Goal: Task Accomplishment & Management: Manage account settings

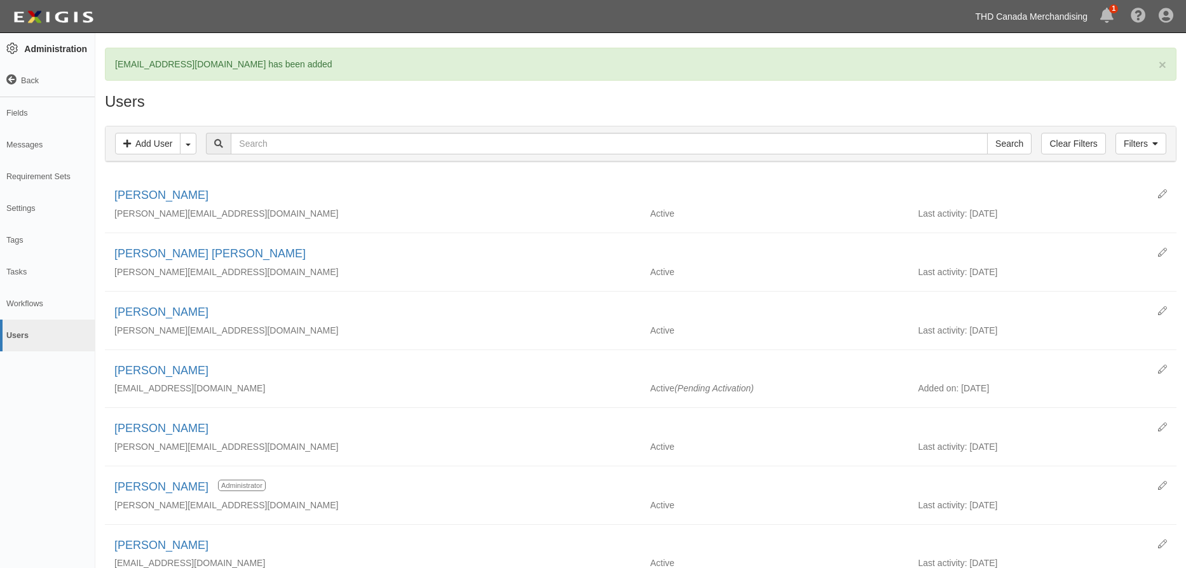
click at [1009, 19] on link "THD Canada Merchandising" at bounding box center [1031, 16] width 125 height 25
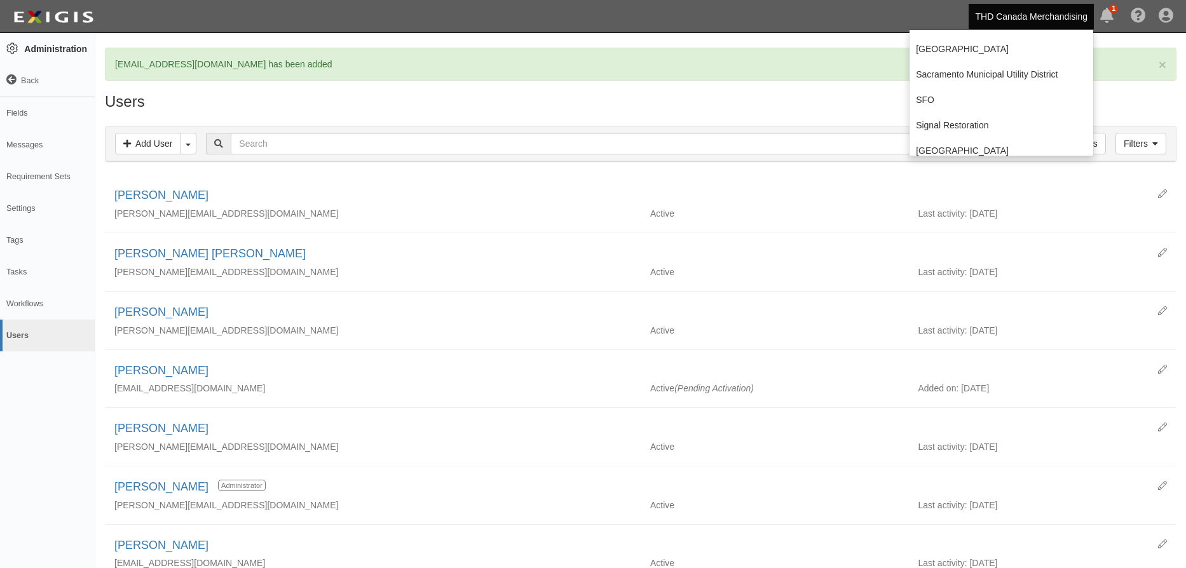
scroll to position [254, 0]
click at [980, 76] on link "Sacramento Municipal Utility District" at bounding box center [1002, 70] width 184 height 25
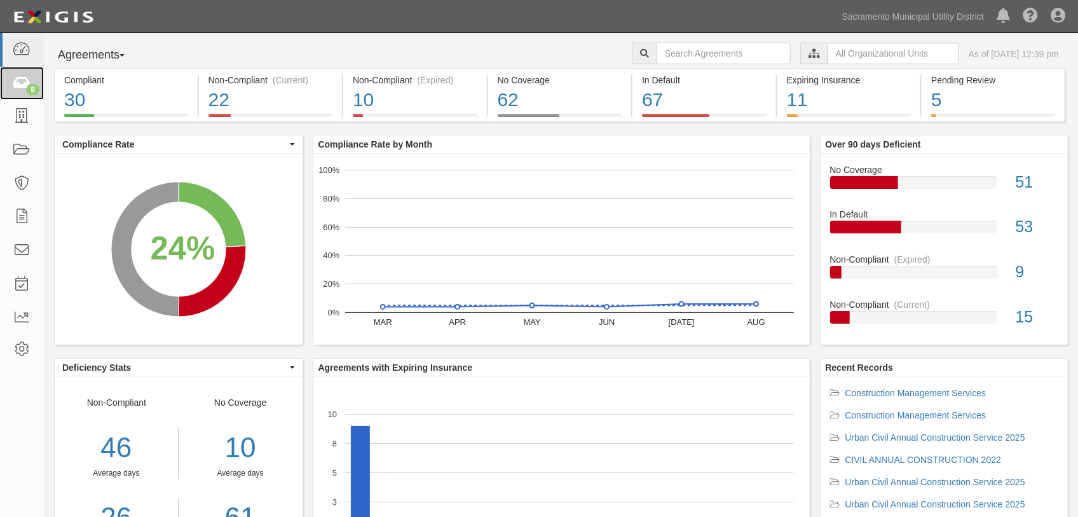
click at [18, 85] on icon at bounding box center [22, 83] width 18 height 15
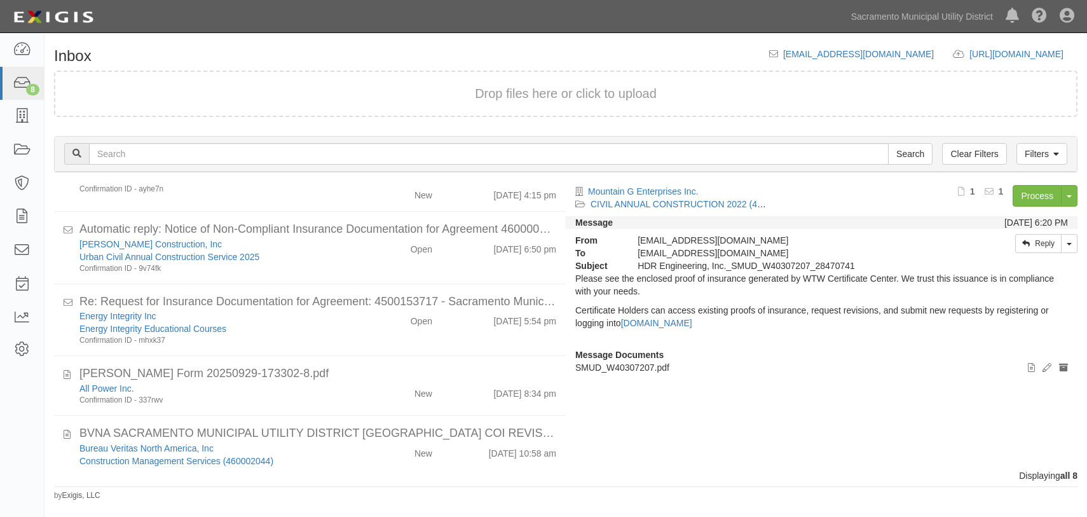
scroll to position [134, 0]
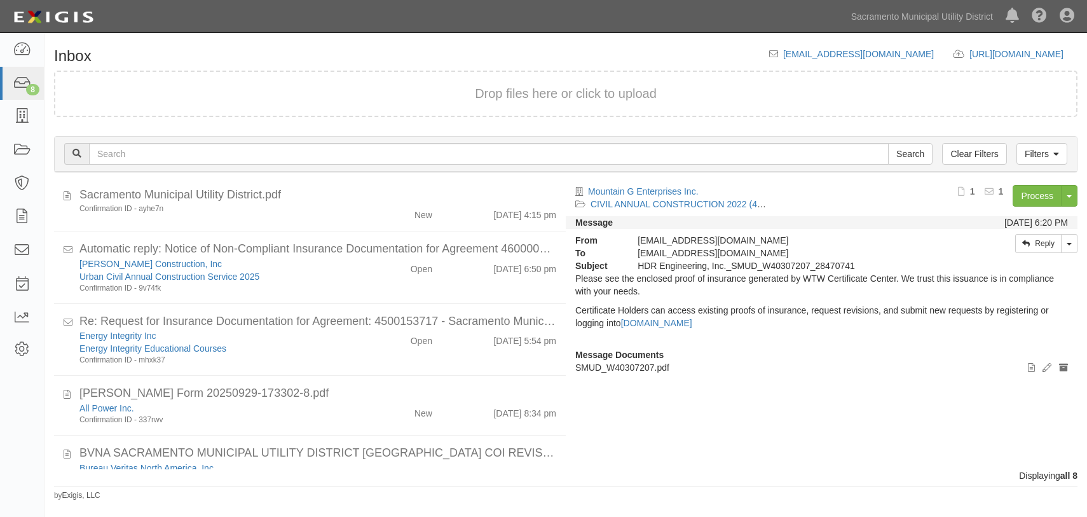
click at [369, 264] on div "Open" at bounding box center [400, 266] width 83 height 18
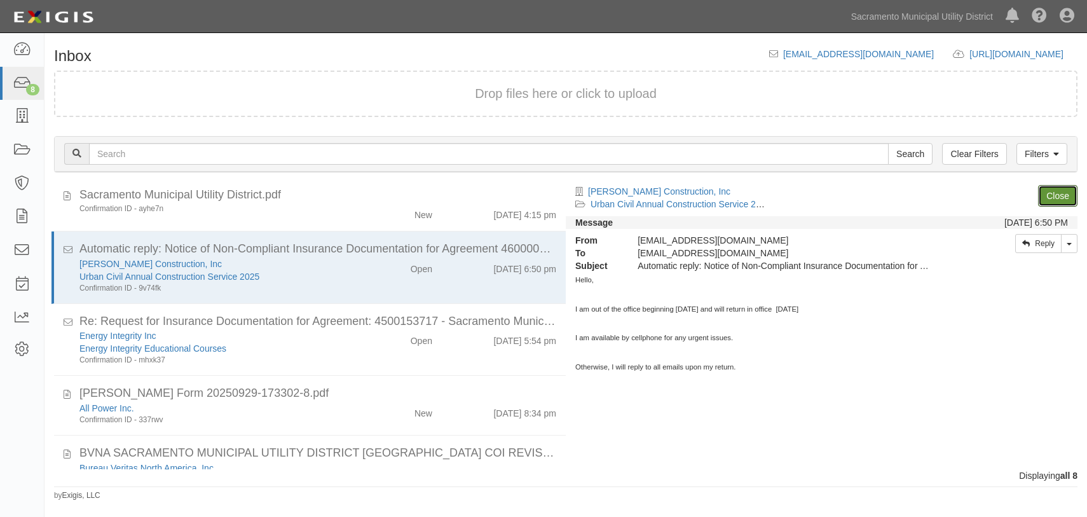
click at [1064, 196] on link "Close" at bounding box center [1057, 196] width 39 height 22
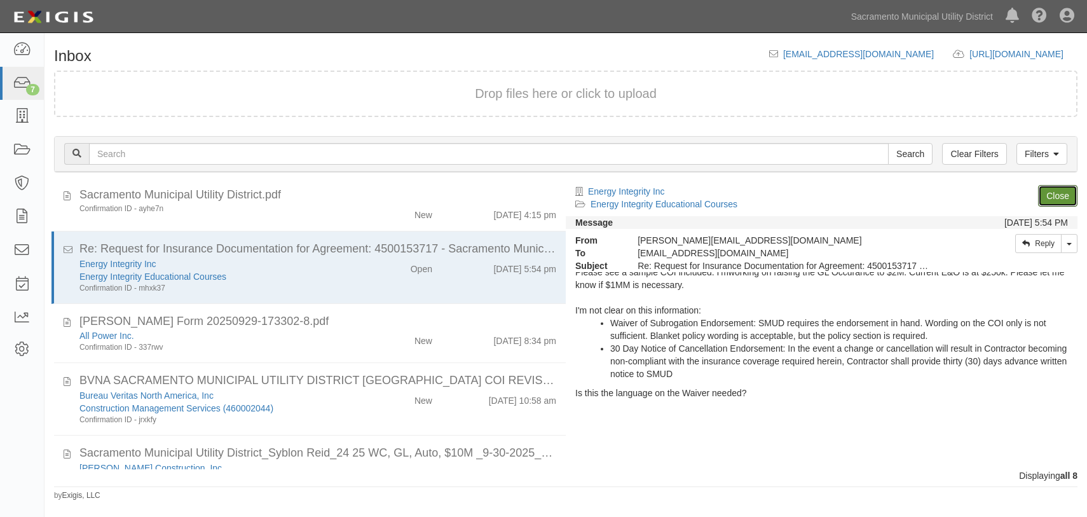
scroll to position [0, 0]
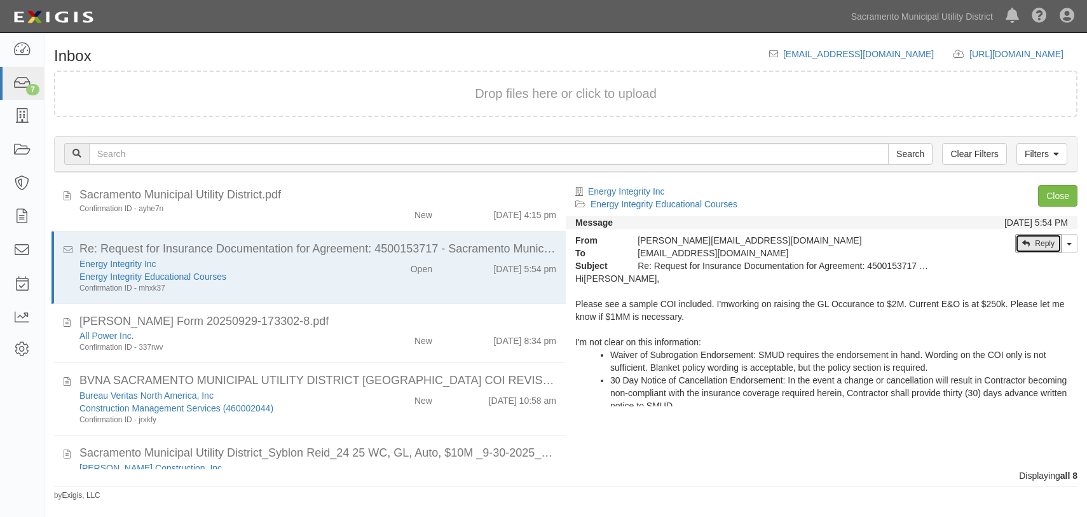
click at [1039, 244] on link "Reply" at bounding box center [1038, 243] width 46 height 19
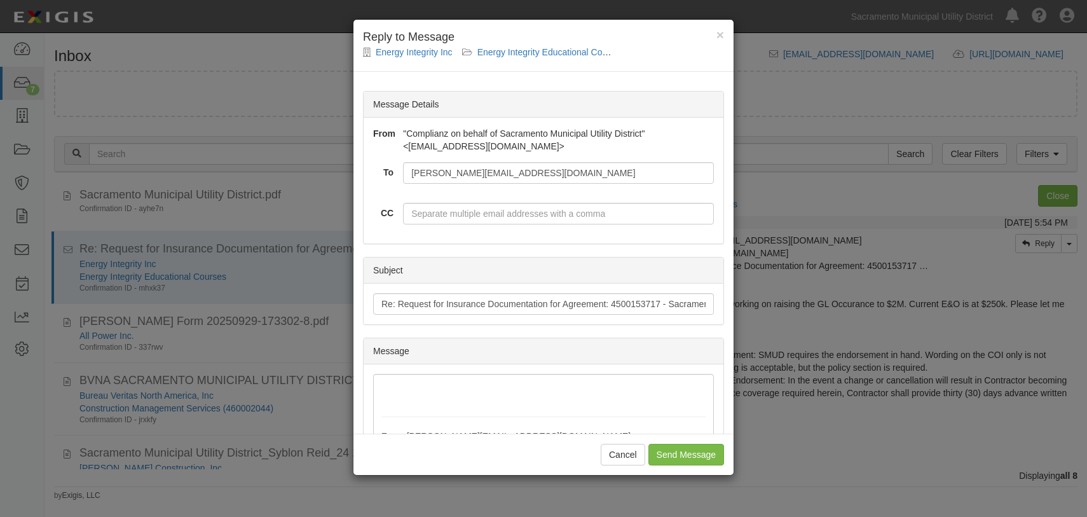
click at [731, 473] on div "Cancel Send Message" at bounding box center [543, 454] width 380 height 41
drag, startPoint x: 732, startPoint y: 456, endPoint x: 740, endPoint y: 461, distance: 9.2
click at [745, 460] on div "× Reply to Message Energy Integrity Inc Energy Integrity Educational Courses Me…" at bounding box center [543, 258] width 1087 height 517
drag, startPoint x: 730, startPoint y: 475, endPoint x: 747, endPoint y: 476, distance: 17.2
click at [747, 476] on div "× Reply to Message Energy Integrity Inc Energy Integrity Educational Courses Me…" at bounding box center [543, 258] width 1087 height 517
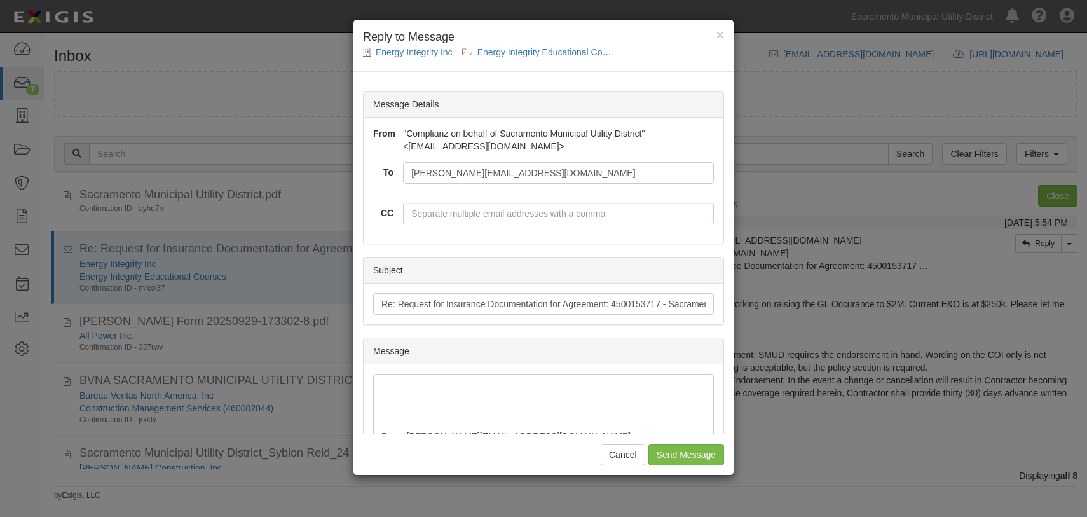
click at [730, 466] on div "Cancel Send Message" at bounding box center [543, 454] width 380 height 41
drag, startPoint x: 729, startPoint y: 470, endPoint x: 809, endPoint y: 437, distance: 86.7
click at [817, 457] on div "× Reply to Message Energy Integrity Inc Energy Integrity Educational Courses Me…" at bounding box center [543, 258] width 1087 height 517
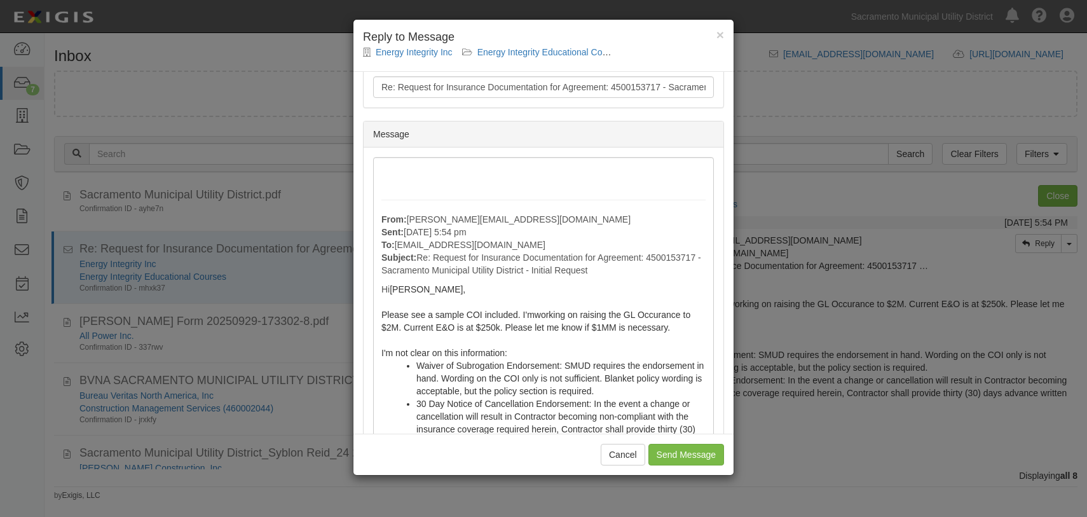
scroll to position [346, 0]
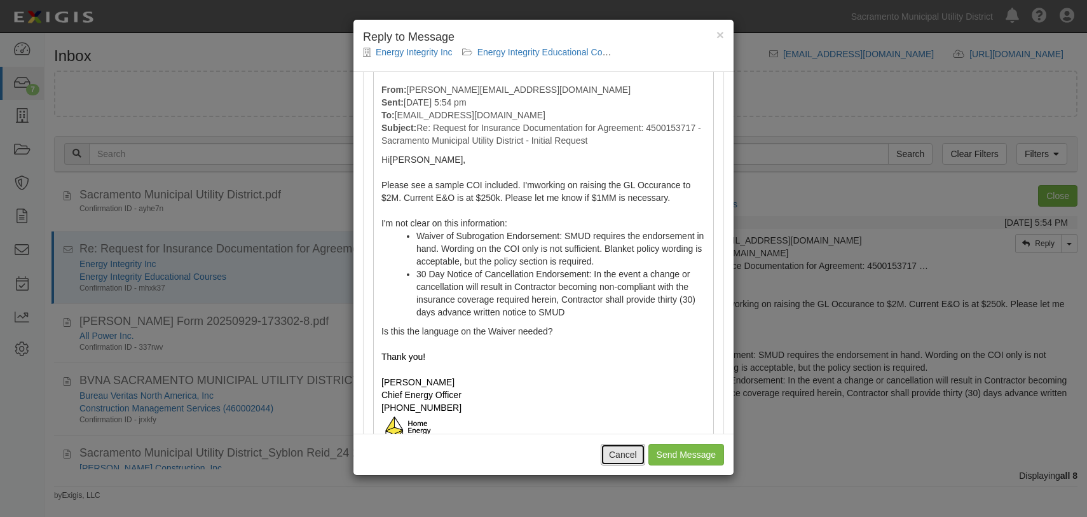
click at [613, 464] on button "Cancel" at bounding box center [623, 455] width 45 height 22
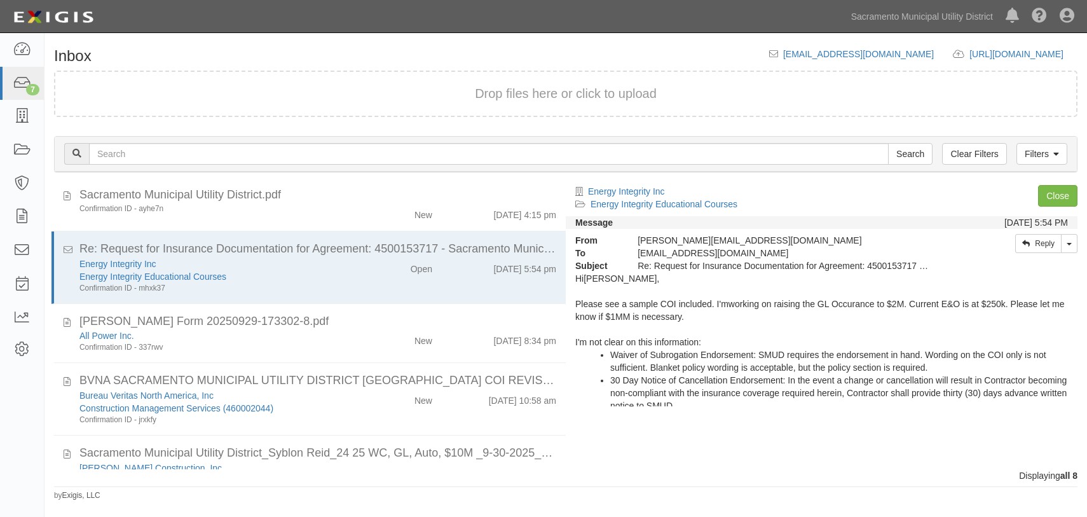
click at [361, 348] on div "All Power Inc. Confirmation ID - 337rwv New 9/29/25 8:34 pm" at bounding box center [318, 341] width 496 height 24
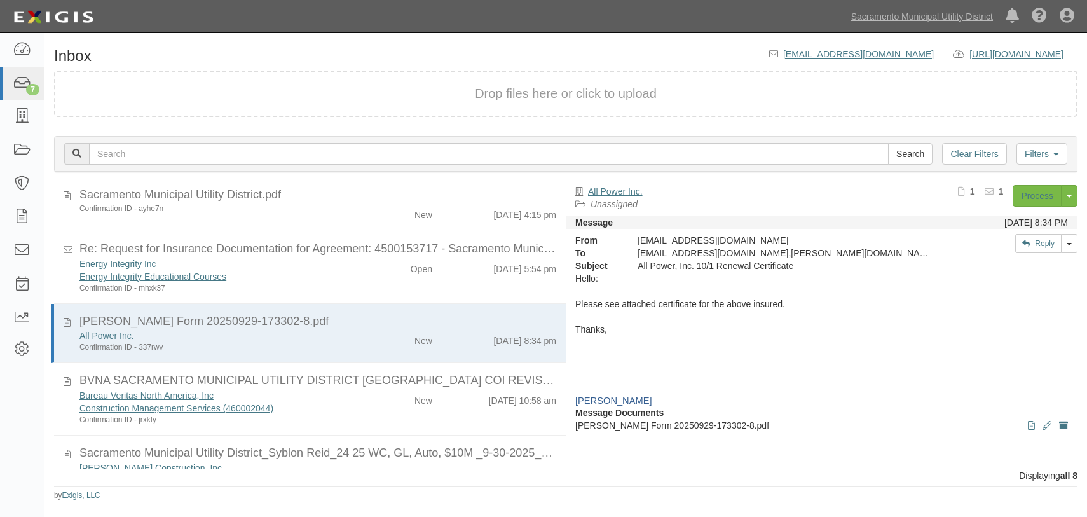
click at [344, 336] on div "All Power Inc." at bounding box center [214, 335] width 270 height 13
click at [733, 379] on p at bounding box center [821, 386] width 493 height 15
click at [886, 308] on div "Hello: Please see attached certificate for the above insured. Thanks, Daisy Val…" at bounding box center [821, 504] width 493 height 465
drag, startPoint x: 1073, startPoint y: 446, endPoint x: 781, endPoint y: 339, distance: 310.7
click at [1073, 446] on div "All Power Inc. Unassigned Process Toggle Document Dropdown Archive Document Del…" at bounding box center [826, 322] width 521 height 274
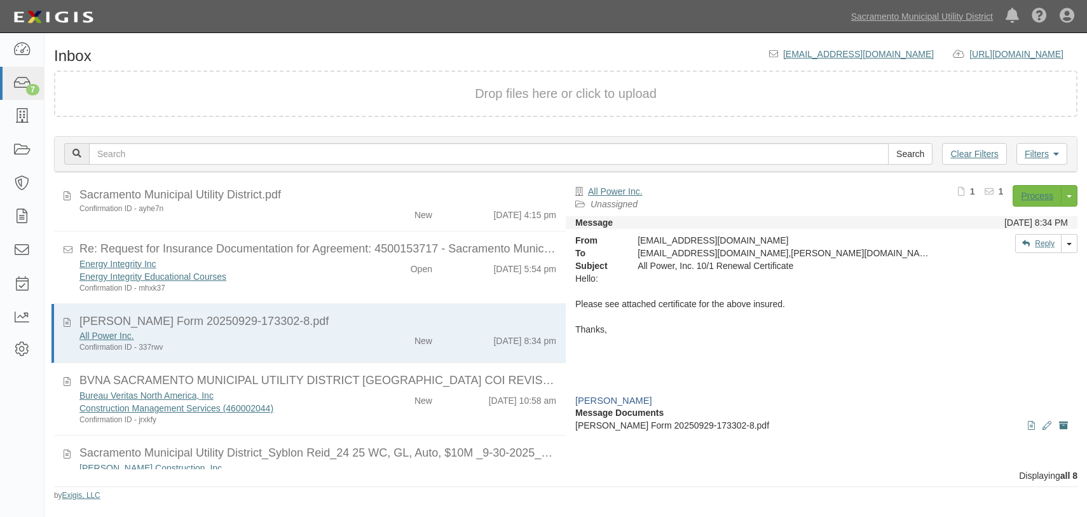
click at [987, 345] on p at bounding box center [821, 343] width 493 height 15
click at [828, 390] on p at bounding box center [821, 386] width 493 height 15
click at [842, 392] on p at bounding box center [821, 386] width 493 height 15
click at [773, 336] on p at bounding box center [821, 343] width 493 height 15
click at [291, 331] on div "All Power Inc." at bounding box center [214, 335] width 270 height 13
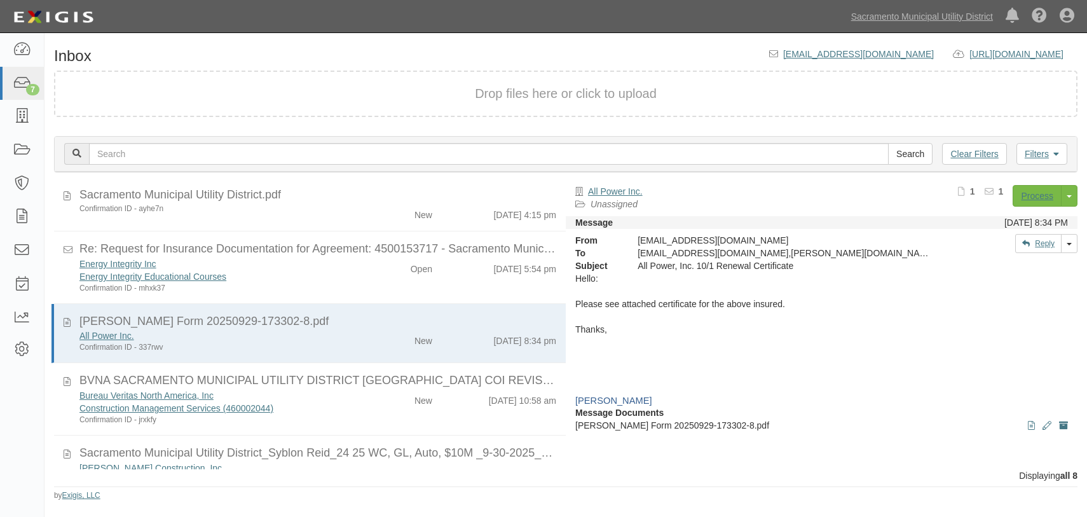
click at [387, 408] on div "Bureau Veritas North America, Inc Construction Management Services (460002044) …" at bounding box center [318, 407] width 496 height 36
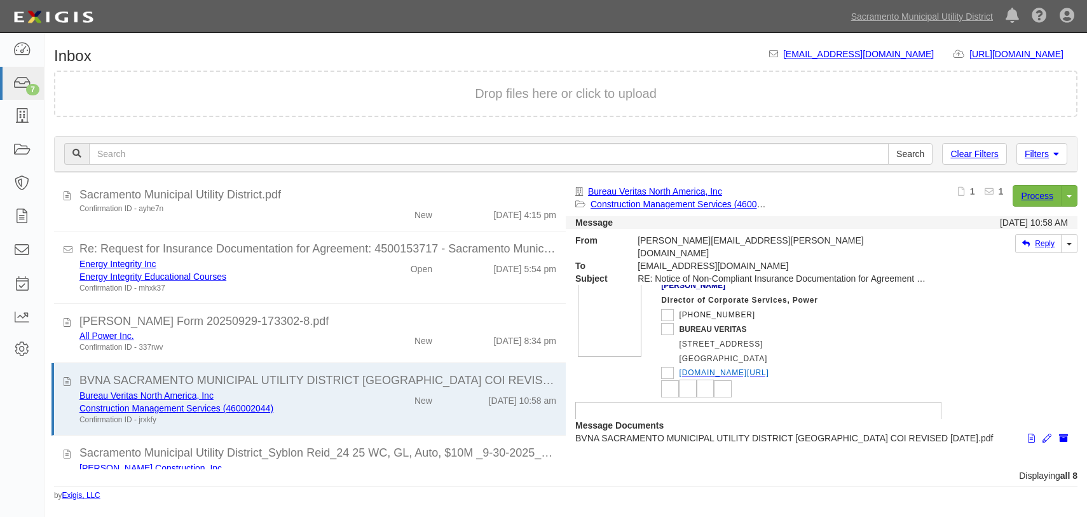
scroll to position [404, 0]
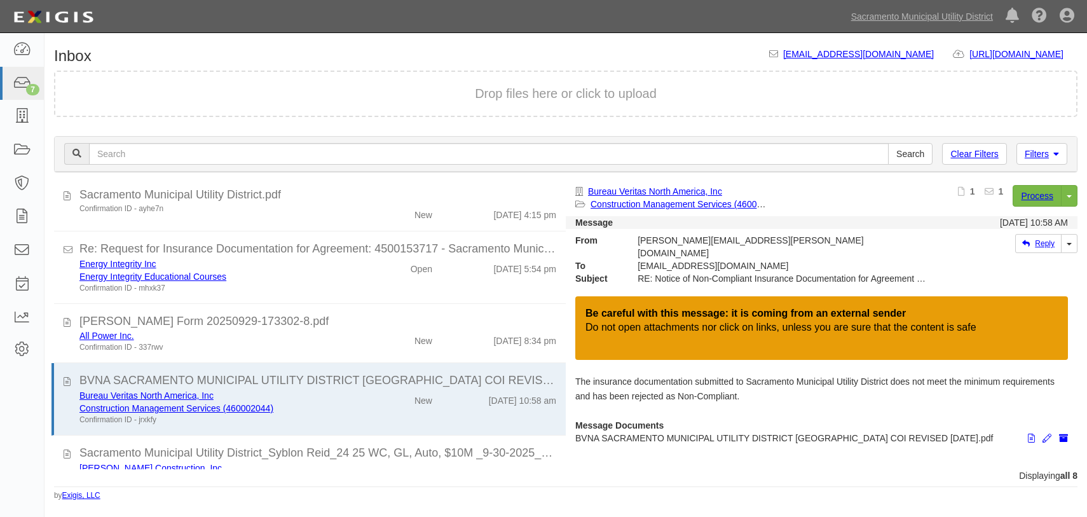
click at [367, 321] on div "ACORD Form 20250929-173302-8.pdf" at bounding box center [317, 321] width 477 height 17
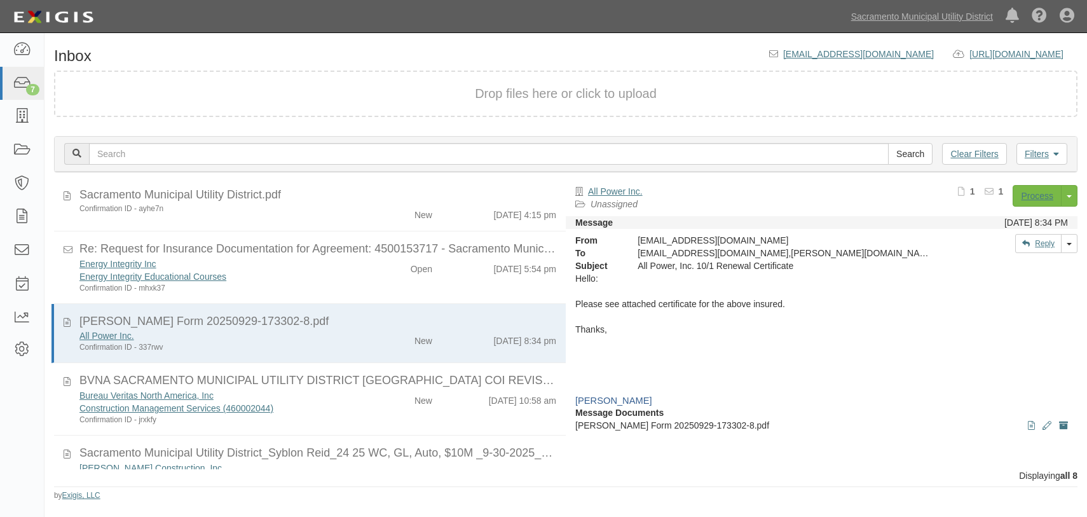
click at [366, 298] on li "Re: Request for Insurance Documentation for Agreement: 4500153717 - Sacramento …" at bounding box center [310, 267] width 512 height 72
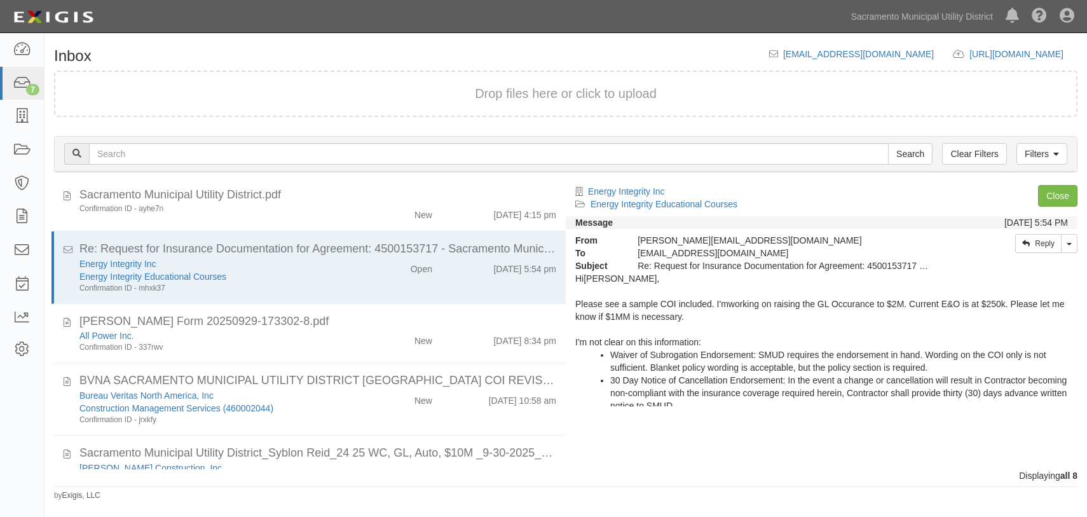
click at [364, 277] on div "Energy Integrity Inc Energy Integrity Educational Courses Confirmation ID - mhx…" at bounding box center [318, 275] width 496 height 36
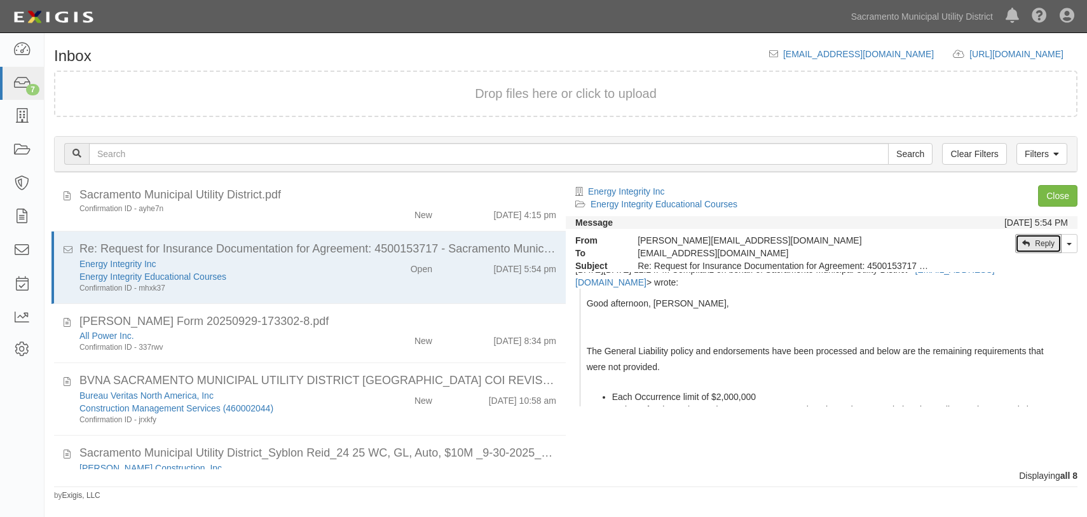
click at [1041, 243] on link "Reply" at bounding box center [1038, 243] width 46 height 19
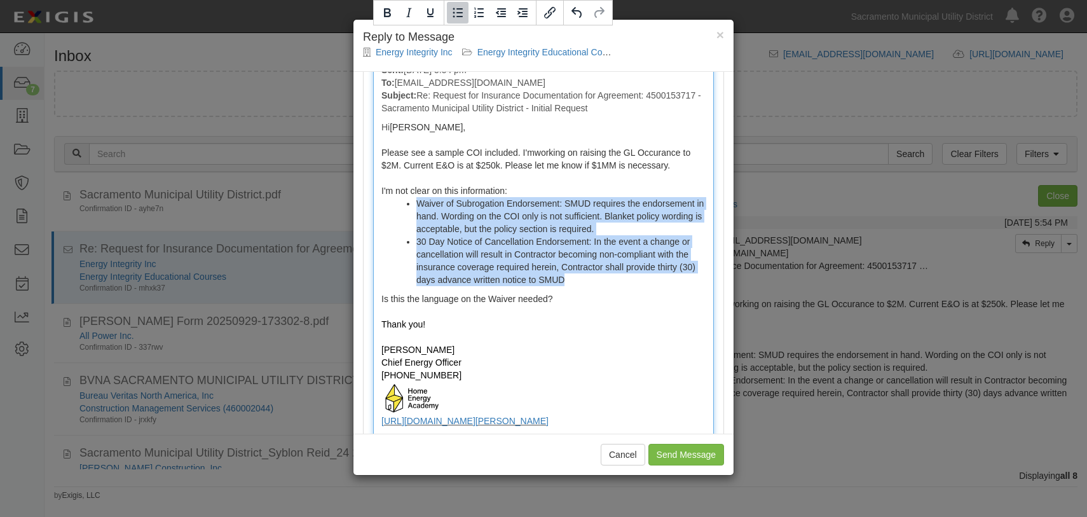
drag, startPoint x: 574, startPoint y: 279, endPoint x: 417, endPoint y: 208, distance: 172.4
click at [416, 207] on ul "Waiver of Subrogation Endorsement: SMUD requires the endorsement in hand. Wordi…" at bounding box center [543, 241] width 324 height 89
copy ul "Waiver of Subrogation Endorsement: SMUD requires the endorsement in hand. Wordi…"
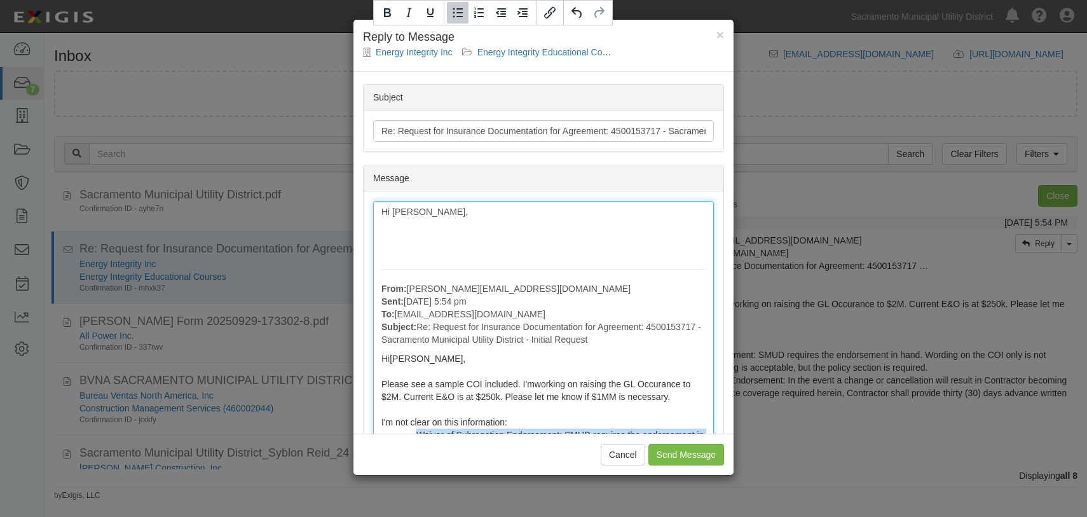
scroll to position [57, 0]
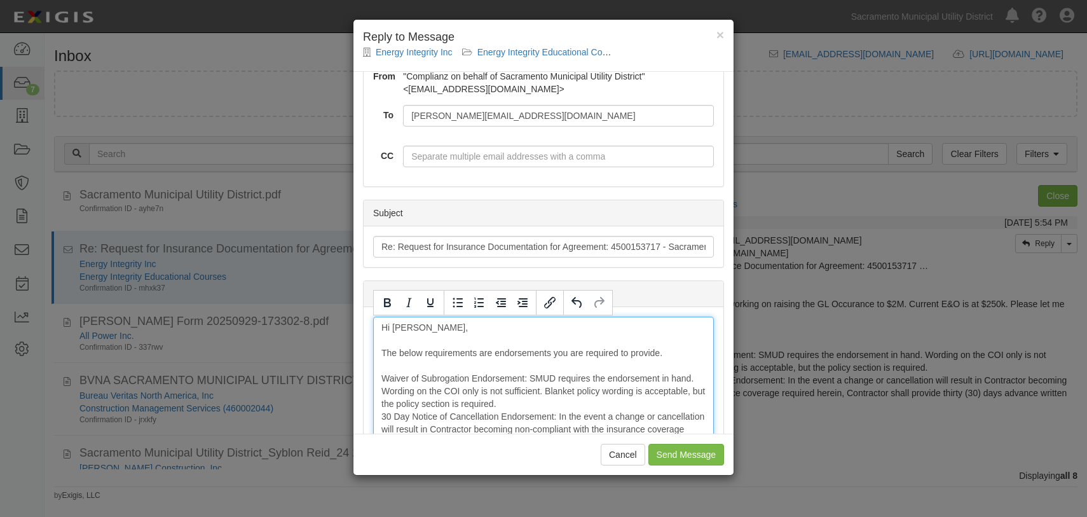
click at [458, 306] on icon "Bullet list" at bounding box center [458, 303] width 10 height 10
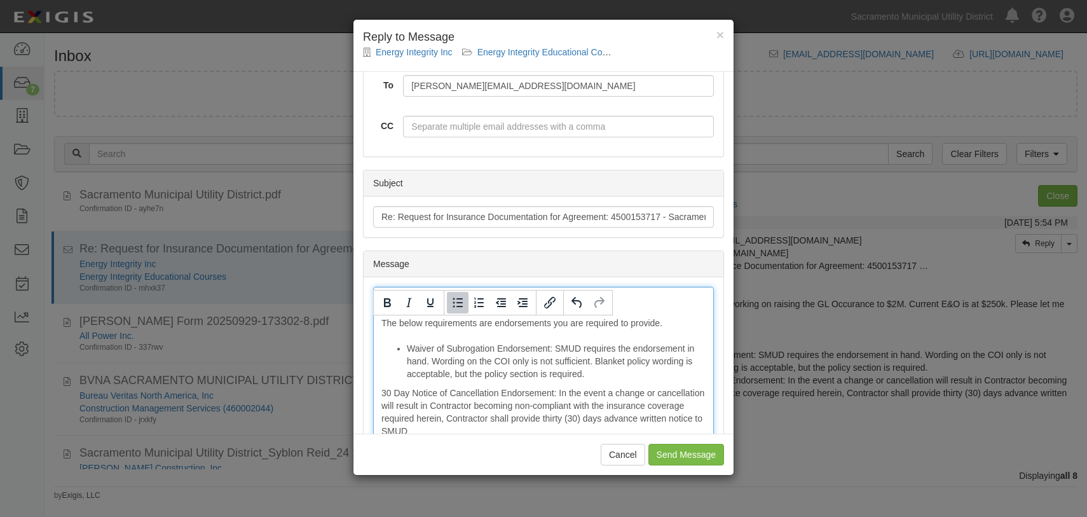
scroll to position [115, 0]
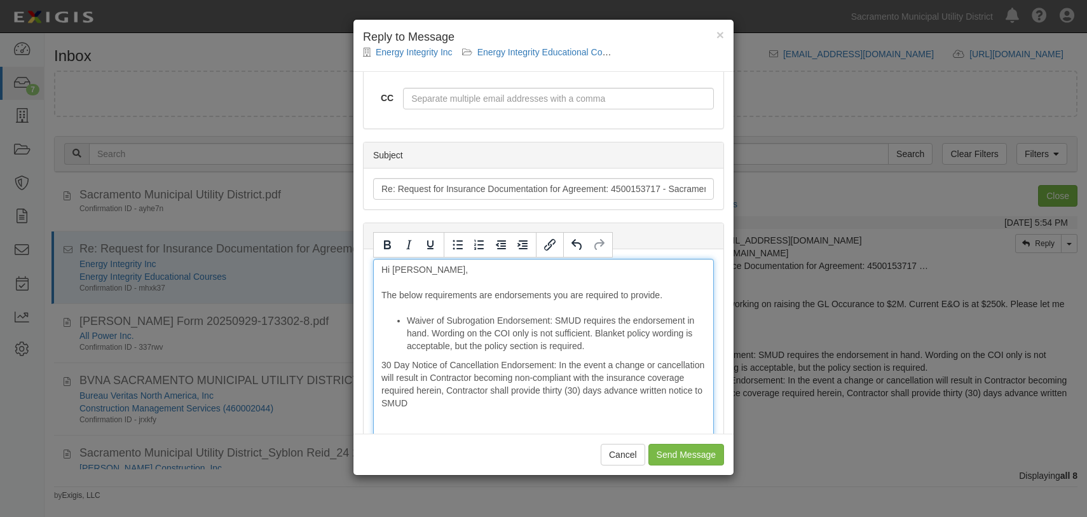
click at [458, 249] on icon "Bullet list" at bounding box center [458, 245] width 10 height 10
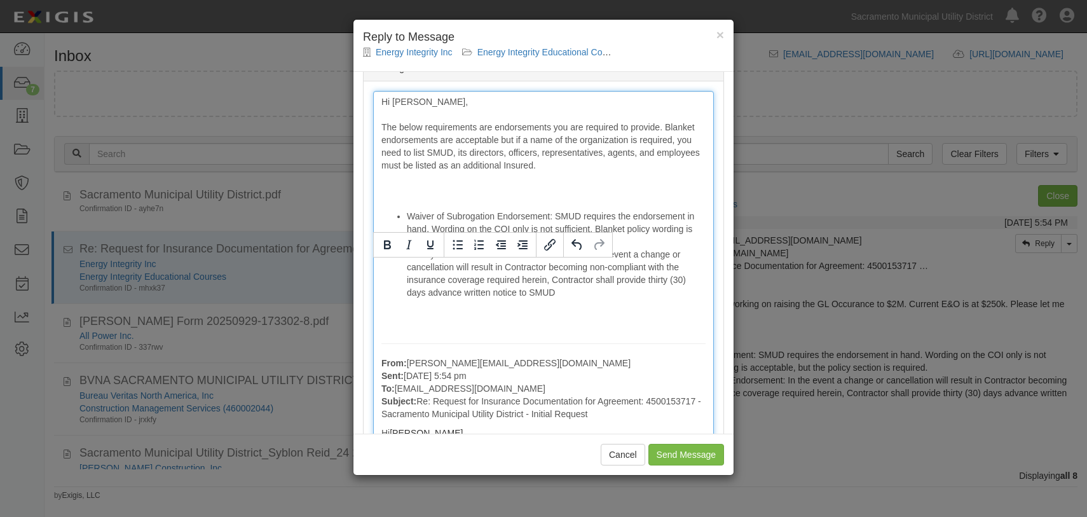
scroll to position [289, 0]
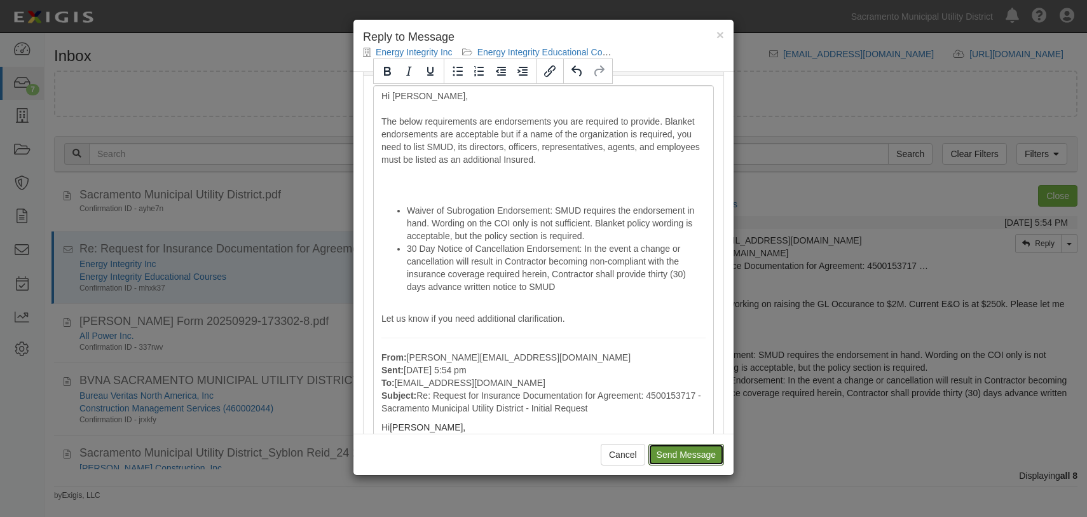
click at [681, 451] on input "Send Message" at bounding box center [686, 455] width 76 height 22
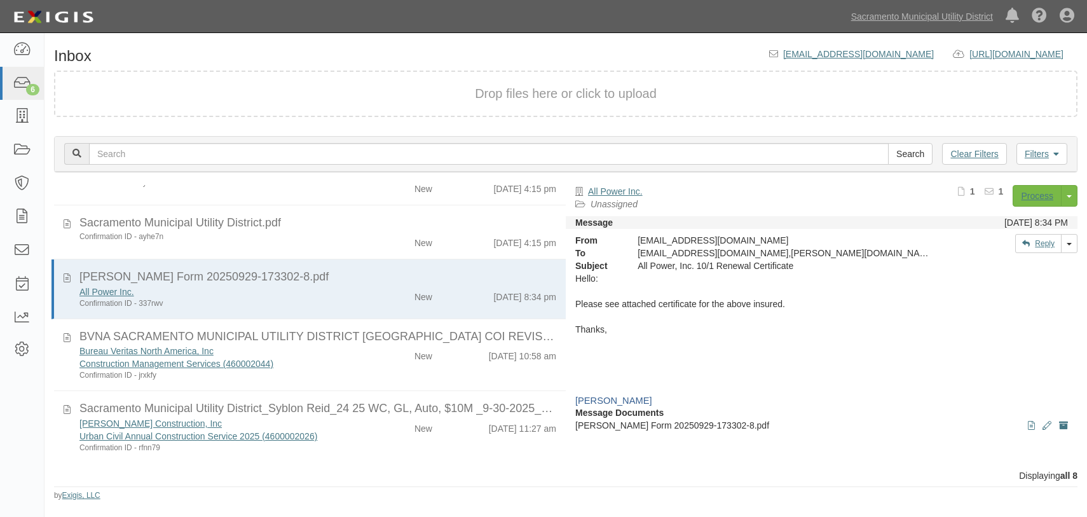
scroll to position [105, 0]
click at [353, 292] on div "All Power Inc. Confirmation ID - 337rwv" at bounding box center [214, 298] width 289 height 24
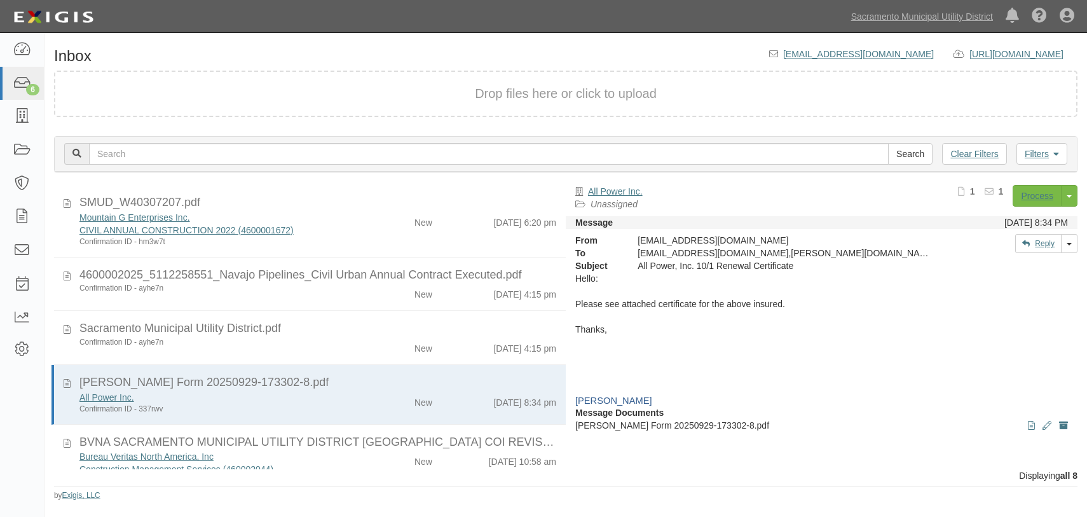
scroll to position [0, 0]
click at [364, 231] on div "Mountain G Enterprises Inc. CIVIL ANNUAL CONSTRUCTION 2022 (4600001672) Confirm…" at bounding box center [318, 229] width 496 height 36
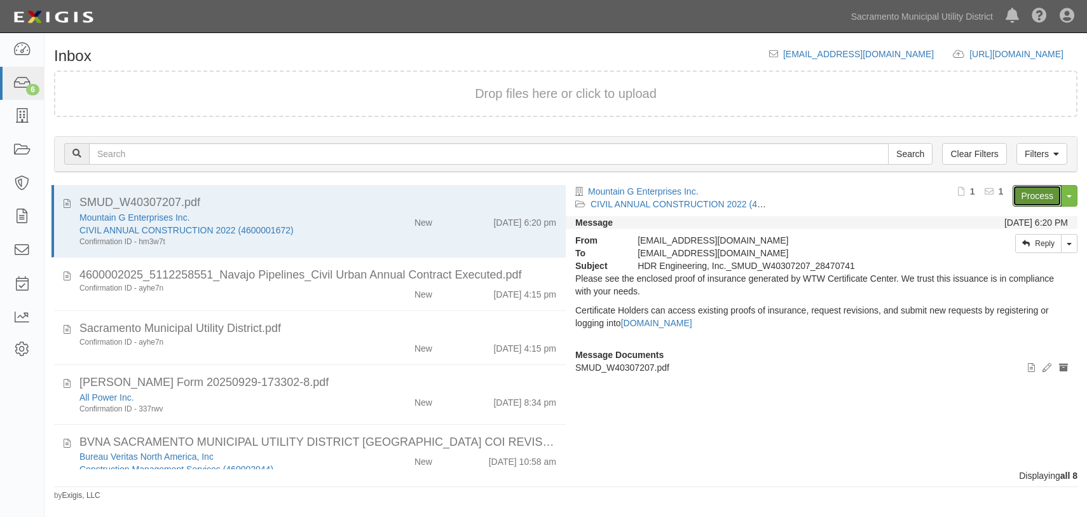
click at [1038, 194] on link "Process" at bounding box center [1037, 196] width 49 height 22
click at [341, 297] on div "Confirmation ID - ayhe7n New 9/25/25 4:15 pm" at bounding box center [318, 292] width 496 height 18
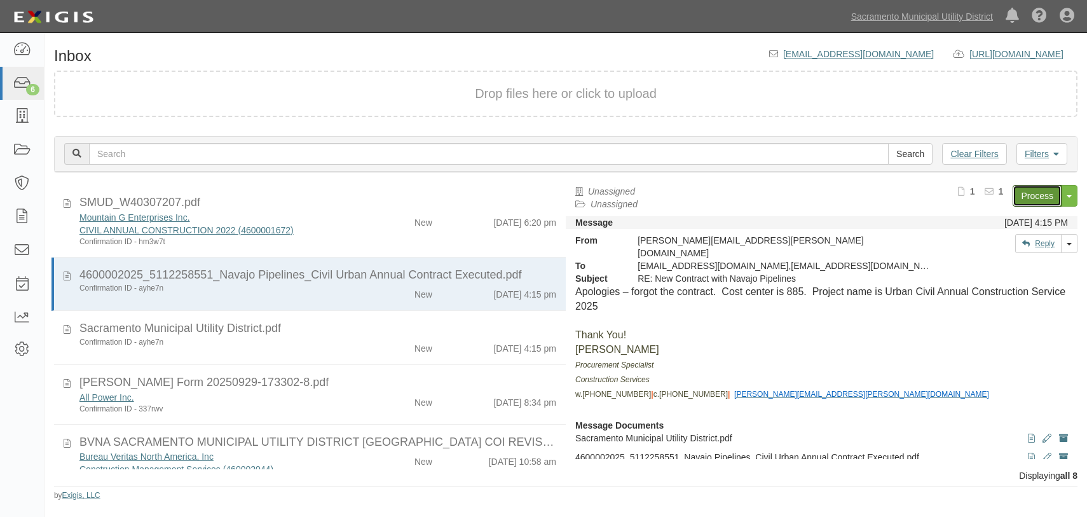
click at [1040, 193] on link "Process" at bounding box center [1037, 196] width 49 height 22
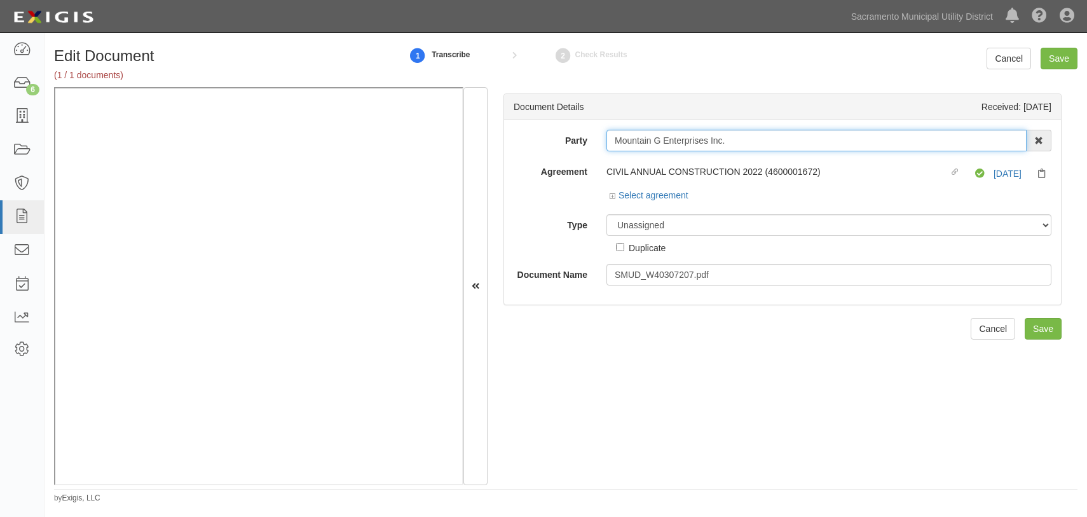
drag, startPoint x: 743, startPoint y: 139, endPoint x: -77, endPoint y: 157, distance: 819.7
click at [0, 157] on html "Toggle navigation Dashboard 6 Inbox Parties Agreements Coverages Documents Mess…" at bounding box center [543, 252] width 1087 height 504
type input "hdr"
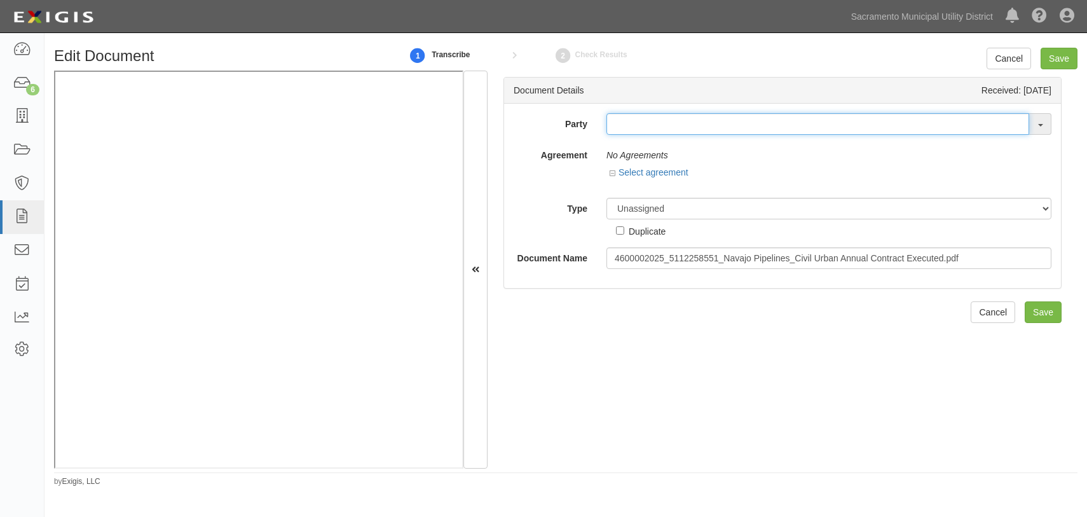
click at [622, 127] on input "text" at bounding box center [818, 124] width 423 height 22
type input "navajo"
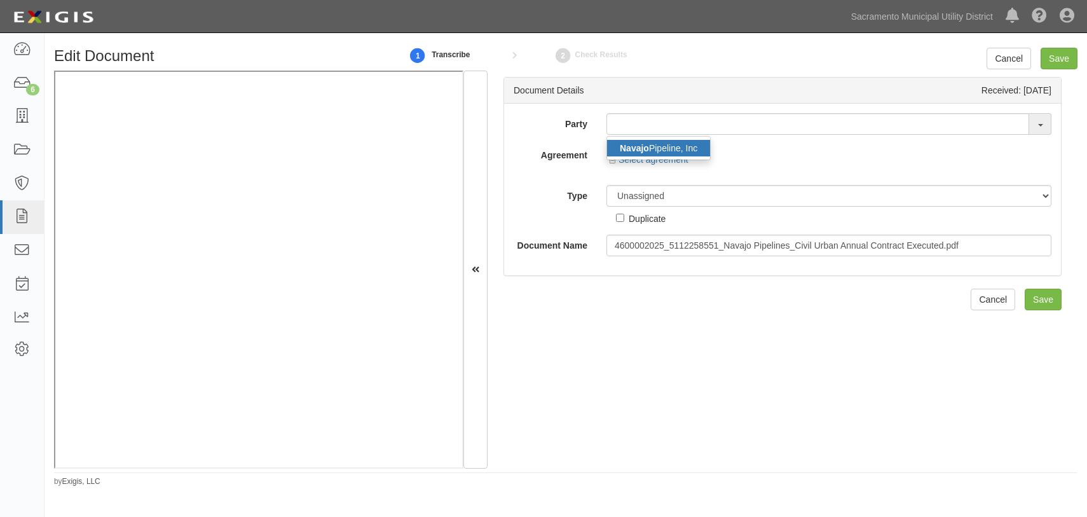
click at [668, 147] on link "Navajo Pipeline, Inc" at bounding box center [658, 148] width 103 height 17
type input "Navajo Pipeline, Inc"
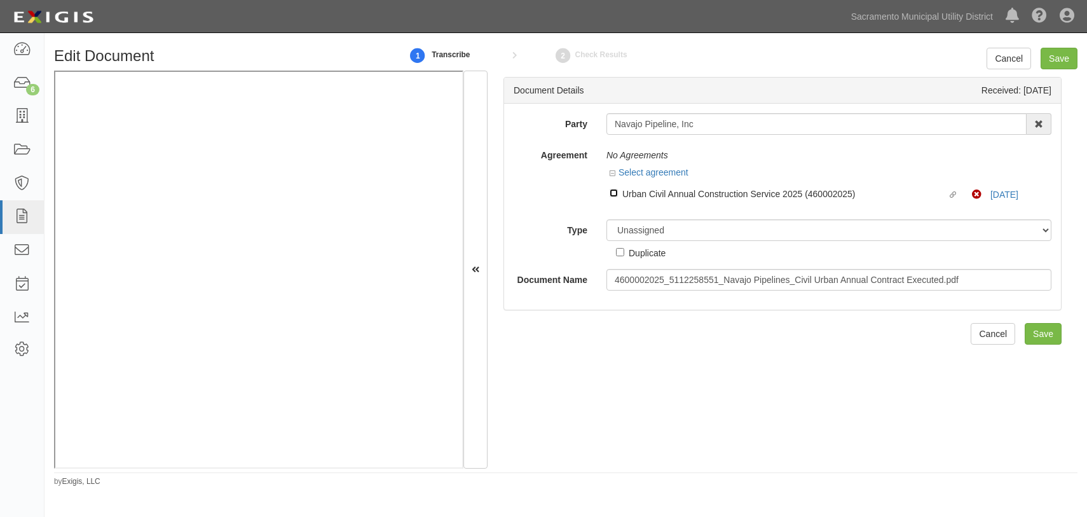
click at [611, 191] on input "Linked agreement Urban Civil Annual Construction Service 2025 (460002025) Linke…" at bounding box center [614, 193] width 8 height 8
checkbox input "true"
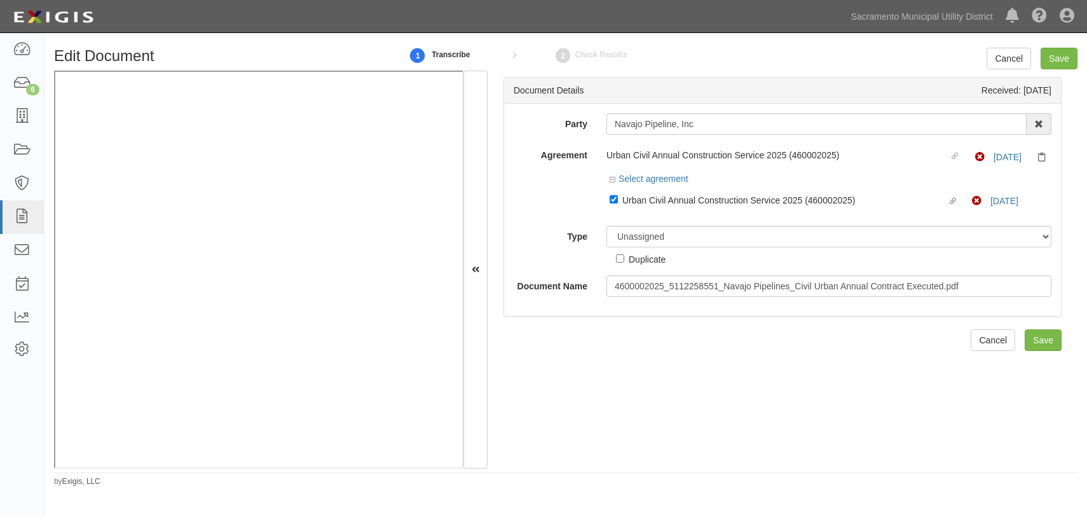
click at [640, 221] on div "Party Navajo Pipeline, Inc Navajo Pipeline, Inc 4 LEAF Inc Acoustical Engineers…" at bounding box center [783, 205] width 538 height 184
click at [643, 235] on select "Unassigned Binder Cancellation Notice Certificate Contract Endorsement Insuranc…" at bounding box center [829, 237] width 445 height 22
select select "ContractDetail"
click at [607, 226] on select "Unassigned Binder Cancellation Notice Certificate Contract Endorsement Insuranc…" at bounding box center [829, 237] width 445 height 22
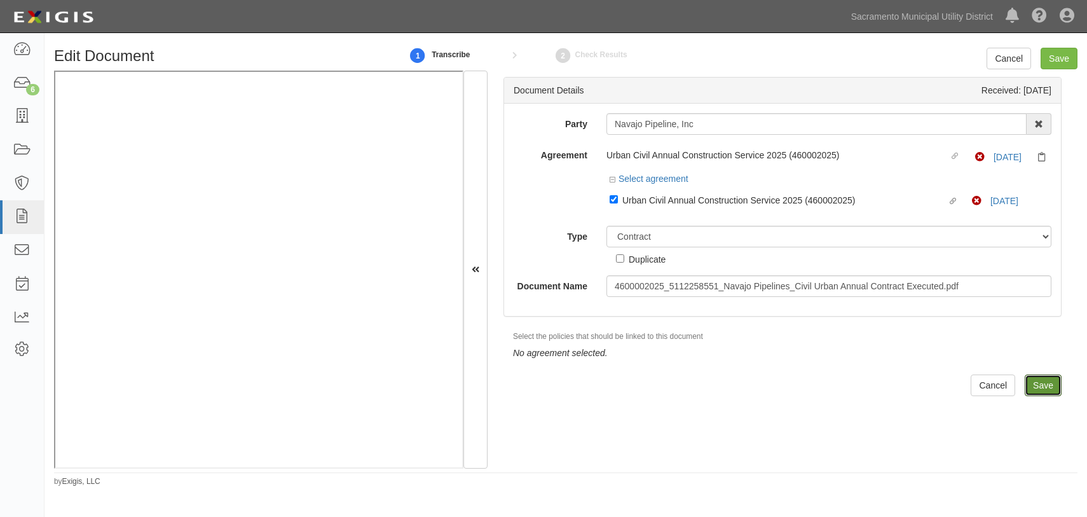
click at [1034, 383] on input "Save" at bounding box center [1043, 385] width 37 height 22
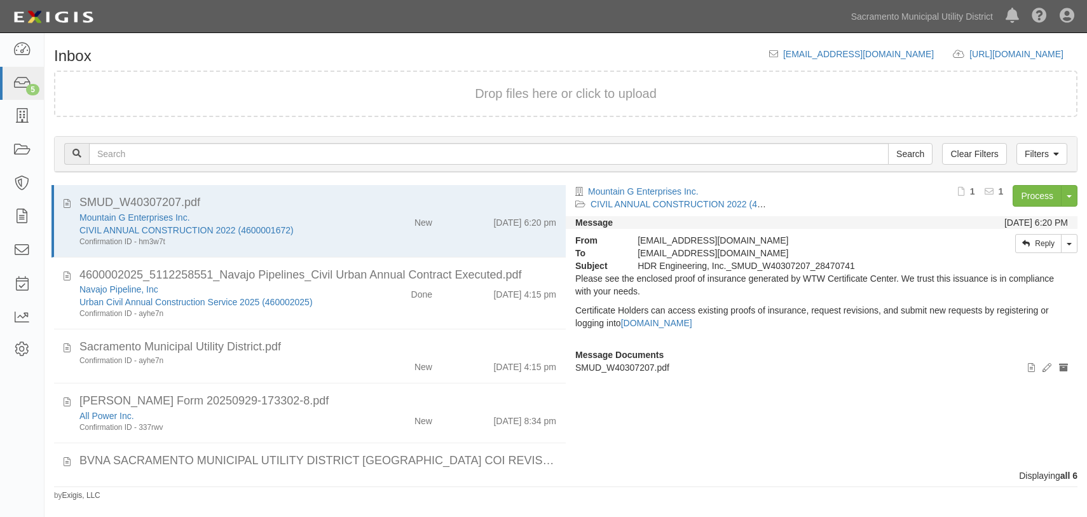
click at [368, 353] on div "Sacramento Municipal Utility District.pdf" at bounding box center [317, 347] width 477 height 17
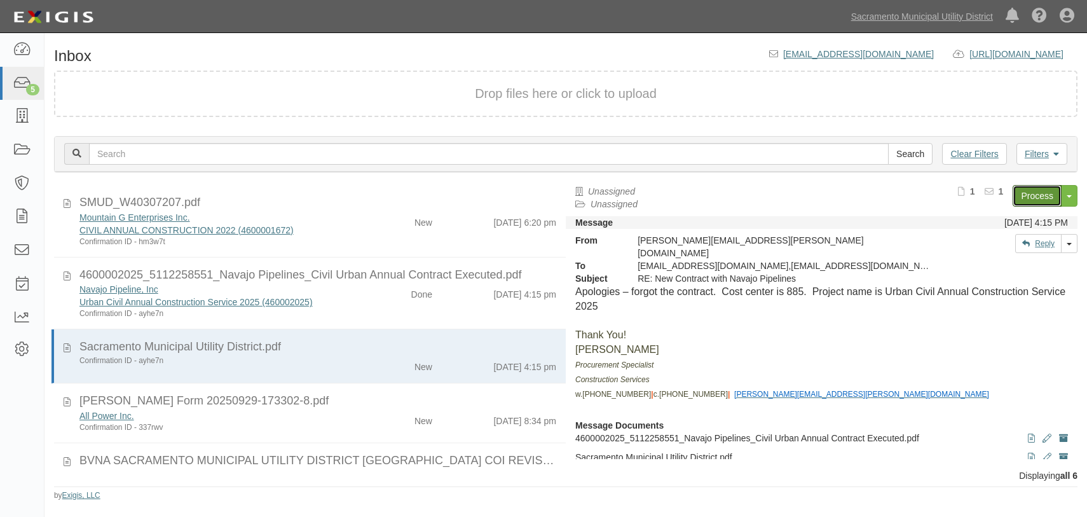
click at [1032, 198] on link "Process" at bounding box center [1037, 196] width 49 height 22
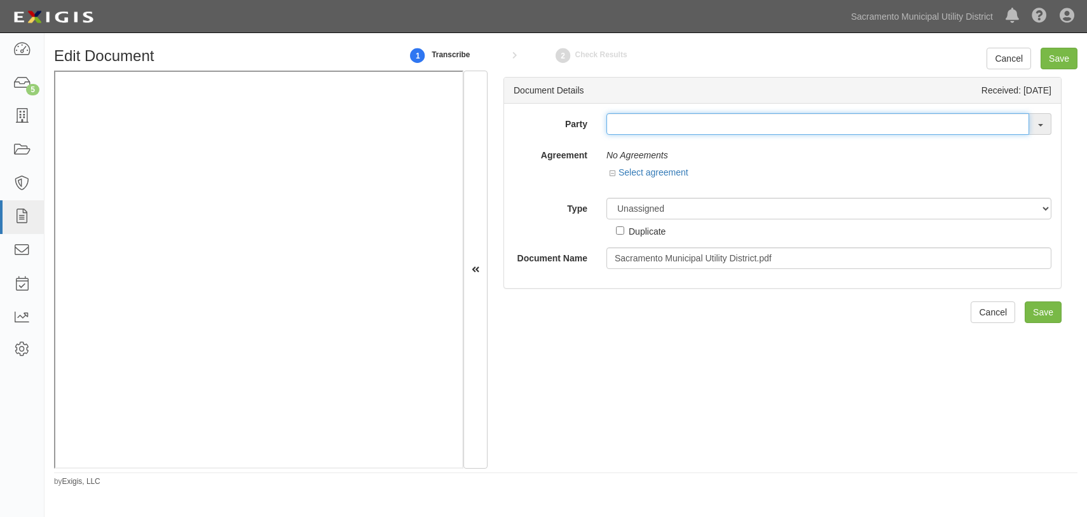
click at [643, 128] on input "text" at bounding box center [818, 124] width 423 height 22
type input "navaj"
click at [648, 151] on link "Navaj o Pipeline, Inc" at bounding box center [659, 148] width 105 height 17
type input "Navajo Pipeline, Inc"
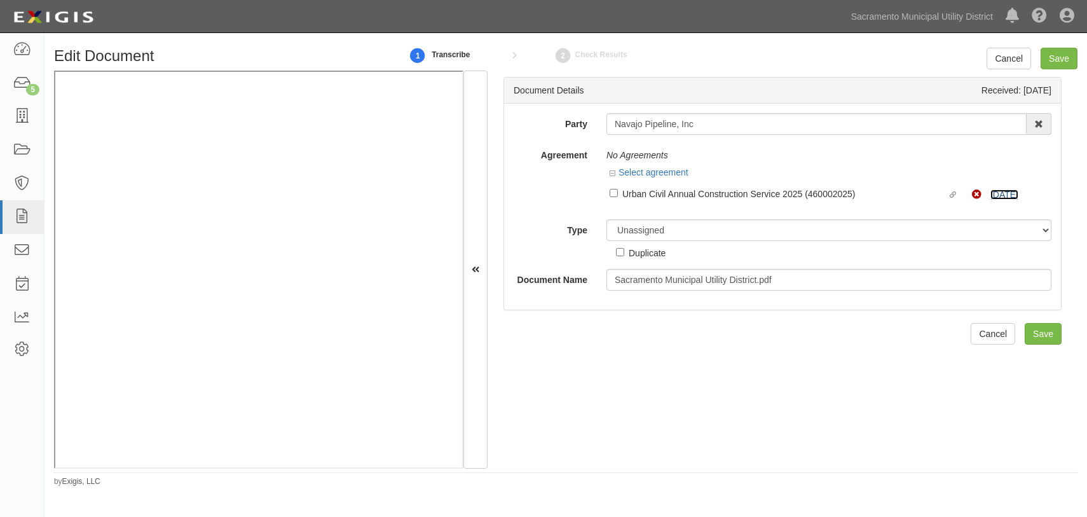
click at [1001, 191] on link "10/1/25" at bounding box center [1004, 194] width 28 height 10
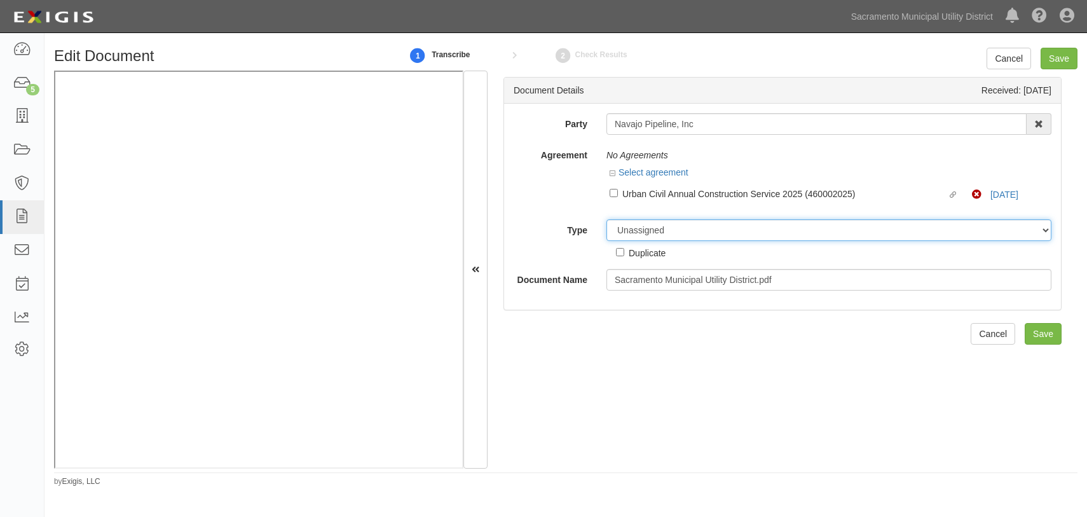
drag, startPoint x: 638, startPoint y: 224, endPoint x: 638, endPoint y: 237, distance: 12.7
click at [638, 224] on select "Unassigned Binder Cancellation Notice Certificate Contract Endorsement Insuranc…" at bounding box center [829, 230] width 445 height 22
select select "OtherDetail"
click at [607, 219] on select "Unassigned Binder Cancellation Notice Certificate Contract Endorsement Insuranc…" at bounding box center [829, 230] width 445 height 22
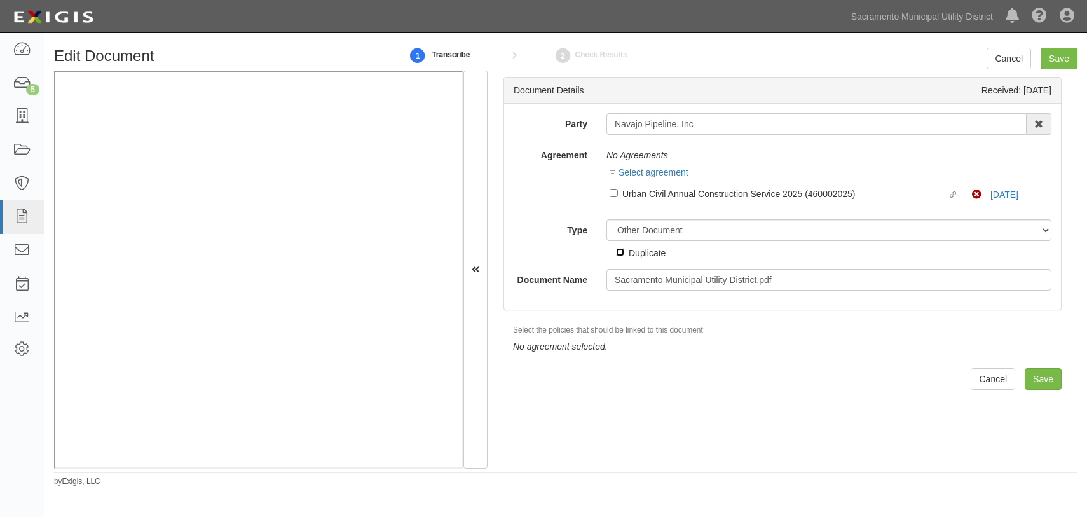
click at [621, 251] on input "Duplicate" at bounding box center [620, 252] width 8 height 8
checkbox input "true"
click at [1032, 376] on input "Save" at bounding box center [1043, 379] width 37 height 22
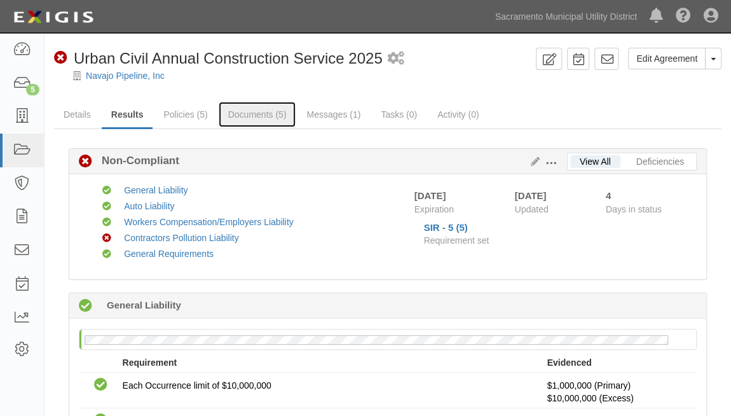
click at [243, 115] on link "Documents (5)" at bounding box center [258, 114] width 78 height 25
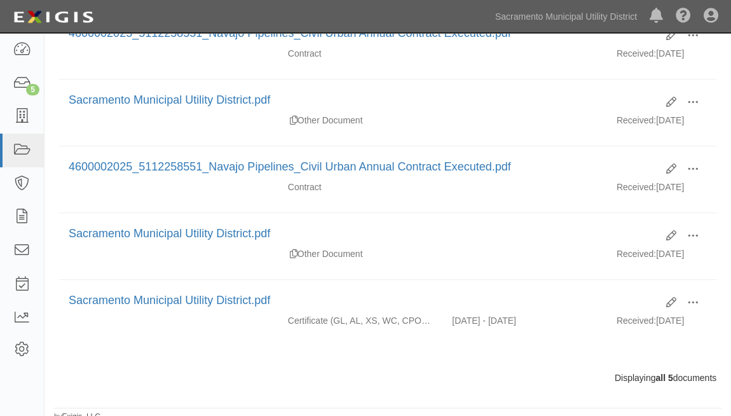
scroll to position [250, 0]
click at [693, 298] on span at bounding box center [692, 301] width 11 height 11
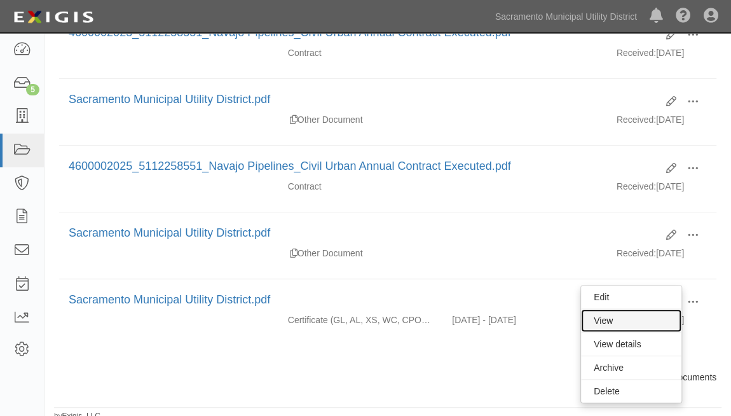
click at [625, 310] on link "View" at bounding box center [631, 320] width 100 height 23
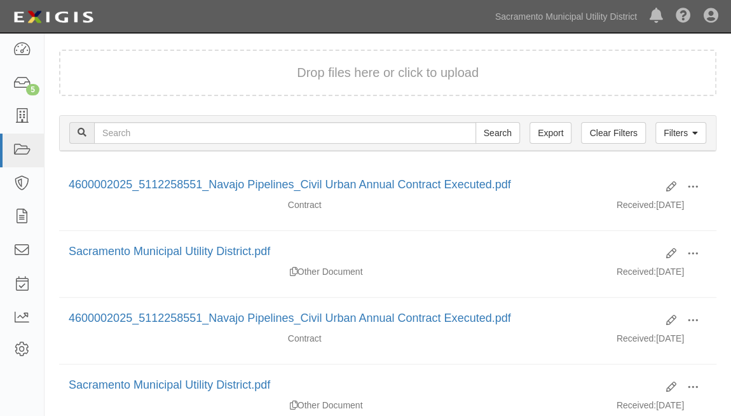
scroll to position [0, 0]
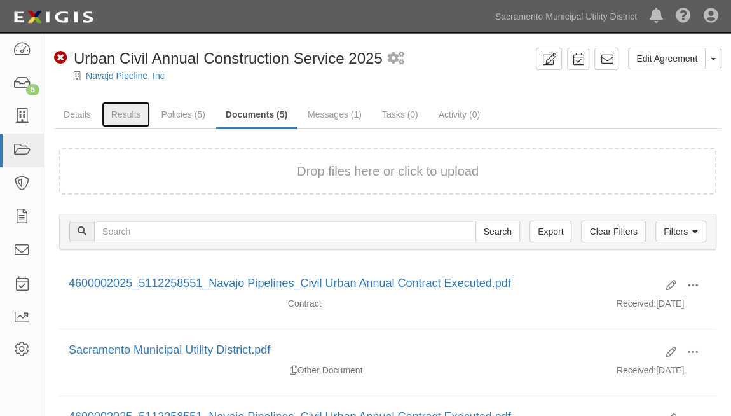
click at [130, 118] on link "Results" at bounding box center [126, 114] width 49 height 25
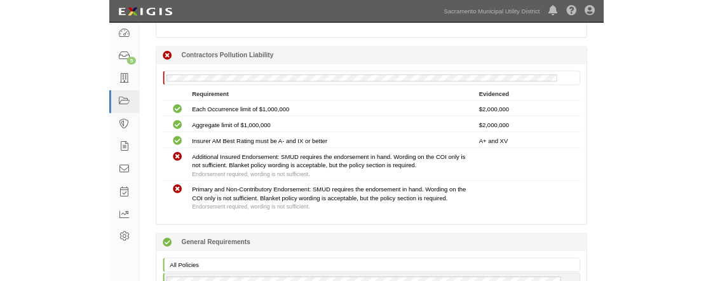
scroll to position [1387, 0]
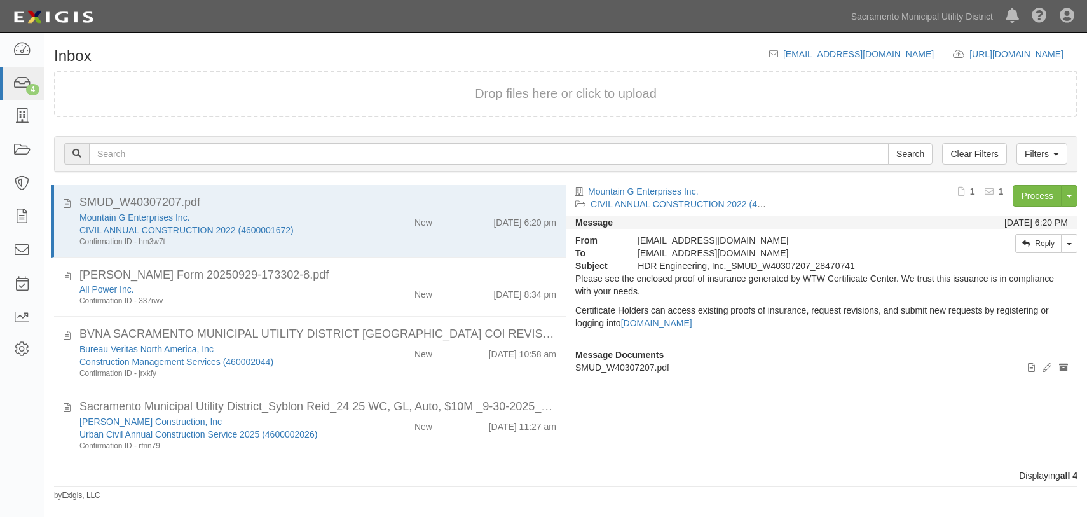
click at [359, 284] on div "New" at bounding box center [400, 292] width 83 height 18
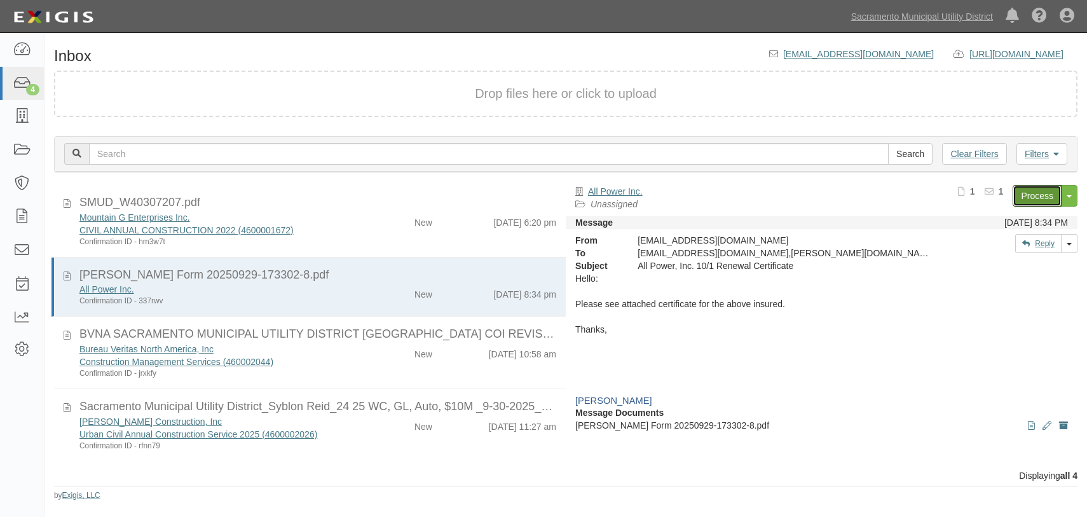
click at [1033, 191] on link "Process" at bounding box center [1037, 196] width 49 height 22
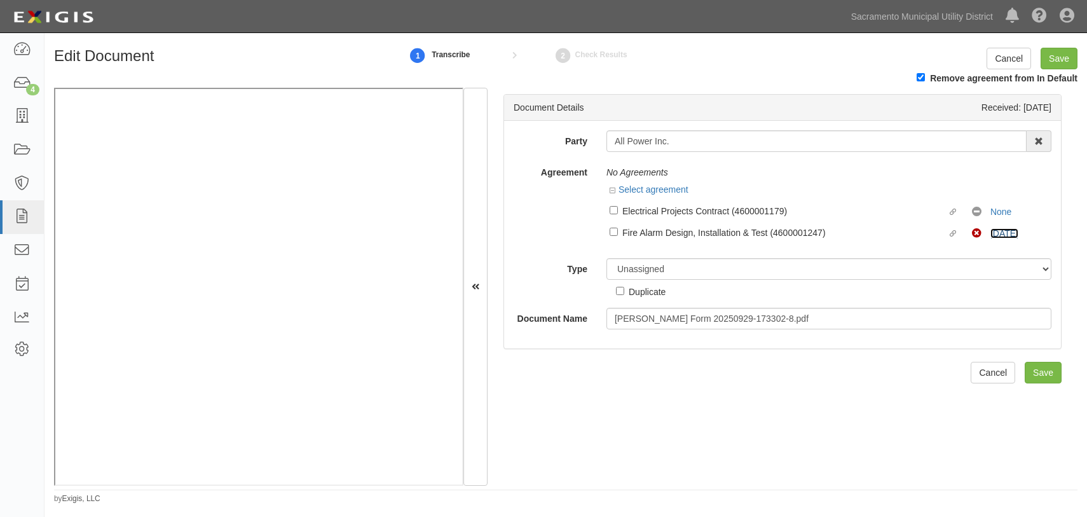
click at [993, 236] on link "10/1/25" at bounding box center [1004, 233] width 28 height 10
click at [613, 230] on input "Linked agreement Fire Alarm Design, Installation & Test (4600001247) Linked agr…" at bounding box center [614, 232] width 8 height 8
checkbox input "true"
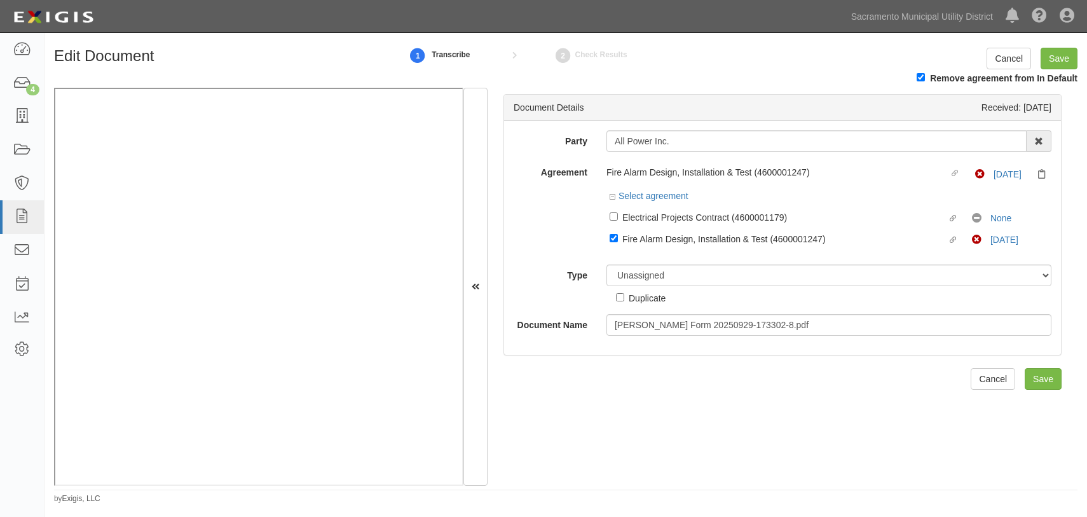
click at [573, 242] on div "Agreement Fire Alarm Design, Installation & Test (4600001247) Linked agreement …" at bounding box center [782, 207] width 557 height 93
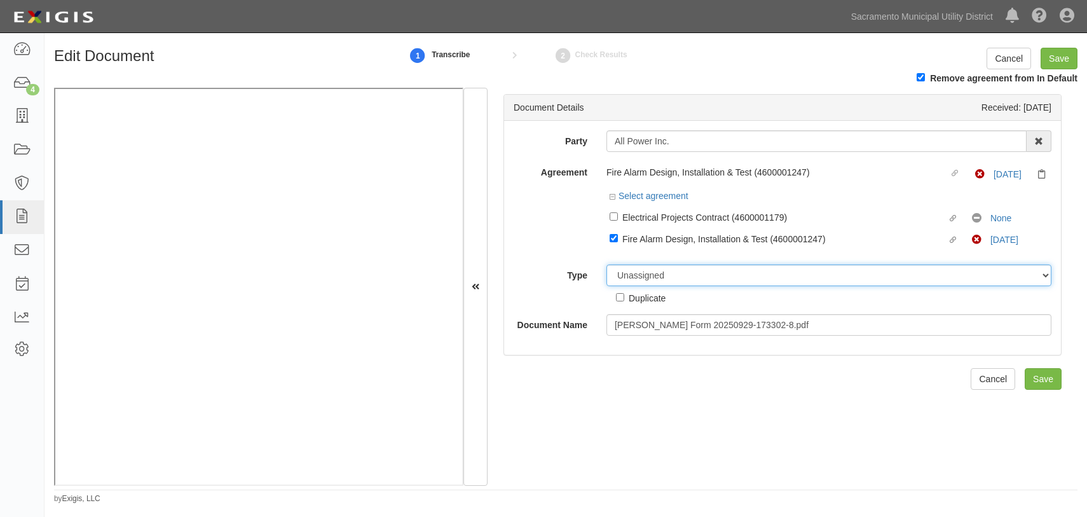
click at [643, 280] on select "Unassigned Binder Cancellation Notice Certificate Contract Endorsement Insuranc…" at bounding box center [829, 275] width 445 height 22
select select "CertificateDetail"
click at [607, 265] on select "Unassigned Binder Cancellation Notice Certificate Contract Endorsement Insuranc…" at bounding box center [829, 275] width 445 height 22
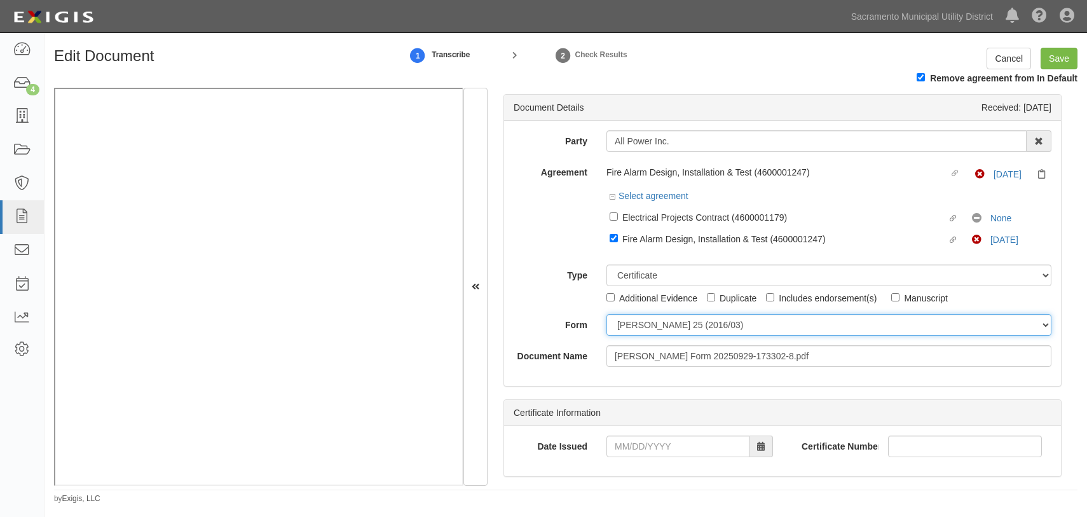
click at [620, 328] on select "ACORD 25 (2016/03) ACORD 101 ACORD 855 NY (2014/05) General" at bounding box center [829, 325] width 445 height 22
select select "GeneralFormDetail"
click at [607, 315] on select "ACORD 25 (2016/03) ACORD 101 ACORD 855 NY (2014/05) General" at bounding box center [829, 325] width 445 height 22
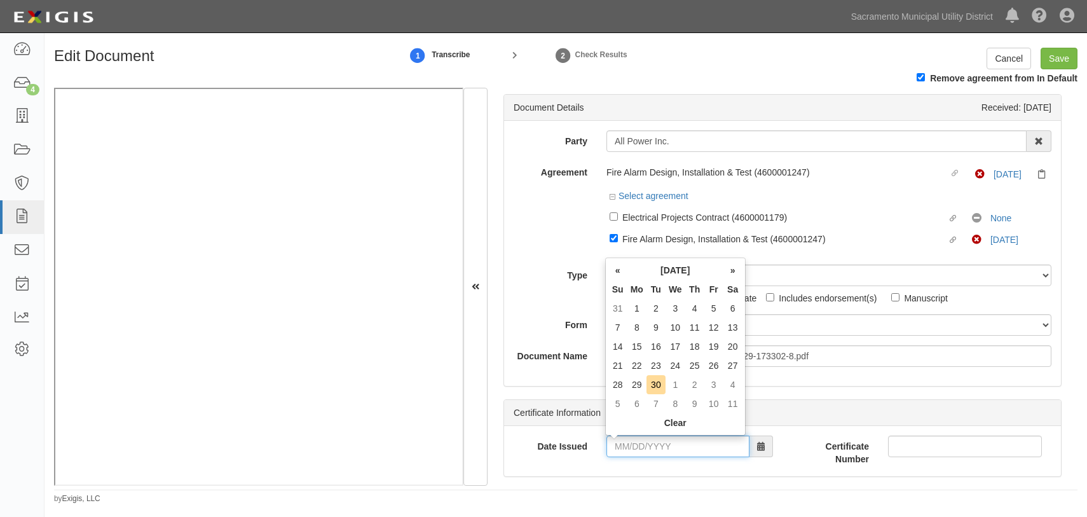
click at [617, 446] on input "Date Issued" at bounding box center [678, 446] width 143 height 22
click at [634, 385] on td "29" at bounding box center [636, 384] width 19 height 19
type input "09/29/2025"
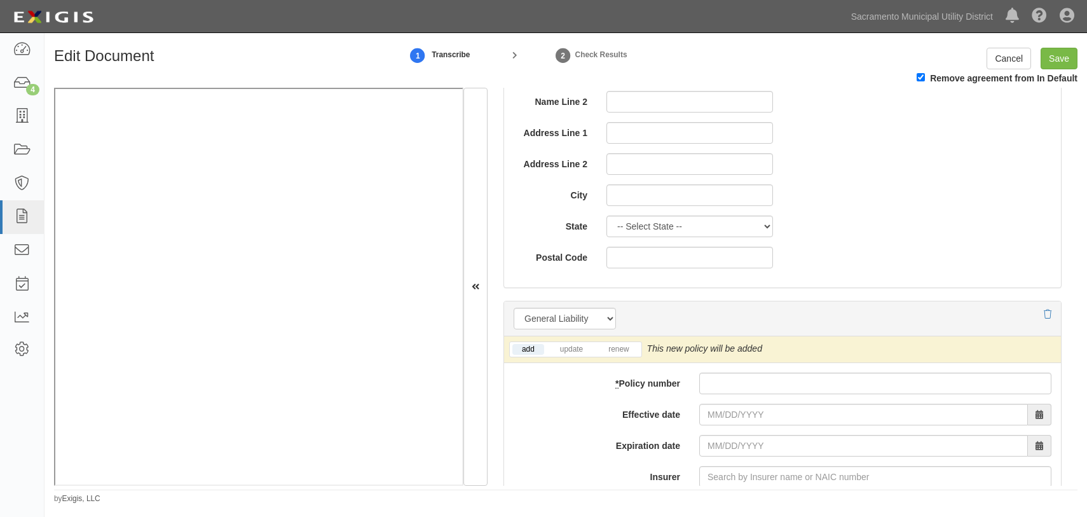
scroll to position [809, 0]
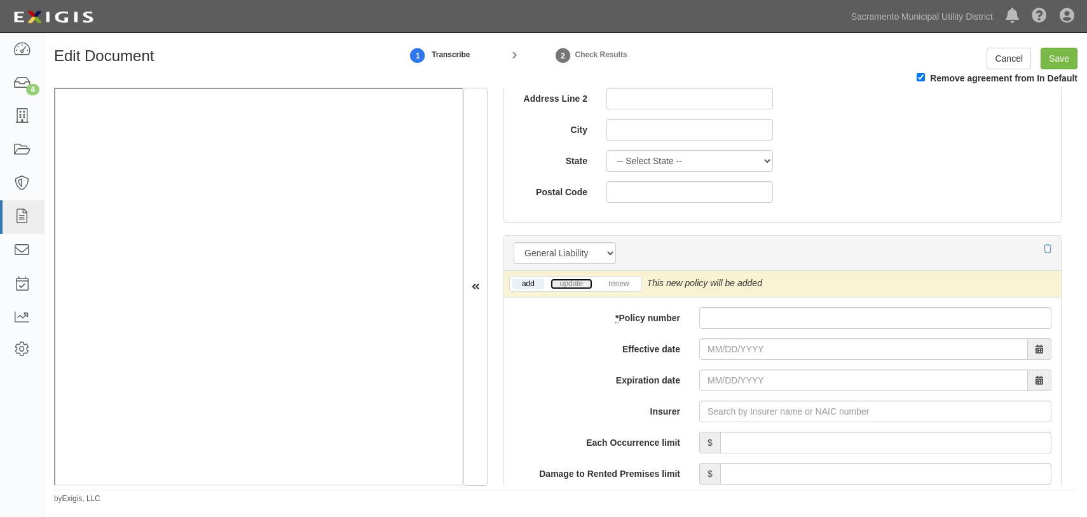
click at [577, 283] on link "update" at bounding box center [572, 283] width 42 height 11
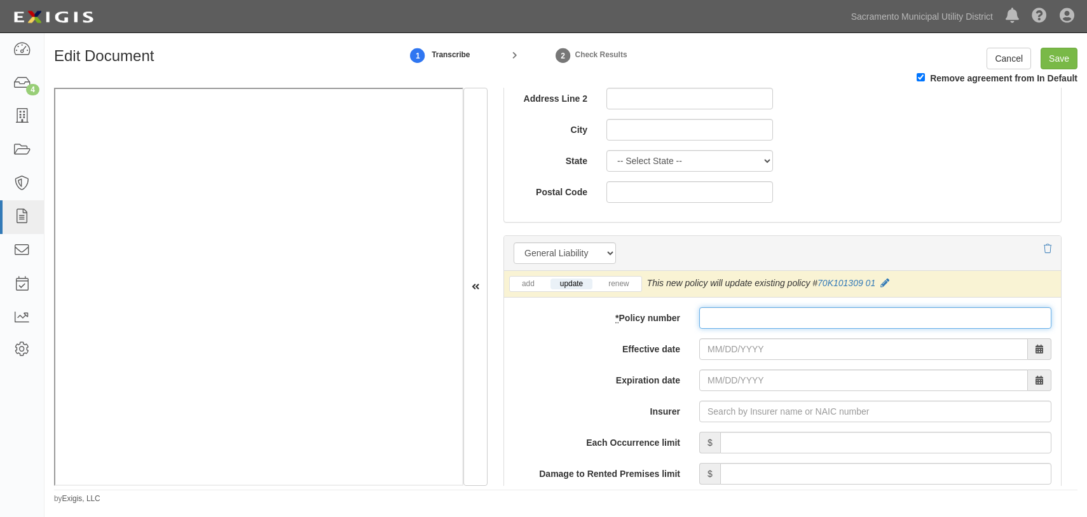
click at [728, 324] on input "* Policy number" at bounding box center [875, 318] width 352 height 22
type input "70k10130902"
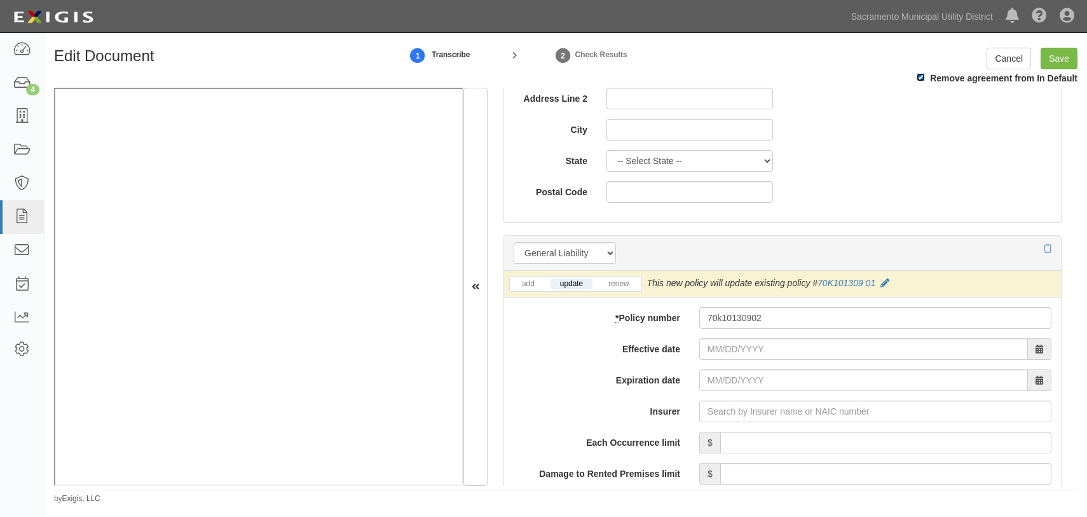
click at [921, 74] on input "Remove agreement from In Default" at bounding box center [921, 77] width 8 height 8
checkbox input "false"
click at [886, 102] on div "Name Line 1 Name Line 2 Address Line 1 Address Line 2 City State -- Select Stat…" at bounding box center [782, 103] width 557 height 218
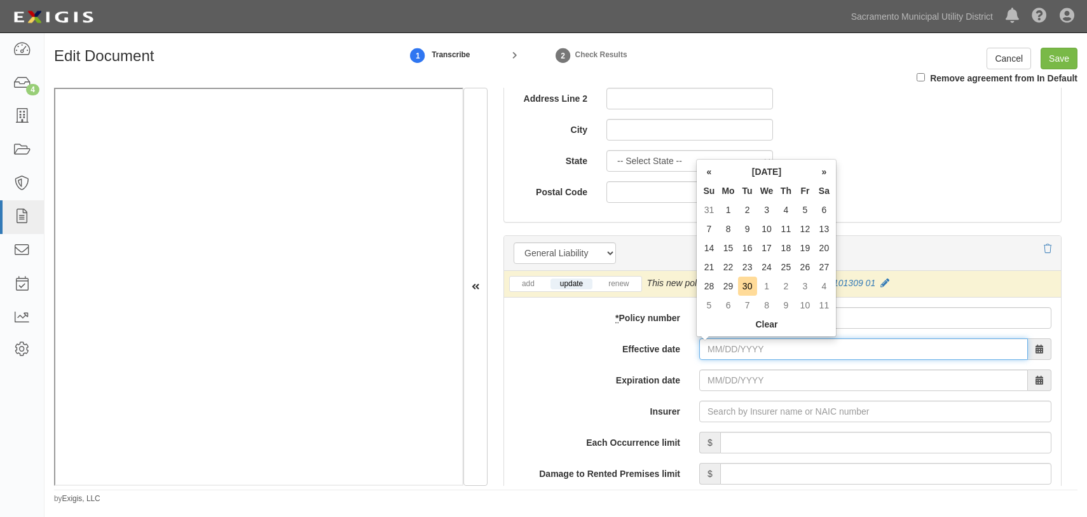
click at [706, 346] on input "Effective date" at bounding box center [863, 349] width 329 height 22
type input "[DATE]"
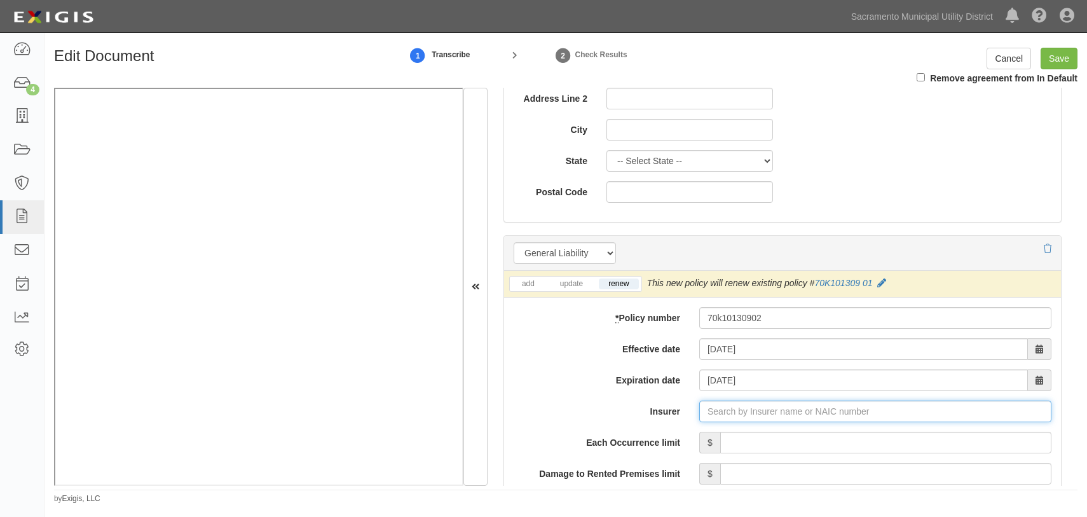
type input "180 Seguros S.A. (0) NR Rating"
type input "1"
type input "GuideOne National Insurance Company (14167) A- X Rating"
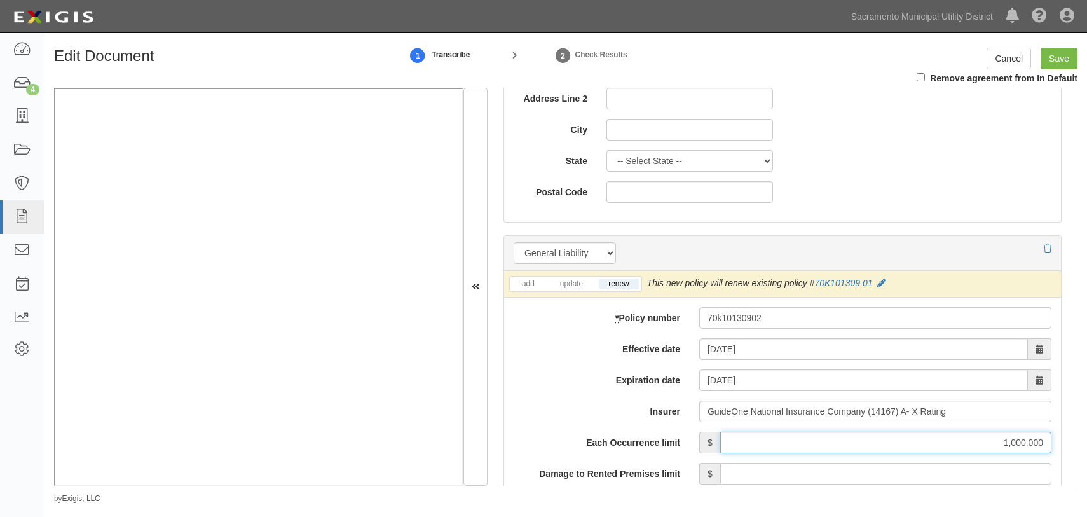
type input "1,000,000"
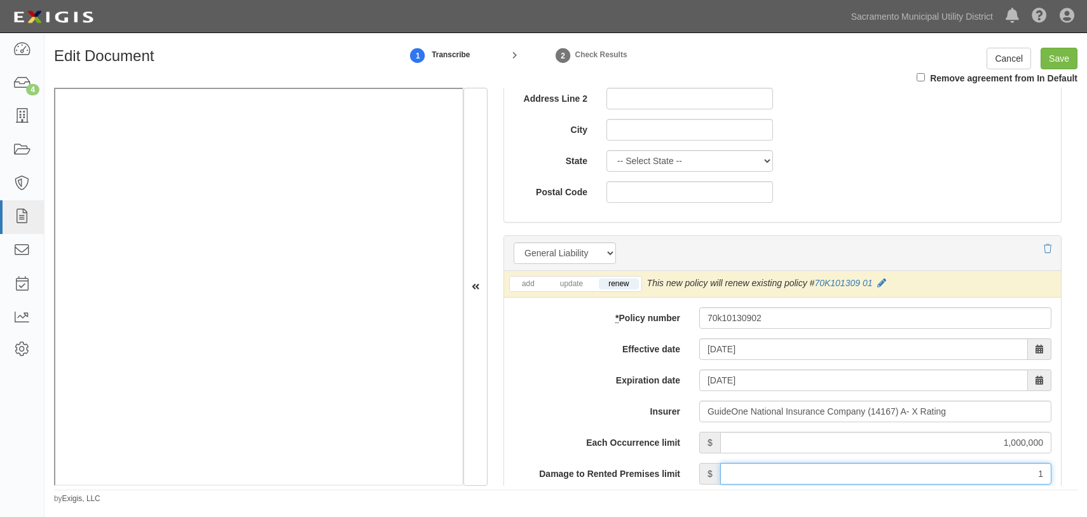
type input "100,000"
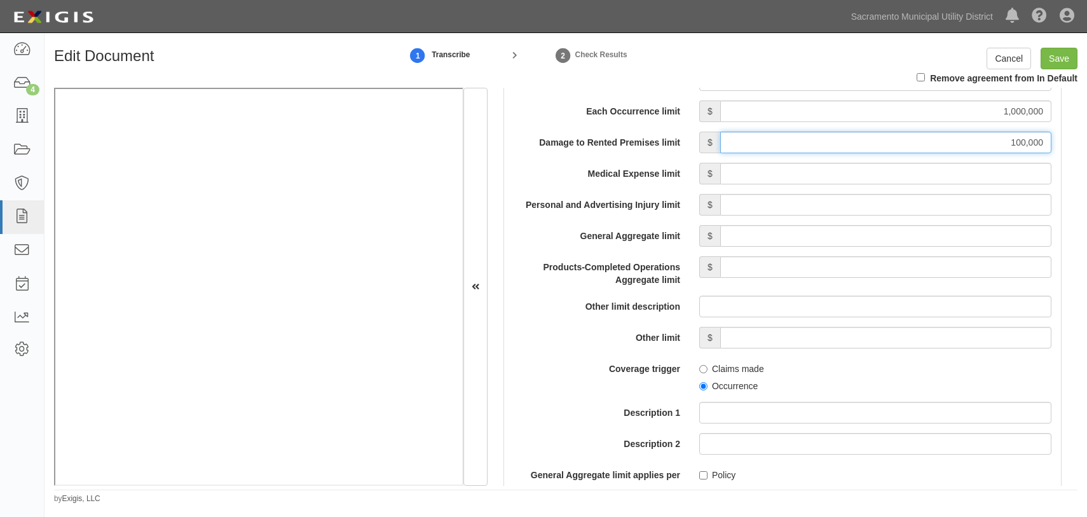
scroll to position [1156, 0]
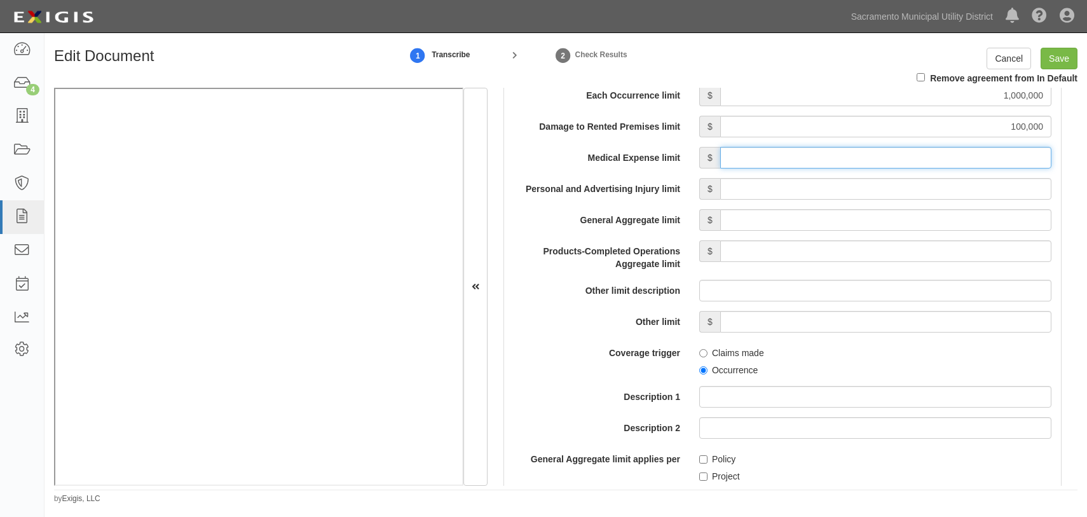
click at [931, 158] on input "Medical Expense limit" at bounding box center [885, 158] width 331 height 22
type input "5,000"
click at [897, 186] on input "Personal and Advertising Injury limit" at bounding box center [885, 189] width 331 height 22
type input "1,000,000"
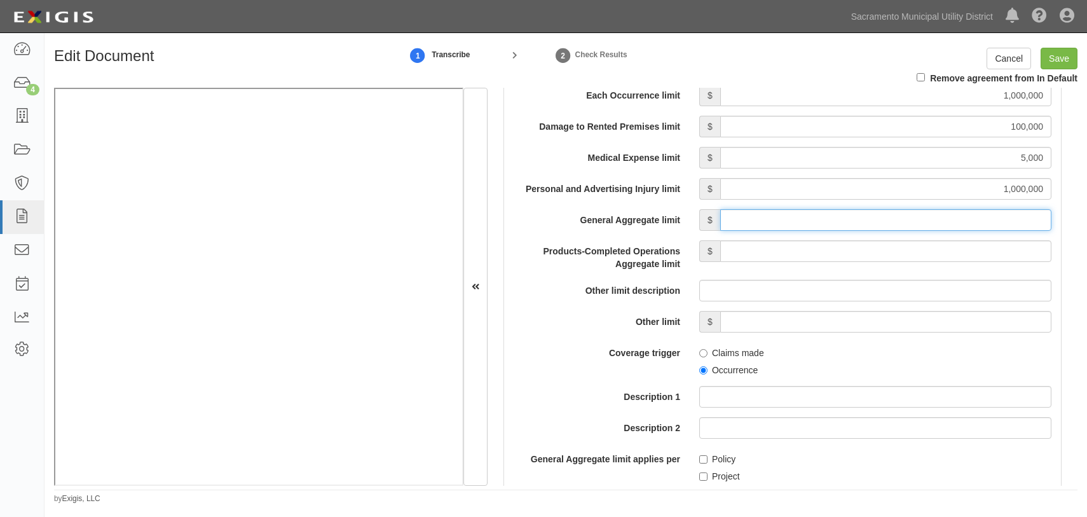
click at [896, 221] on input "General Aggregate limit" at bounding box center [885, 220] width 331 height 22
type input "2,000,000"
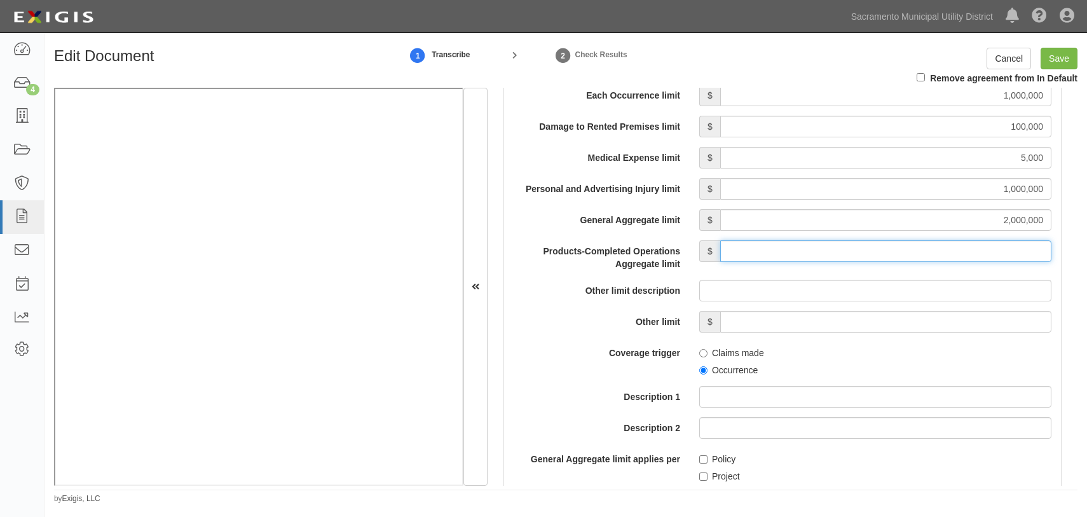
click at [896, 250] on input "Products-Completed Operations Aggregate limit" at bounding box center [885, 251] width 331 height 22
type input "2,000,000"
click at [700, 369] on input "Occurrence" at bounding box center [703, 370] width 8 height 8
radio input "true"
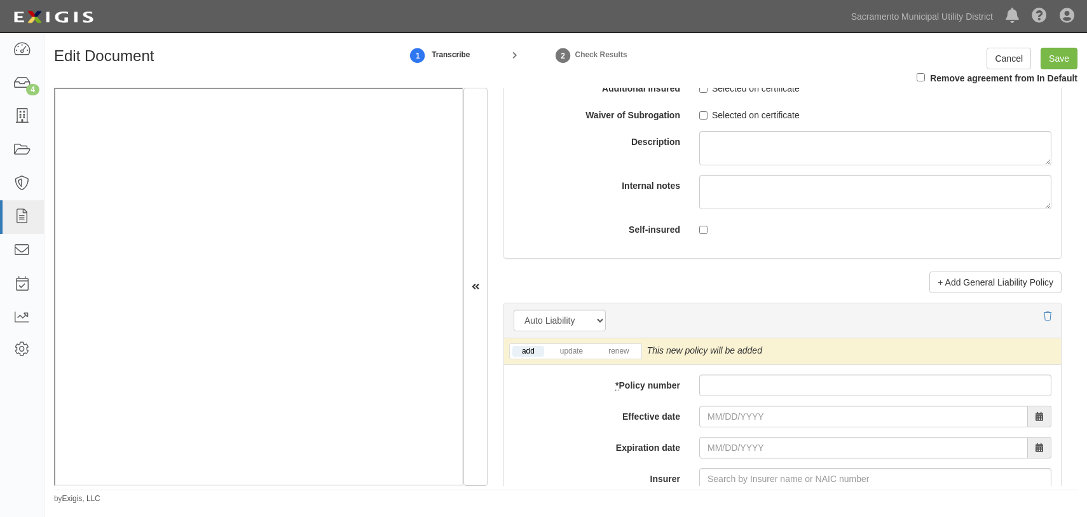
scroll to position [1618, 0]
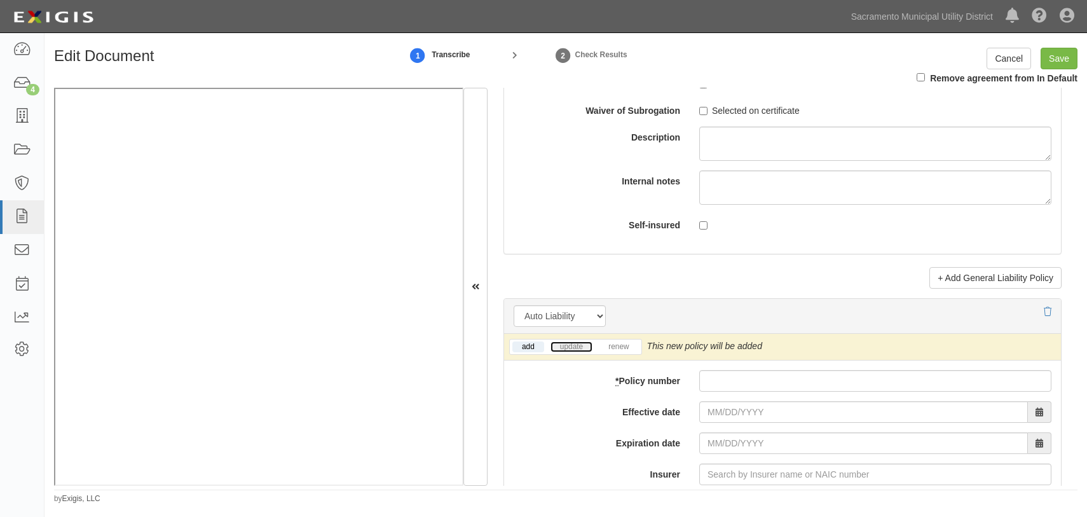
click at [570, 345] on link "update" at bounding box center [572, 346] width 42 height 11
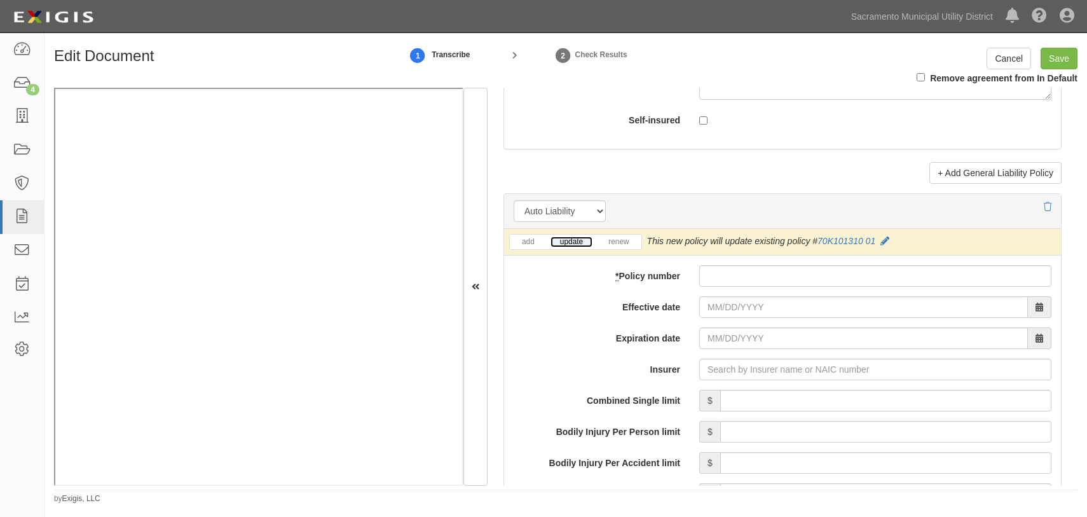
scroll to position [1734, 0]
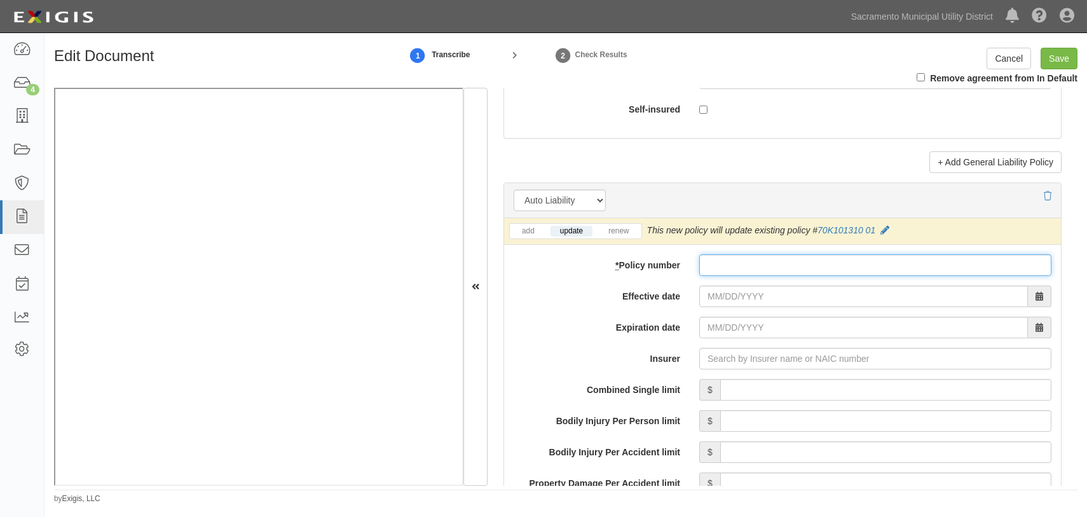
click at [723, 268] on input "* Policy number" at bounding box center [875, 265] width 352 height 22
type input "70k10131002"
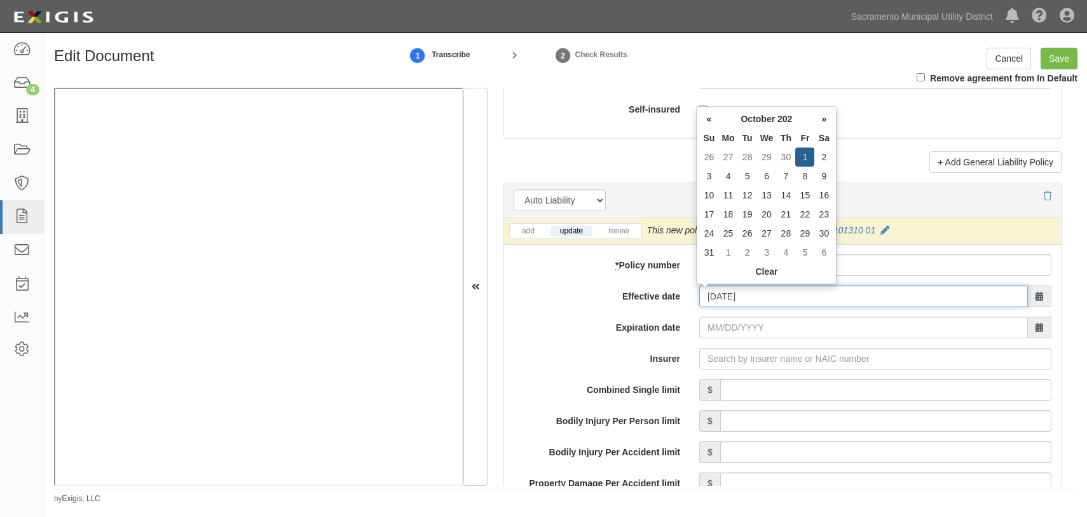
type input "10/01/2025"
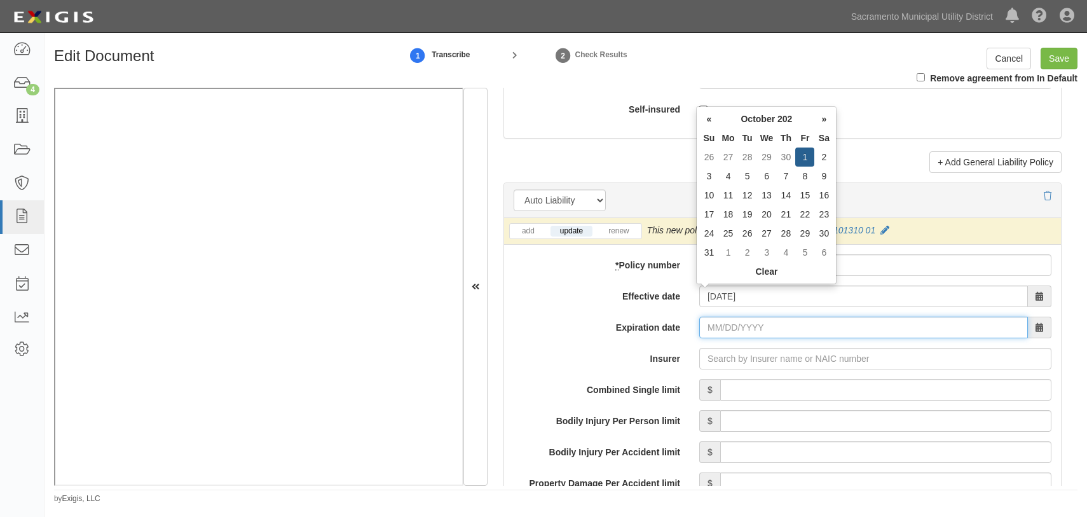
type input "10/01/2026"
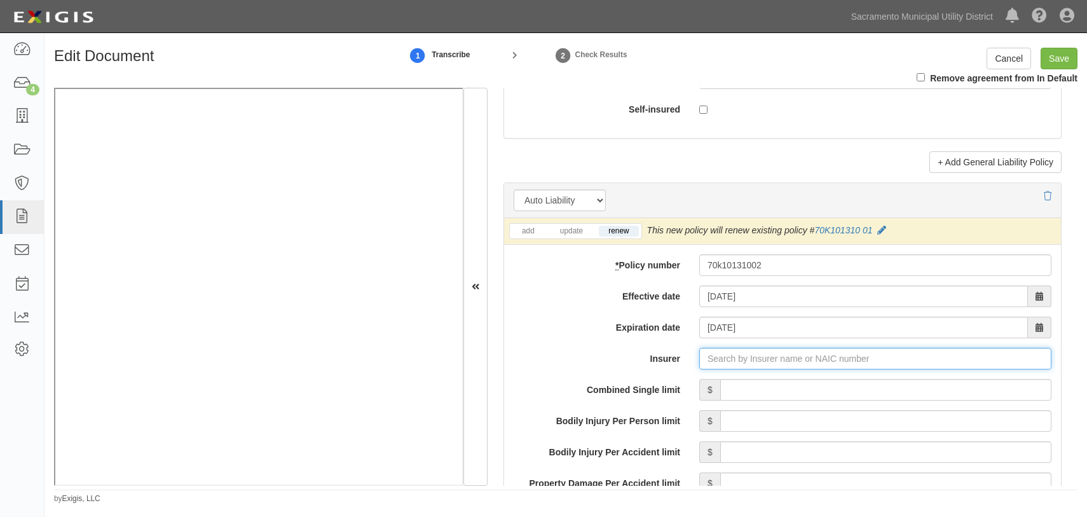
type input "180 Seguros S.A. (0) NR Rating"
type input "1"
type input "GuideOne Insurance Company (15032) A- X Rating"
type input "1,000,000"
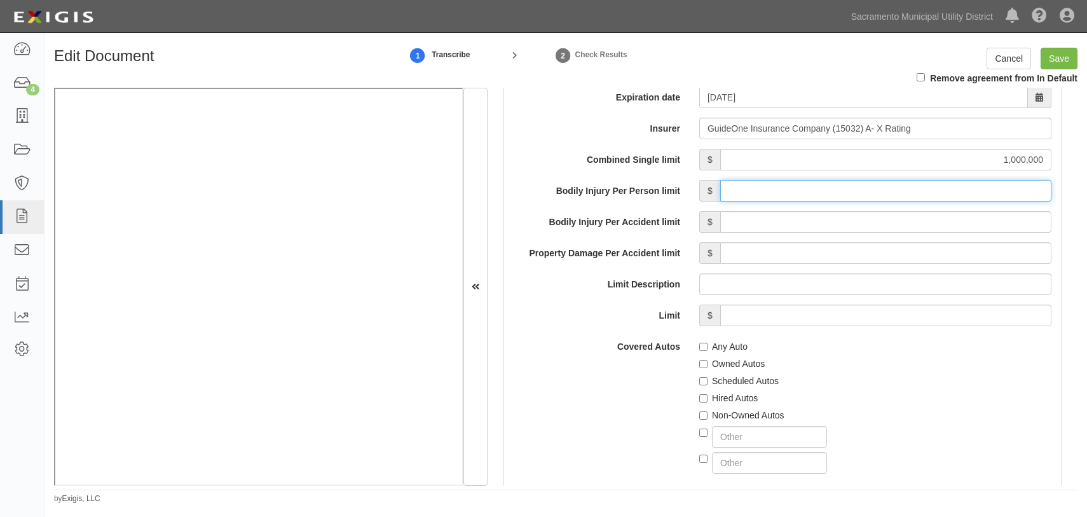
scroll to position [1964, 0]
click at [700, 348] on input "Any Auto" at bounding box center [703, 346] width 8 height 8
checkbox input "true"
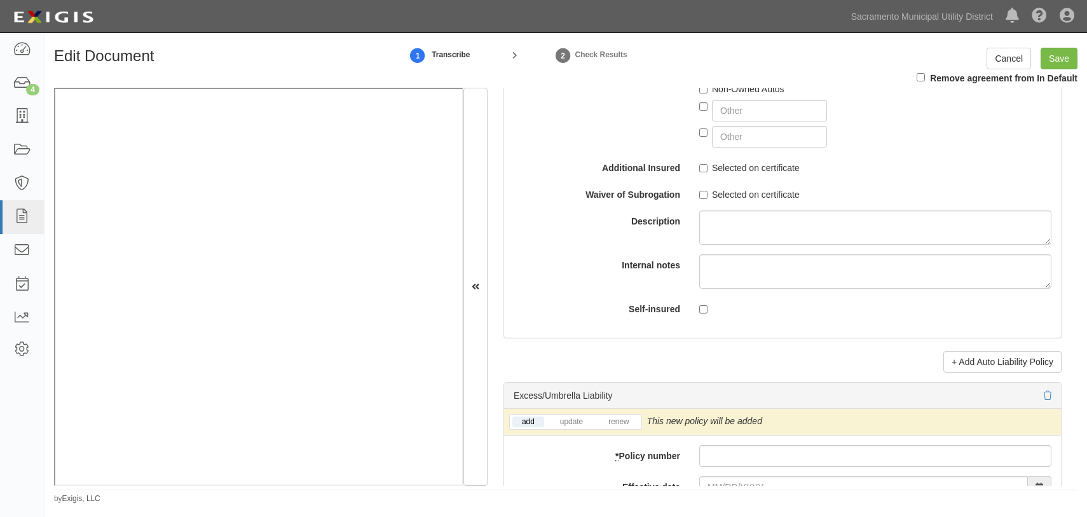
scroll to position [2427, 0]
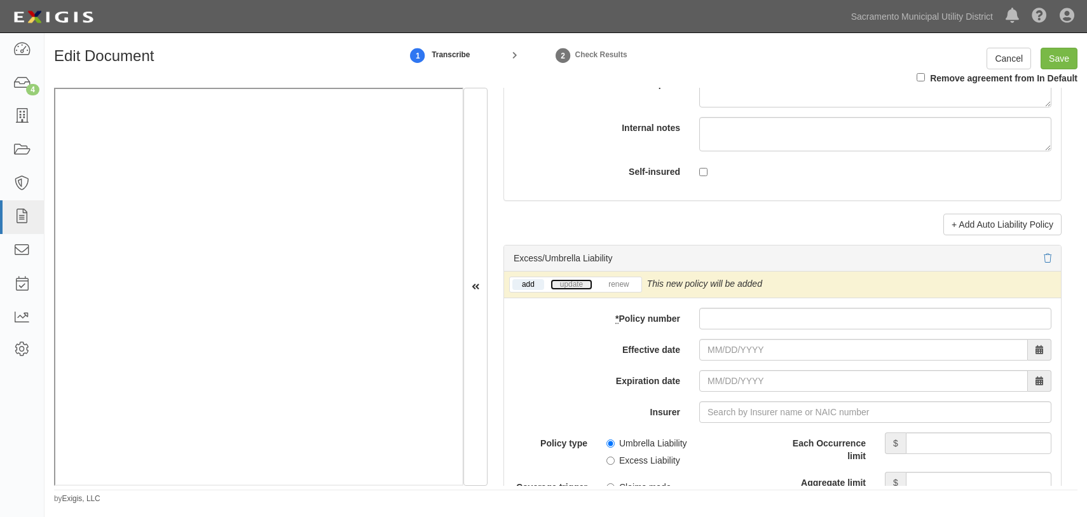
click at [573, 284] on link "update" at bounding box center [572, 284] width 42 height 11
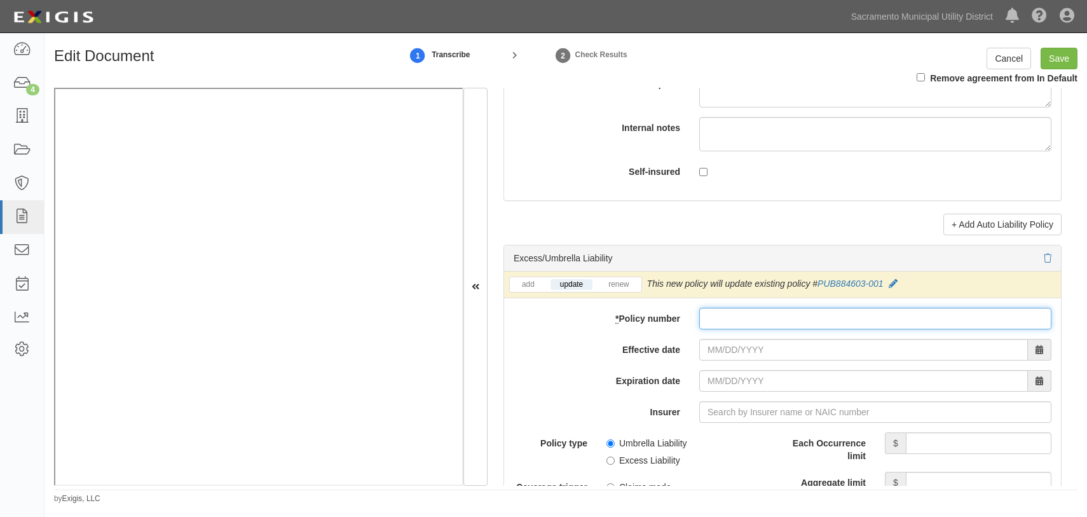
click at [734, 326] on input "* Policy number" at bounding box center [875, 319] width 352 height 22
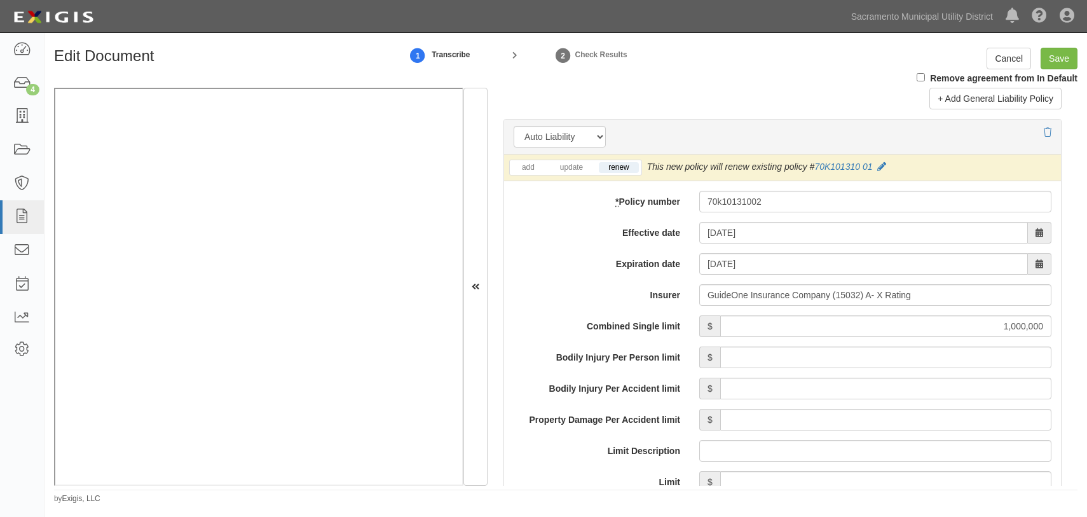
scroll to position [1734, 0]
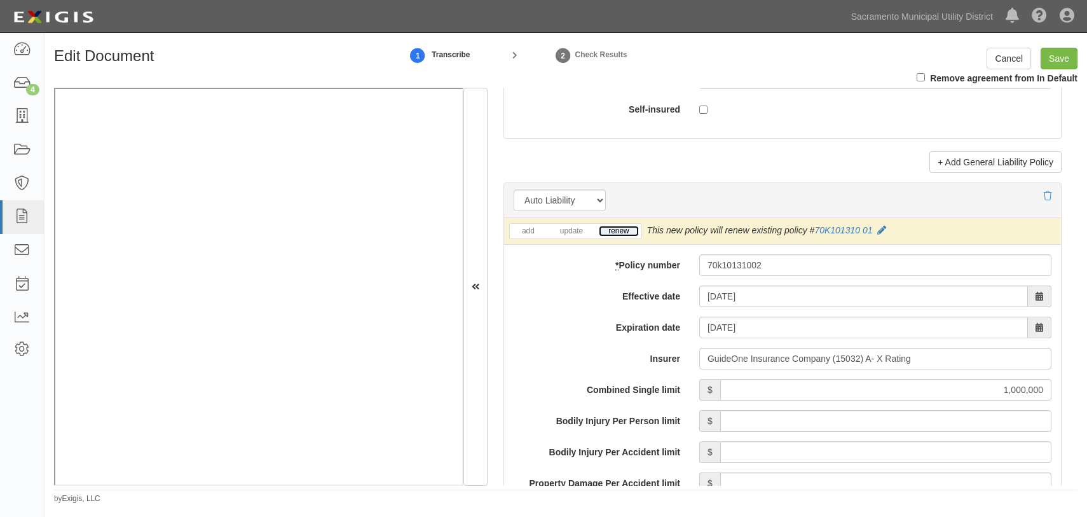
click at [612, 226] on link "renew" at bounding box center [618, 231] width 39 height 11
click at [542, 296] on label "Effective date" at bounding box center [597, 293] width 186 height 17
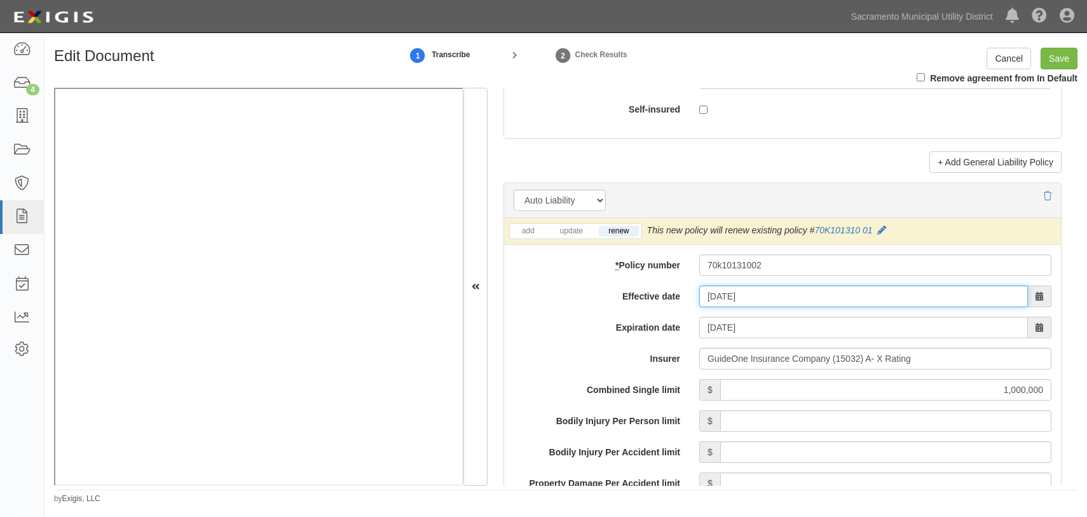
click at [699, 296] on input "10/01/2025" at bounding box center [863, 296] width 329 height 22
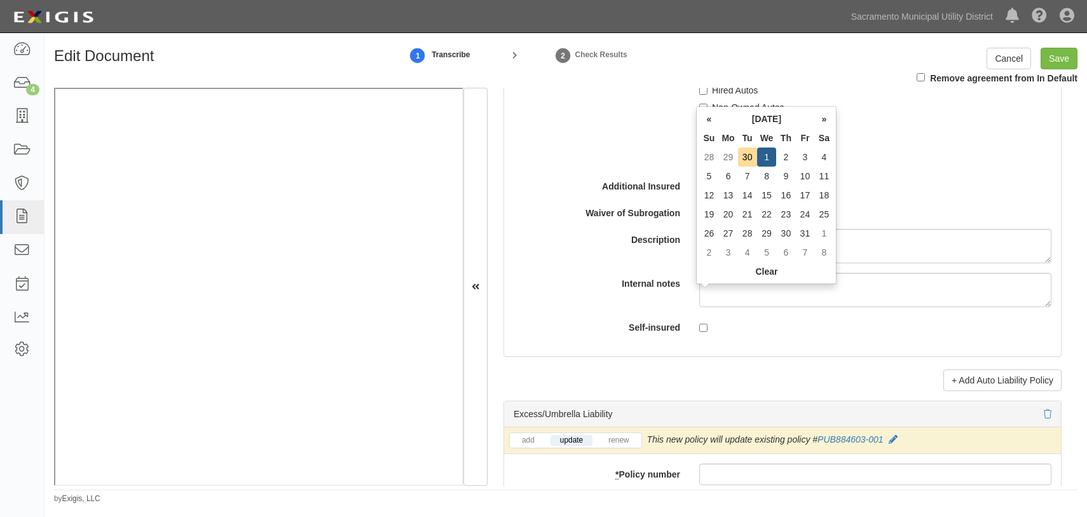
scroll to position [2369, 0]
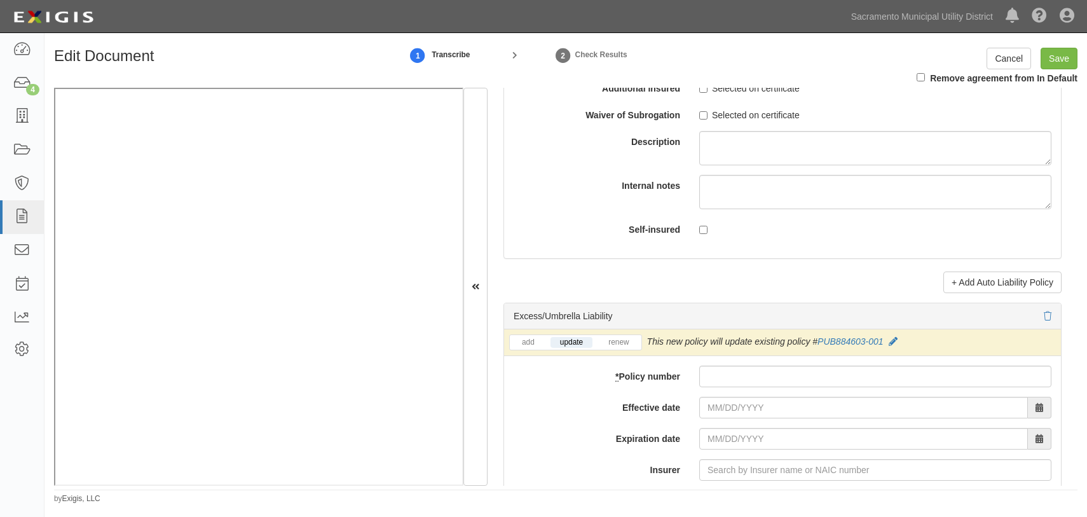
click at [622, 339] on link "renew" at bounding box center [618, 342] width 39 height 11
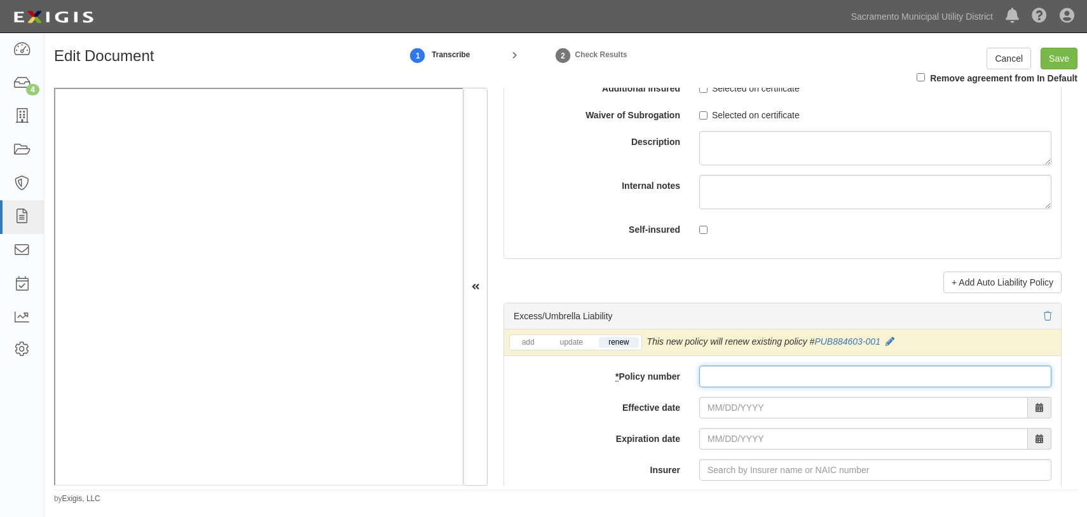
click at [725, 377] on input "* Policy number" at bounding box center [875, 377] width 352 height 22
type input "pub884603002"
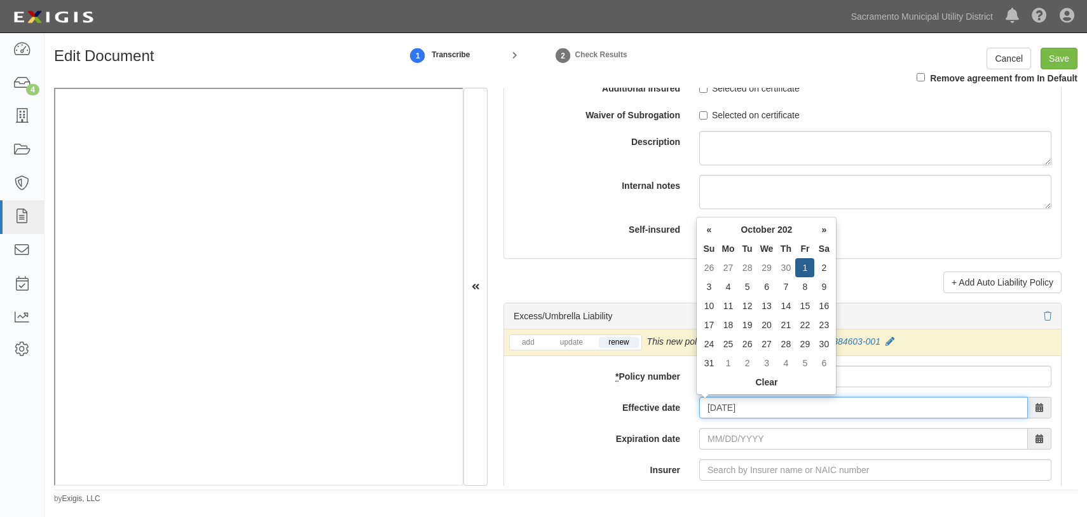
type input "[DATE]"
type input "10/01/2026"
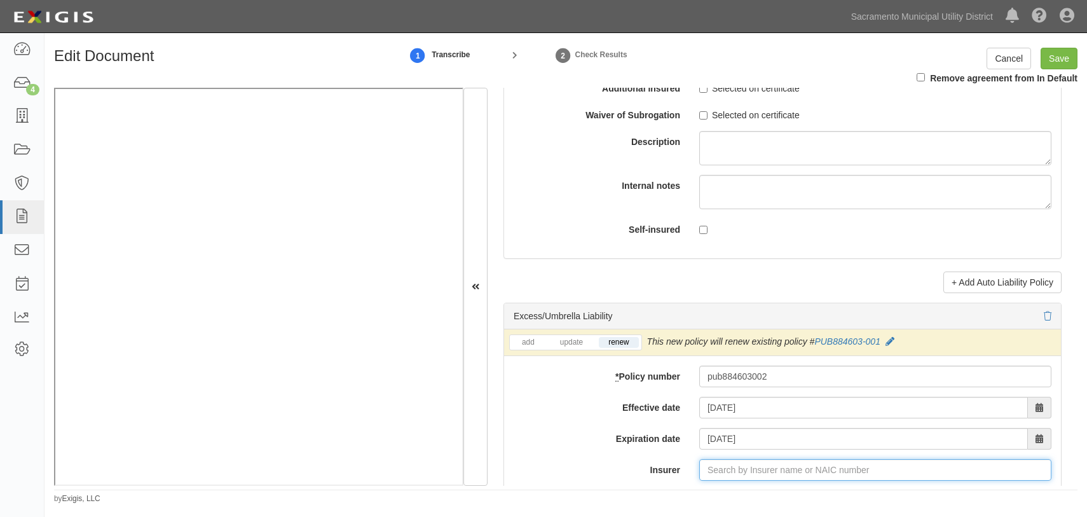
type input "21st Century Advantage Insurance Company (25232) NR Rating"
type input "2"
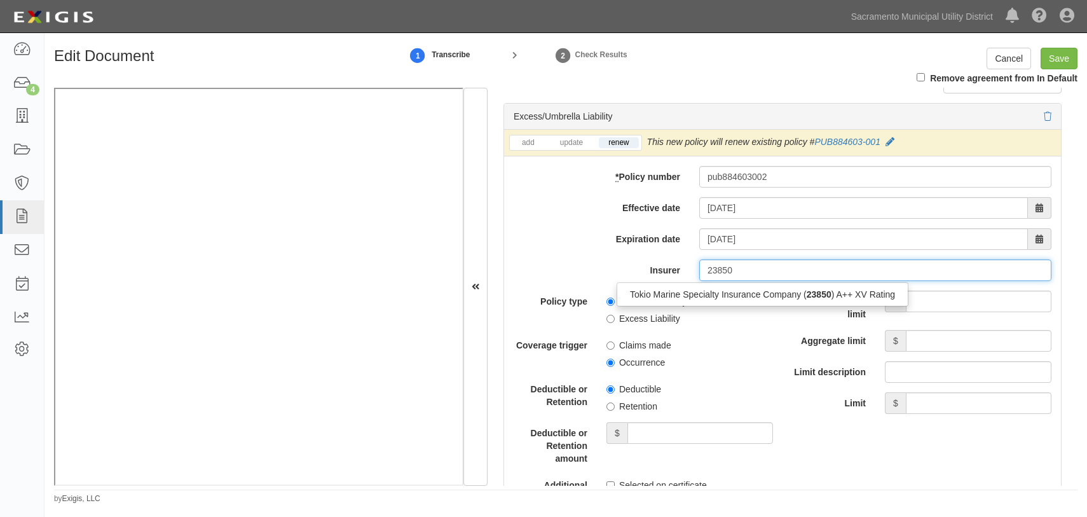
scroll to position [2600, 0]
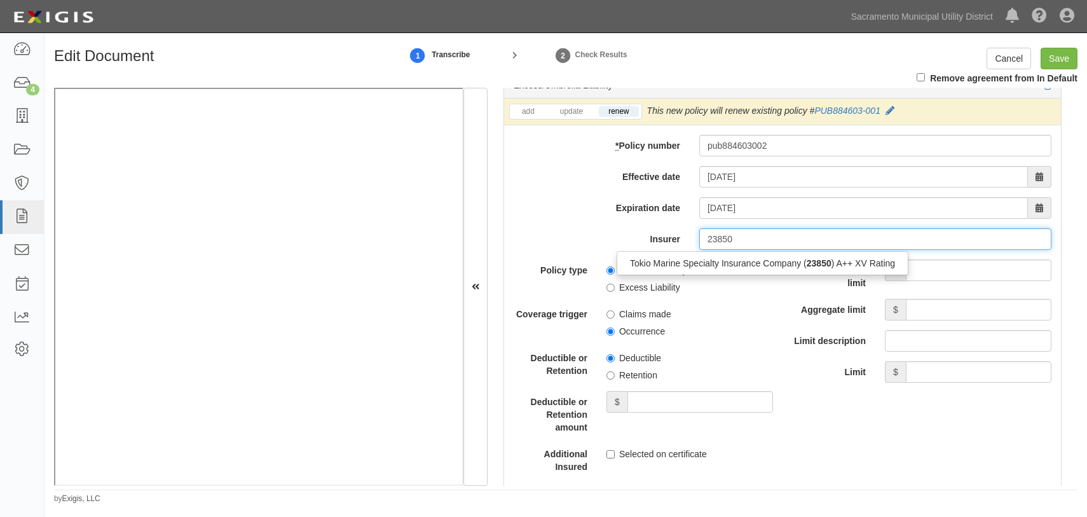
click at [737, 261] on div "Tokio Marine Specialty Insurance Company ( 23850 ) A++ XV Rating" at bounding box center [762, 263] width 291 height 17
type input "Tokio Marine Specialty Insurance Company (23850) A++ XV Rating"
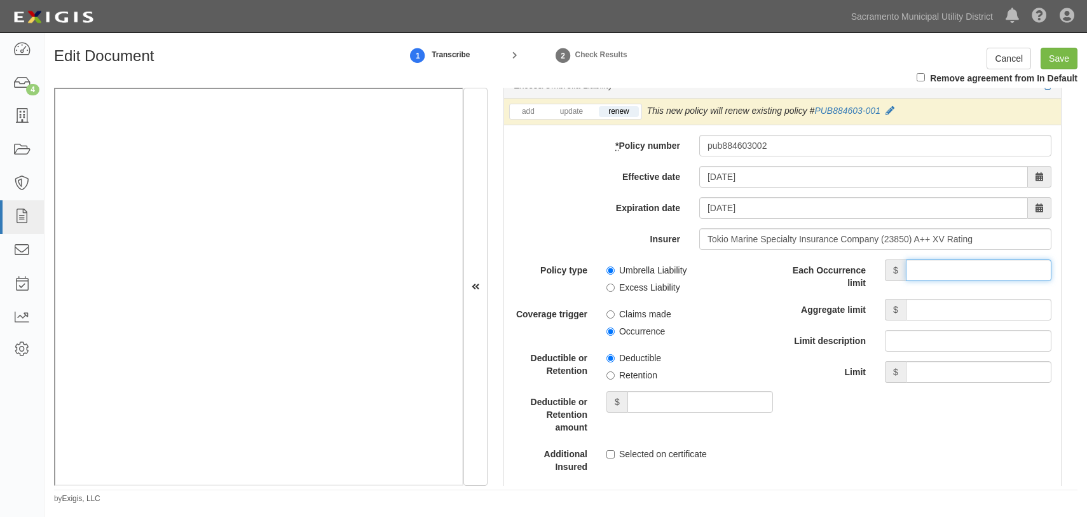
click at [914, 268] on input "Each Occurrence limit" at bounding box center [979, 270] width 146 height 22
type input "5,000,000"
click at [935, 313] on input "Aggregate limit" at bounding box center [979, 310] width 146 height 22
type input "5,000,000"
click at [744, 348] on span "Deductible" at bounding box center [690, 355] width 167 height 17
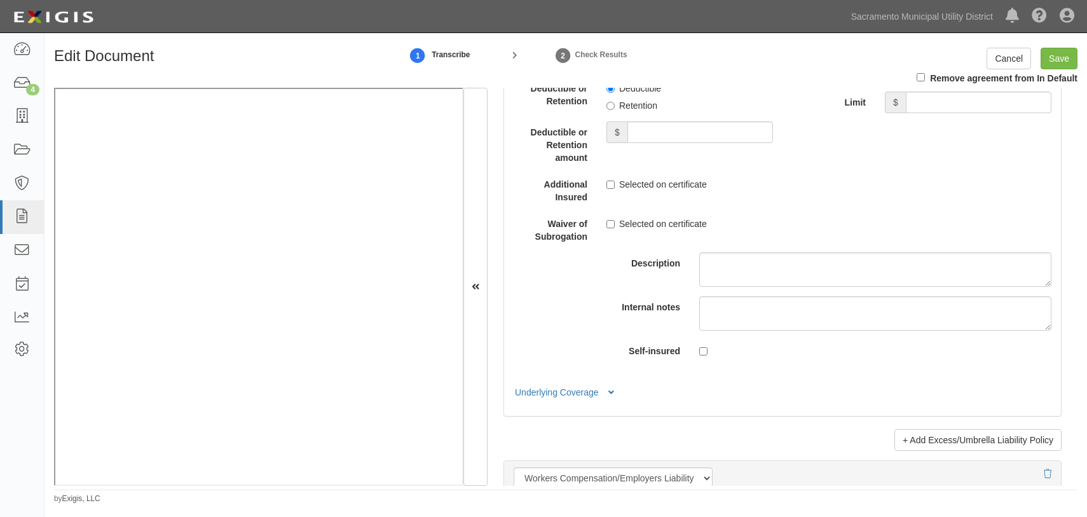
scroll to position [2889, 0]
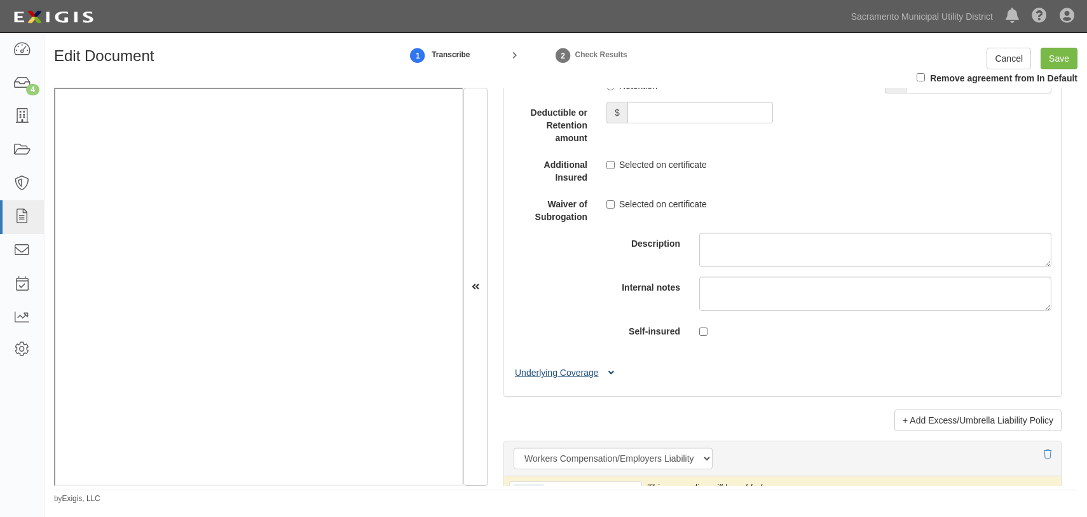
click at [541, 371] on button "Underlying Coverage" at bounding box center [567, 372] width 106 height 13
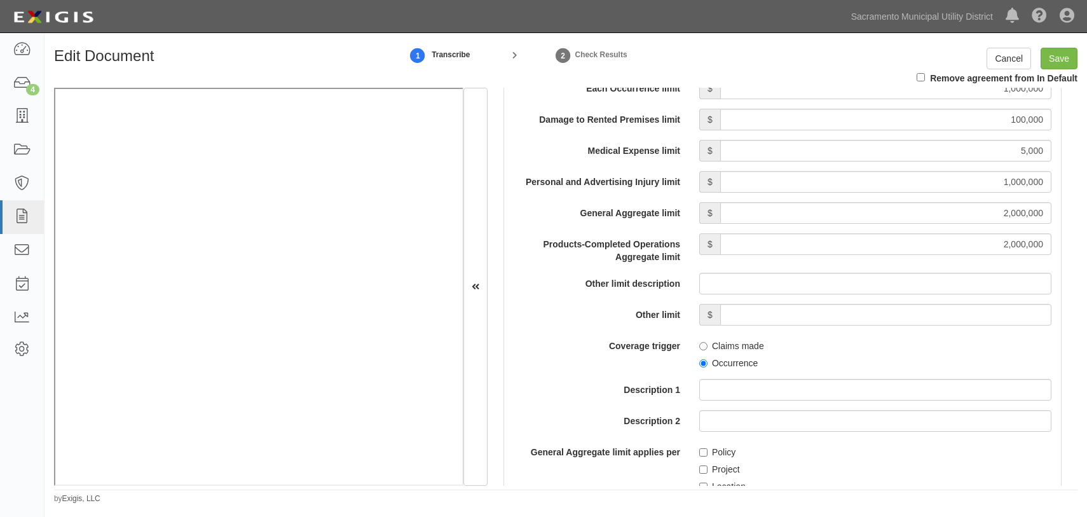
scroll to position [809, 0]
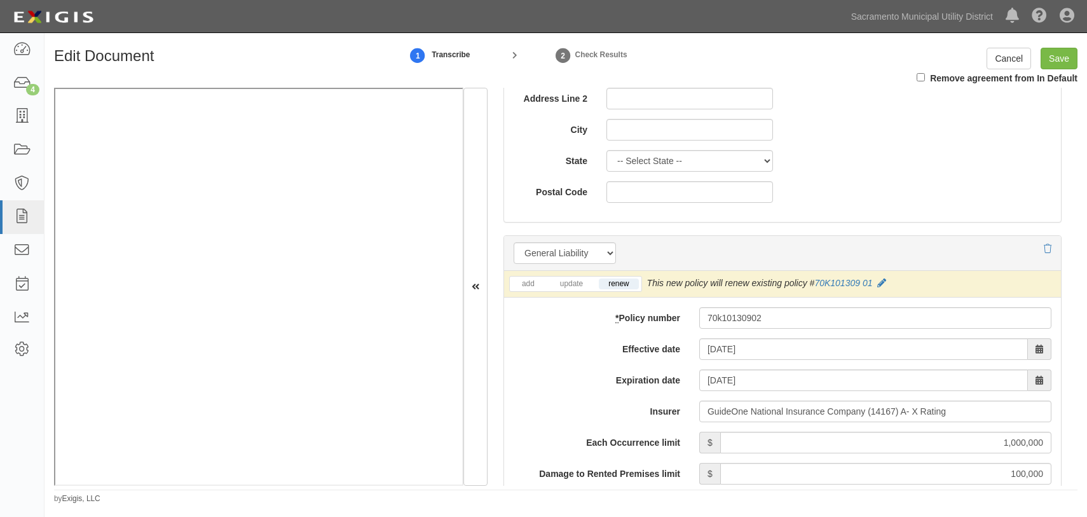
click at [508, 374] on label "Expiration date" at bounding box center [597, 377] width 186 height 17
click at [699, 374] on input "10/01/2026" at bounding box center [863, 380] width 329 height 22
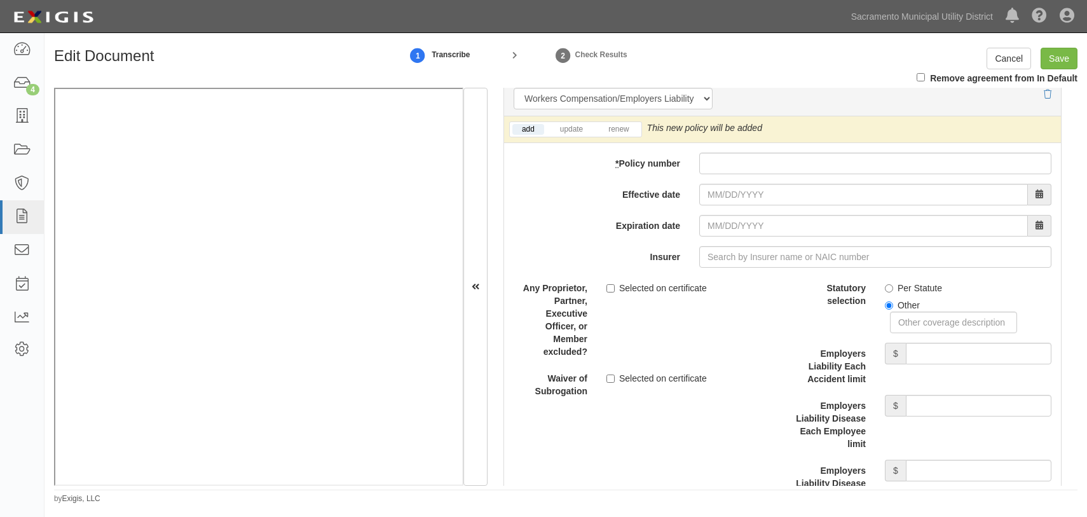
scroll to position [3467, 0]
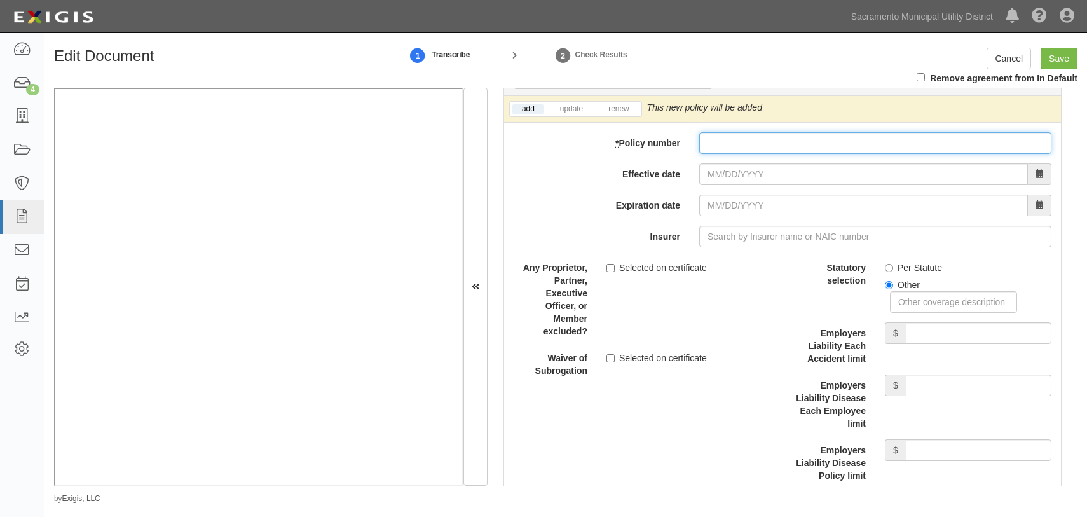
click at [716, 141] on input "* Policy number" at bounding box center [875, 143] width 352 height 22
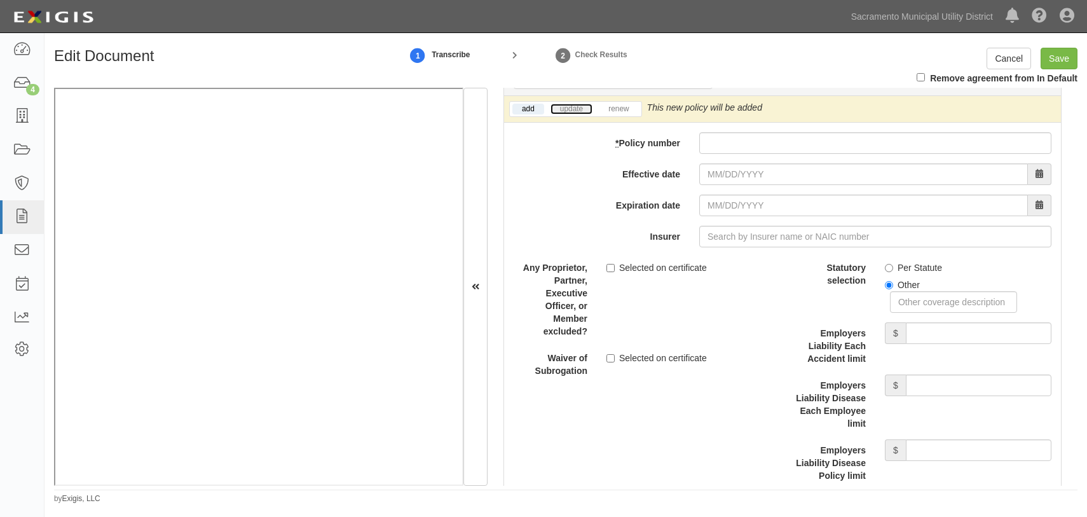
click at [565, 104] on link "update" at bounding box center [572, 109] width 42 height 11
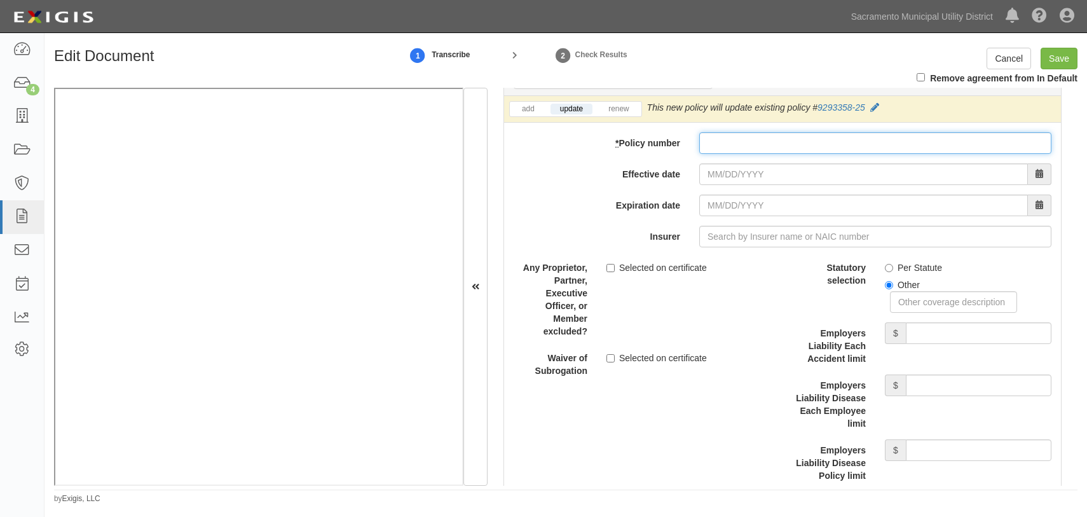
click at [725, 139] on input "* Policy number" at bounding box center [875, 143] width 352 height 22
type input "929335825"
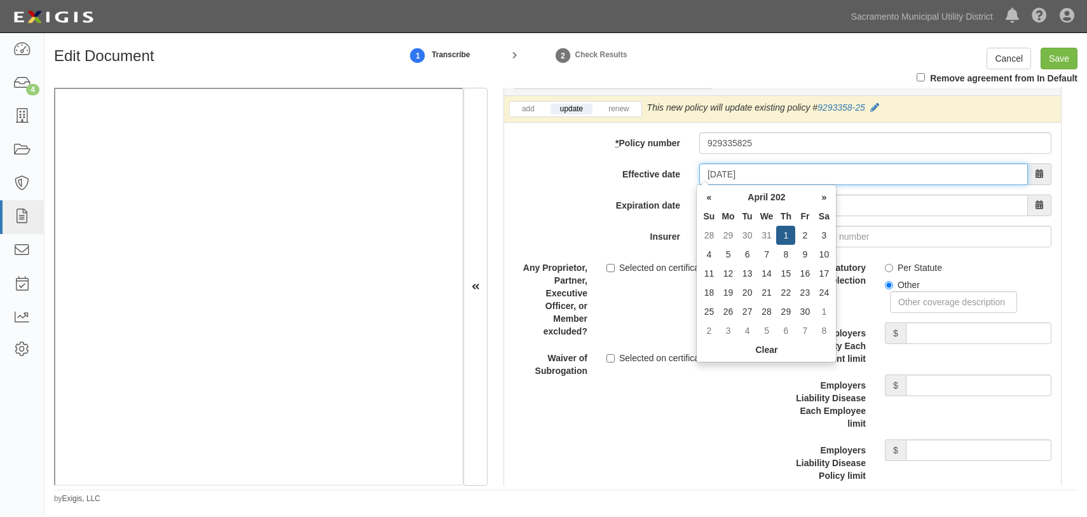
type input "04/01/2025"
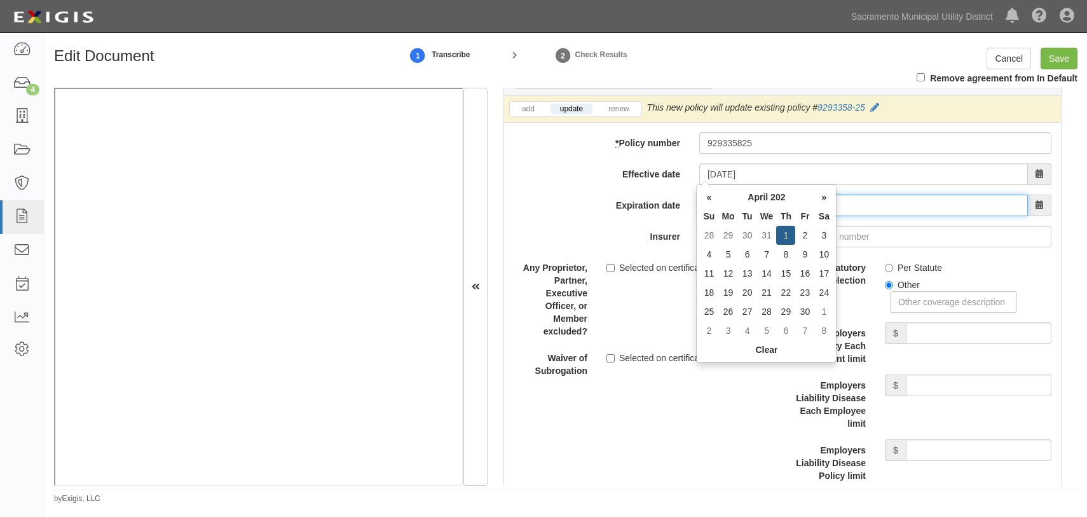
type input "04/01/2026"
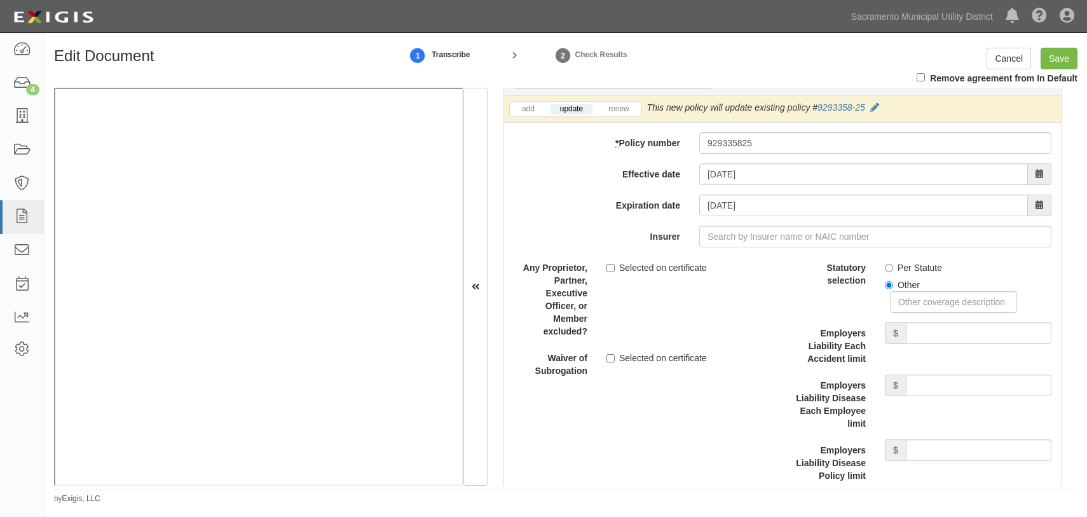
click at [878, 265] on div "Per Statute Other" at bounding box center [968, 285] width 186 height 56
click at [885, 265] on input "Per Statute" at bounding box center [889, 268] width 8 height 8
radio input "true"
click at [941, 336] on input "Employers Liability Each Accident limit" at bounding box center [979, 333] width 146 height 22
type input "1,000,000"
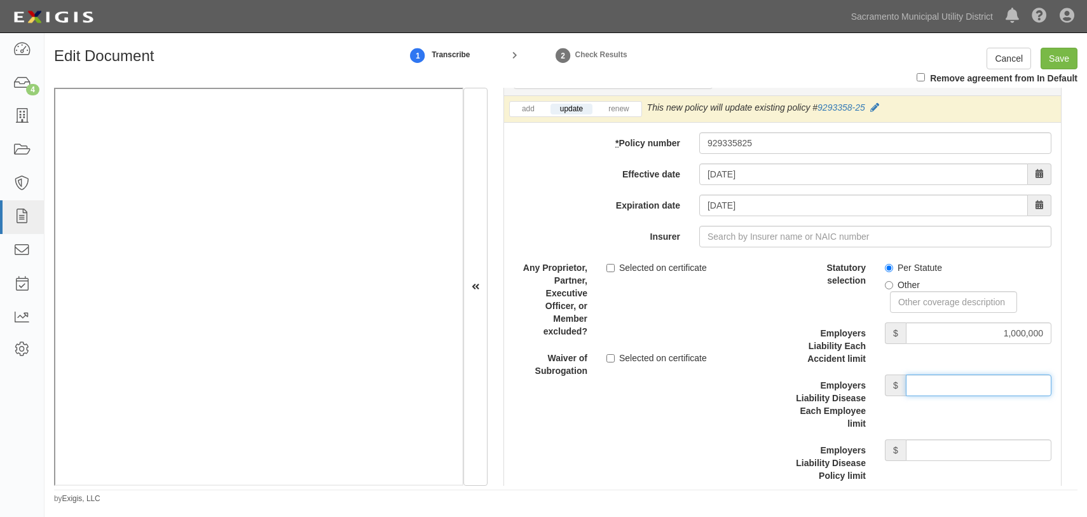
click at [937, 378] on input "Employers Liability Disease Each Employee limit" at bounding box center [979, 385] width 146 height 22
type input "1,000,000"
click at [944, 445] on input "Employers Liability Disease Policy limit" at bounding box center [979, 450] width 146 height 22
type input "1,000,000"
drag, startPoint x: 693, startPoint y: 445, endPoint x: 696, endPoint y: 437, distance: 8.0
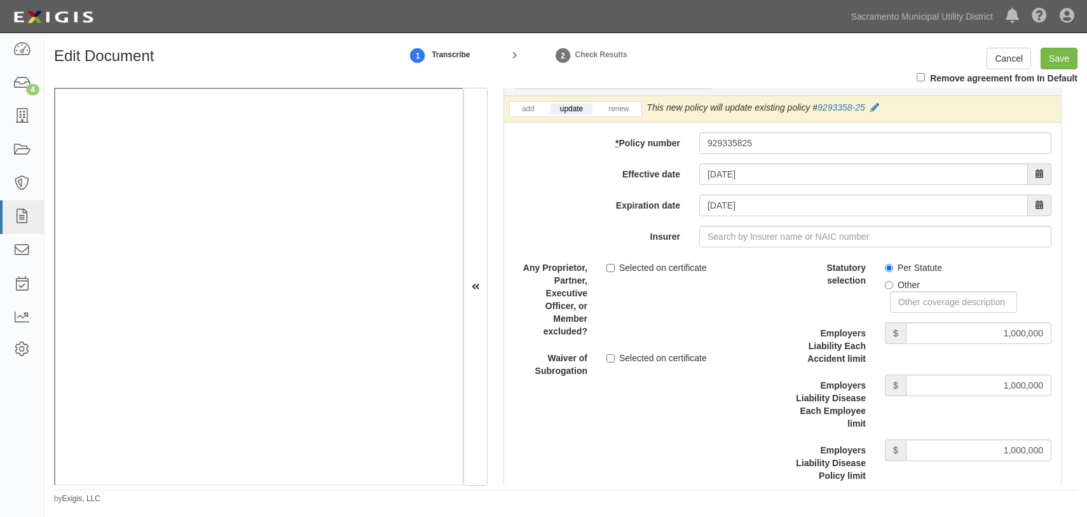
click at [693, 445] on div "Description" at bounding box center [783, 391] width 576 height 269
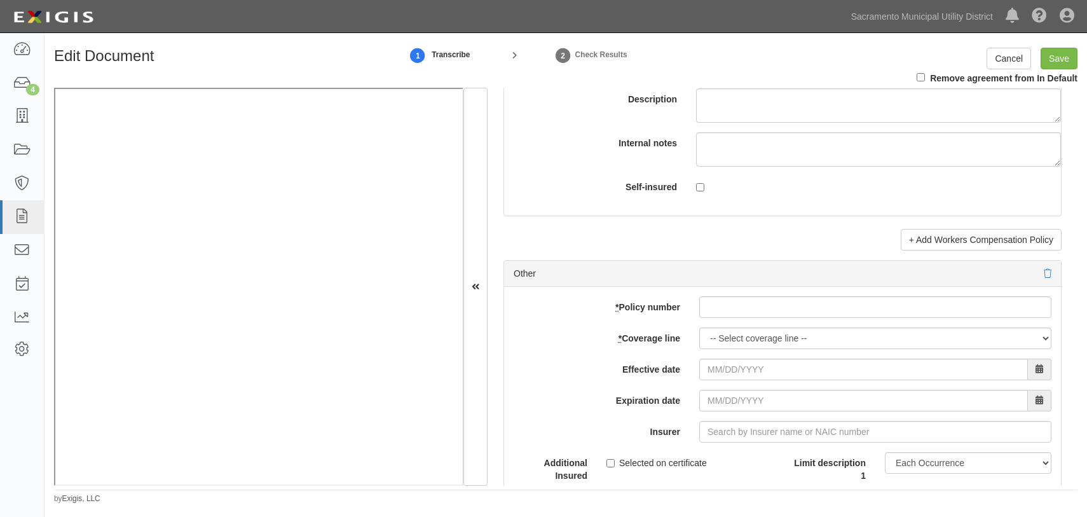
scroll to position [3872, 0]
click at [712, 310] on input "* Policy number" at bounding box center [875, 306] width 352 height 22
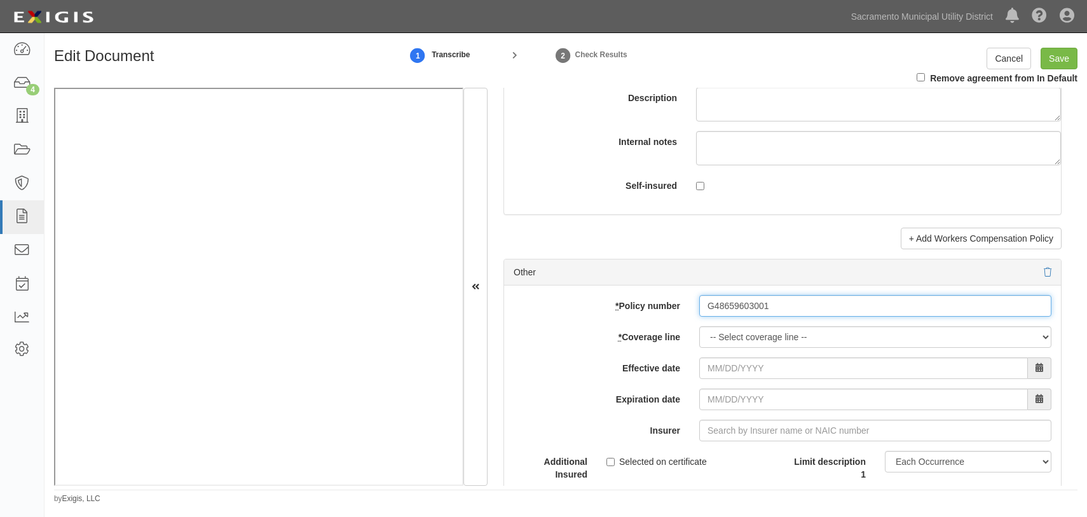
type input "G48659603001"
select select "14"
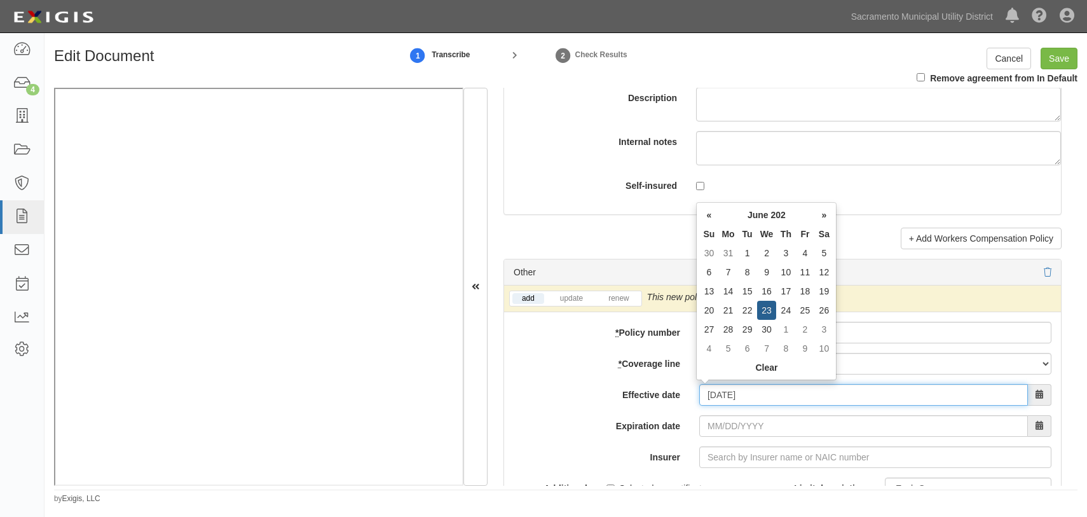
type input "06/23/2025"
type input "06/23/2026"
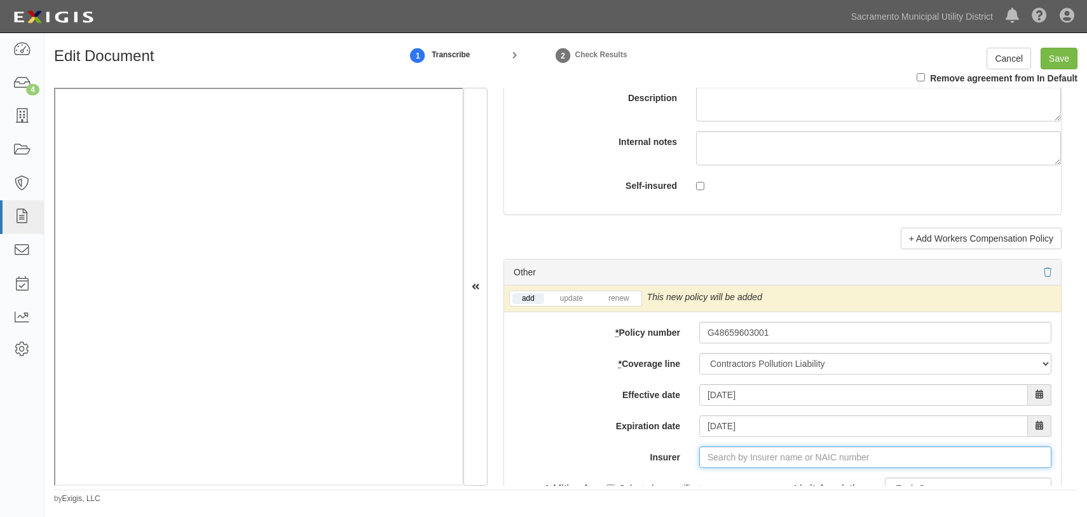
type input "180 Seguros S.A. (0) NR Rating"
type input "1"
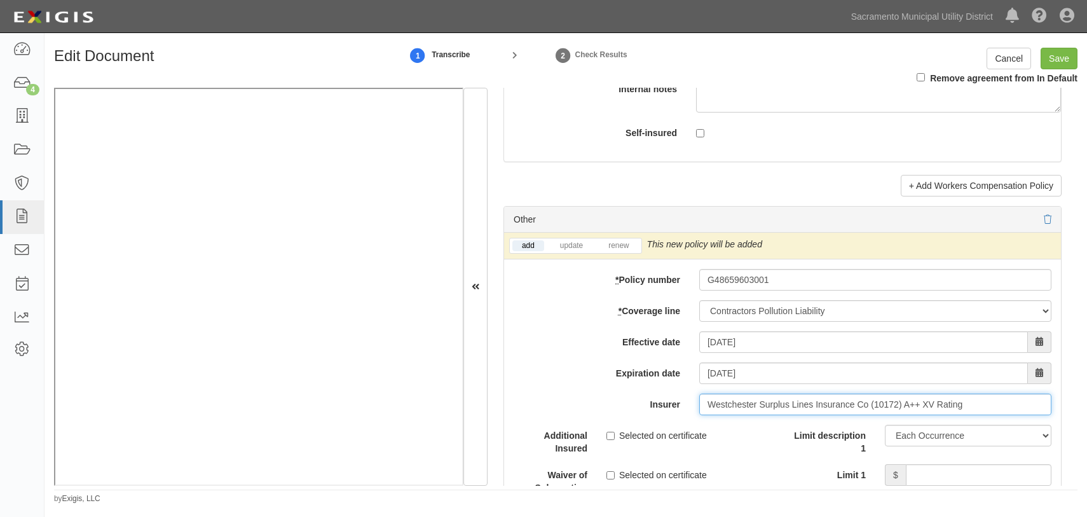
scroll to position [3987, 0]
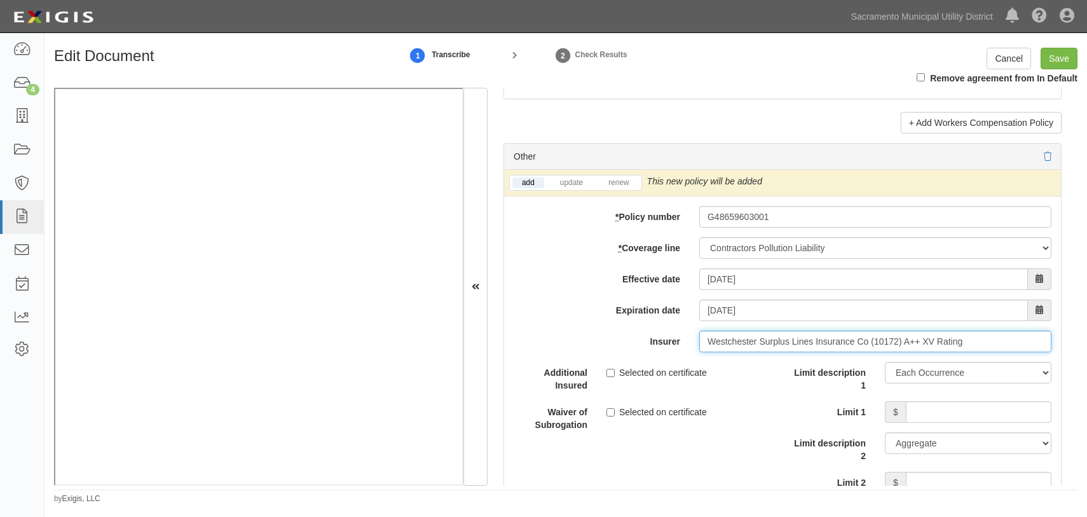
type input "Westchester Surplus Lines Insurance Co (10172) A++ XV Rating"
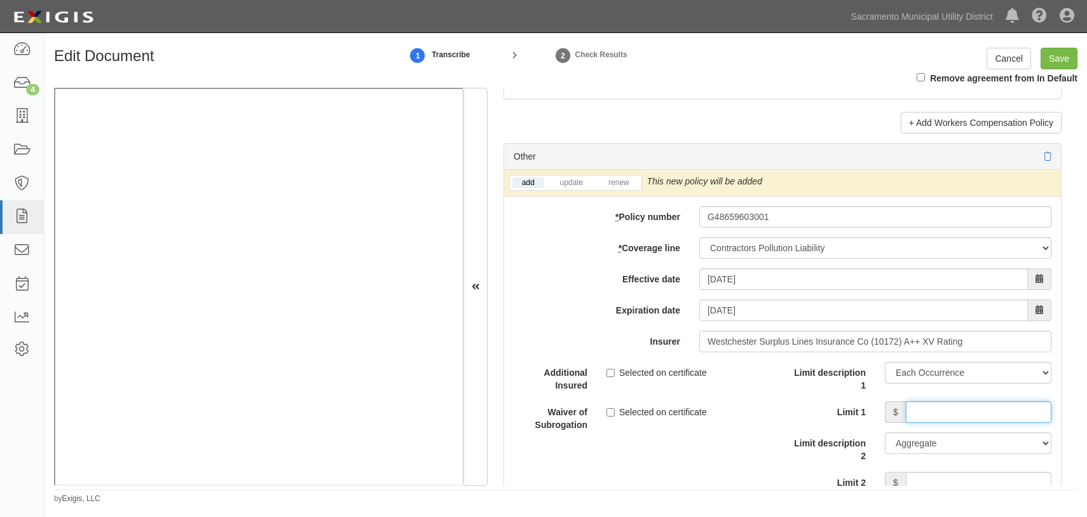
click at [910, 413] on input "Limit 1" at bounding box center [979, 412] width 146 height 22
type input "2,000,000"
click at [923, 473] on input "Limit 2" at bounding box center [979, 483] width 146 height 22
type input "2,000,000"
click at [768, 430] on div "Additional Insured Selected on certificate Waiver of Subrogation Selected on ce…" at bounding box center [643, 401] width 278 height 79
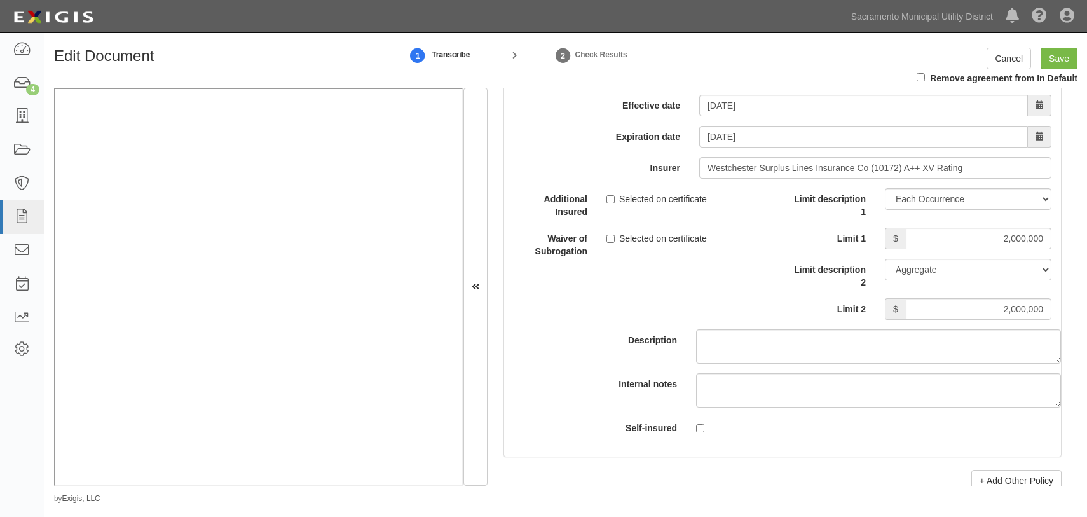
scroll to position [4219, 0]
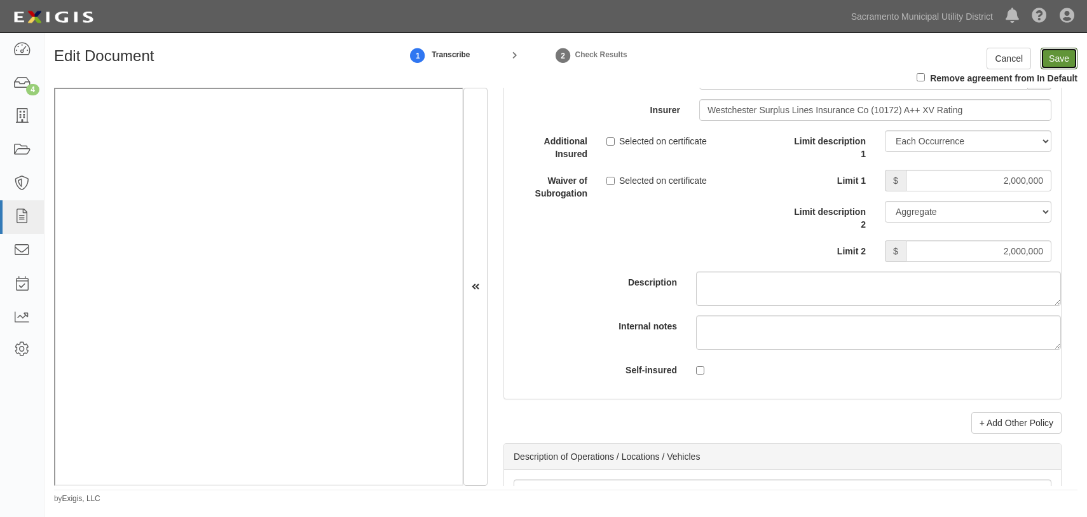
click at [1067, 60] on input "Save" at bounding box center [1059, 59] width 37 height 22
type input "1000000"
type input "100000"
type input "5000"
type input "1000000"
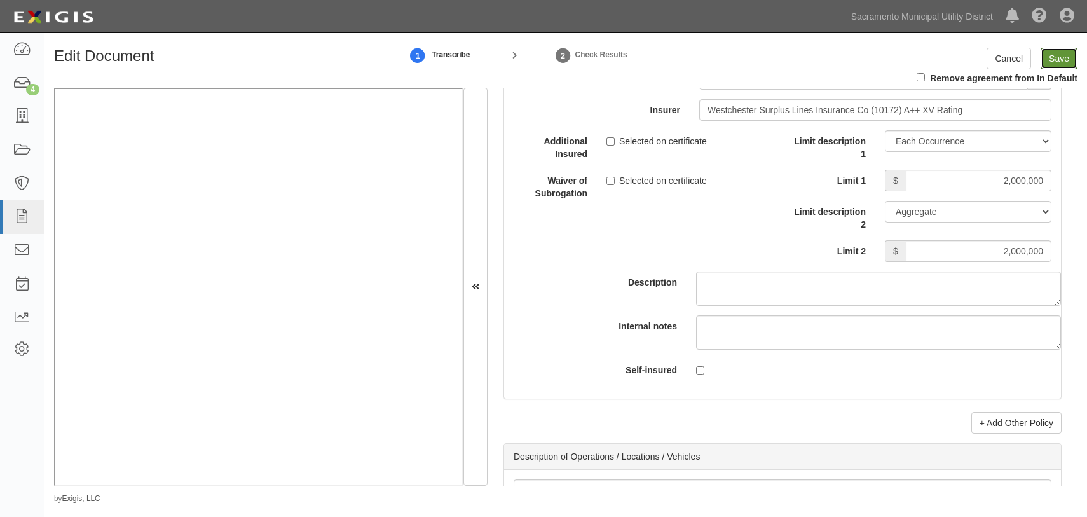
type input "2000000"
type input "1000000"
type input "5000000"
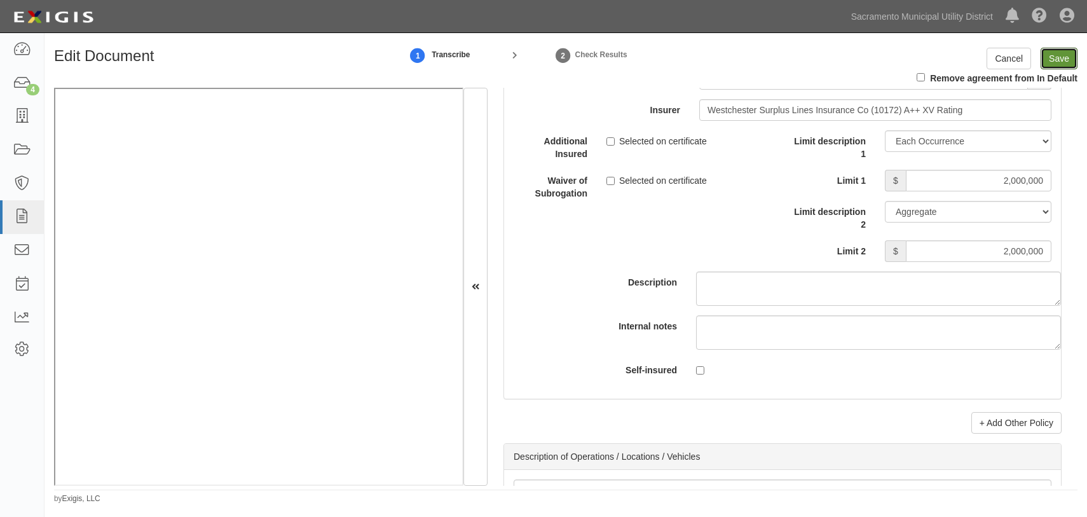
type input "1000000"
type input "2000000"
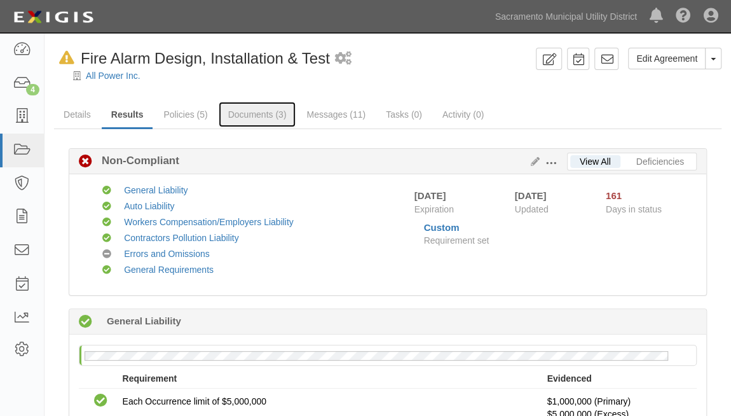
click at [248, 110] on link "Documents (3)" at bounding box center [258, 114] width 78 height 25
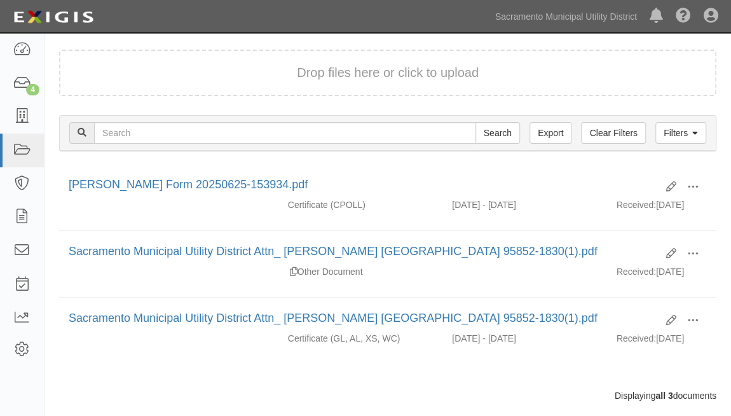
scroll to position [115, 0]
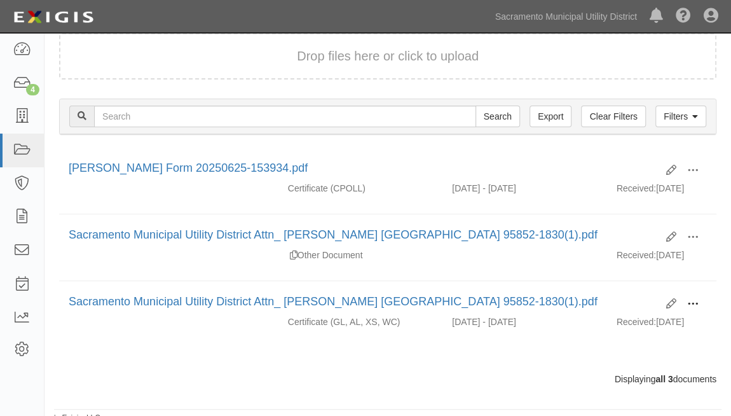
click at [693, 298] on span at bounding box center [692, 303] width 11 height 11
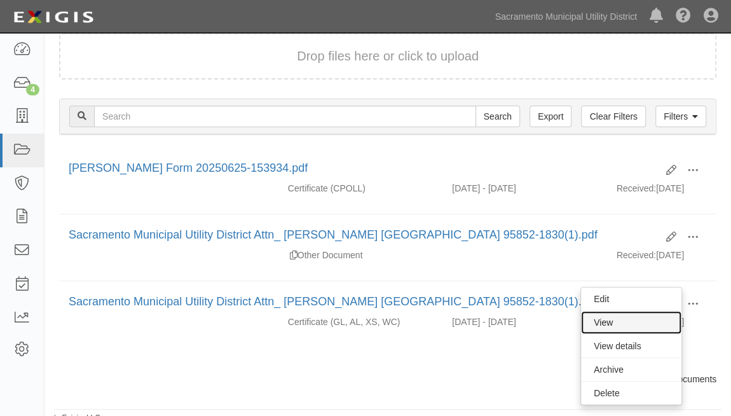
click at [620, 322] on link "View" at bounding box center [631, 322] width 100 height 23
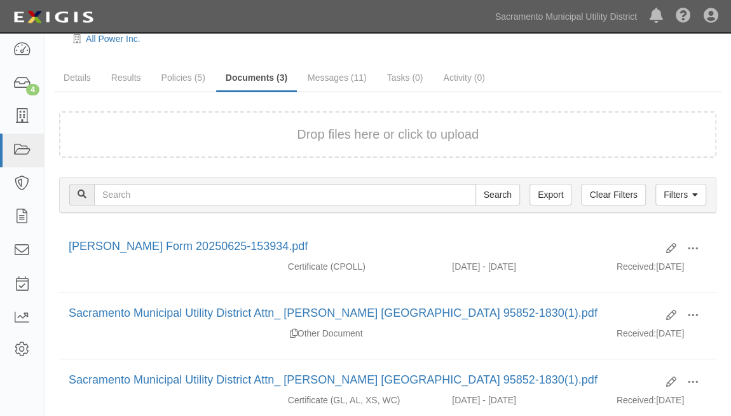
scroll to position [0, 0]
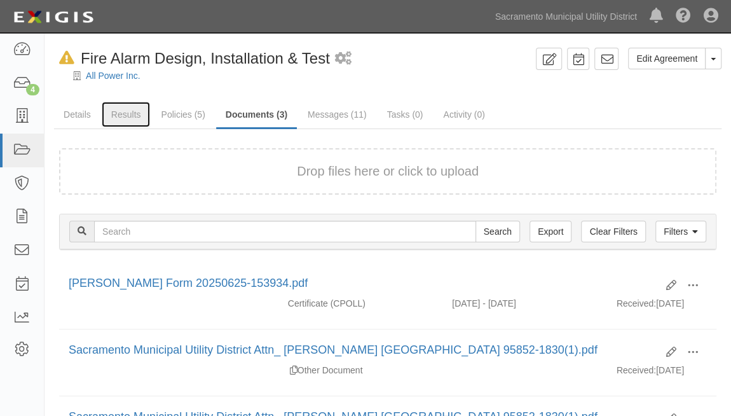
click at [125, 111] on link "Results" at bounding box center [126, 114] width 49 height 25
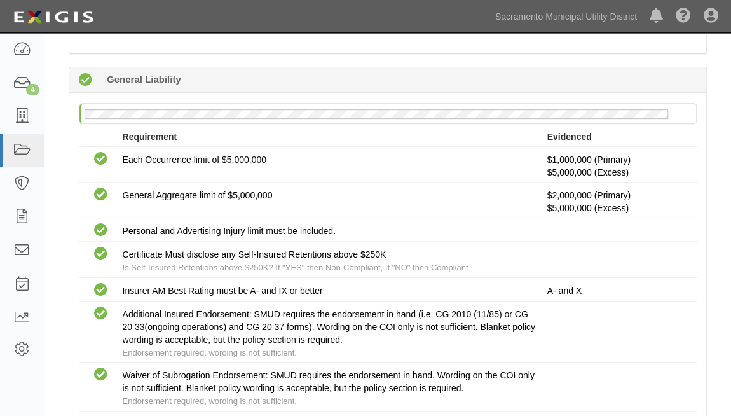
scroll to position [231, 0]
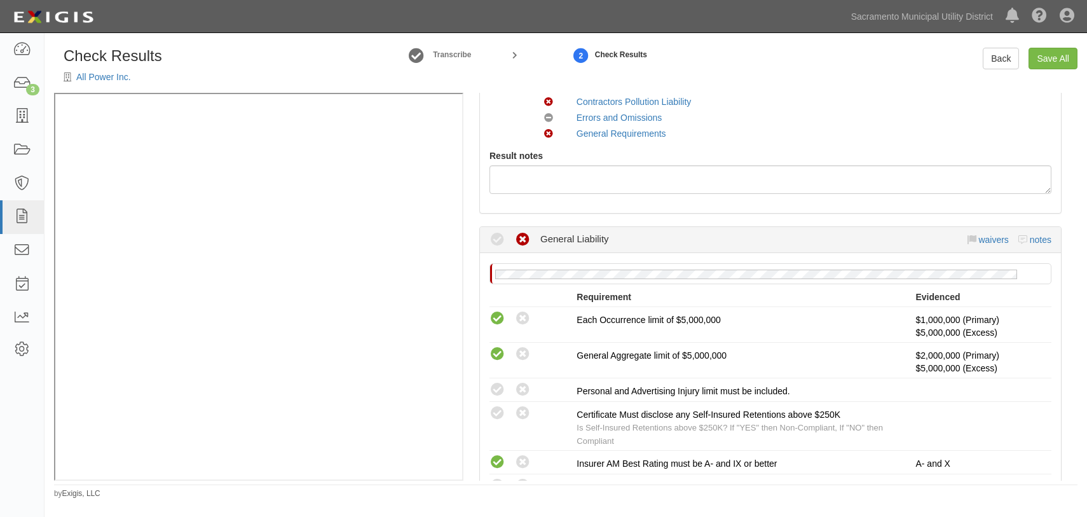
scroll to position [346, 0]
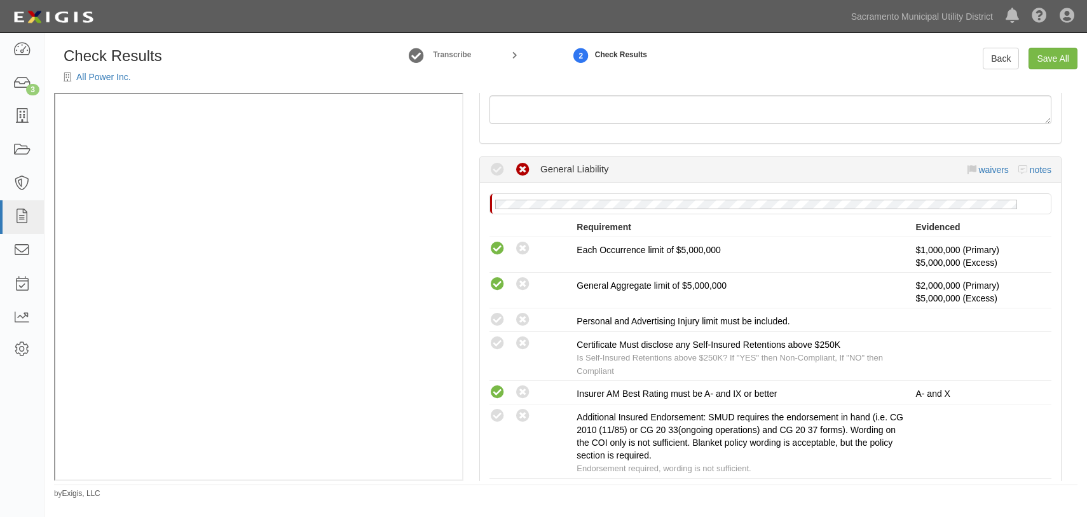
click at [497, 320] on icon at bounding box center [498, 320] width 16 height 16
radio input "true"
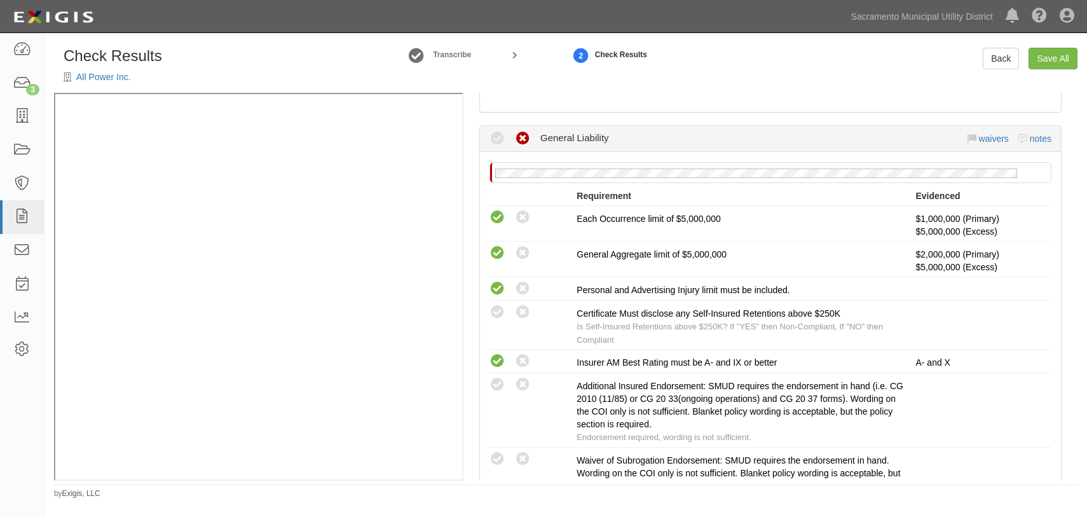
scroll to position [404, 0]
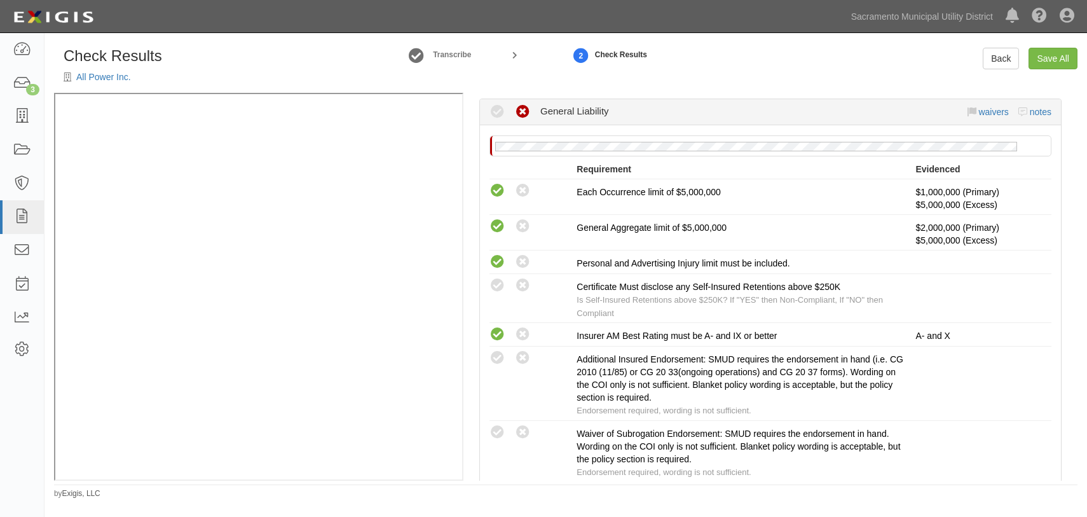
click at [498, 284] on icon at bounding box center [498, 286] width 16 height 16
radio input "true"
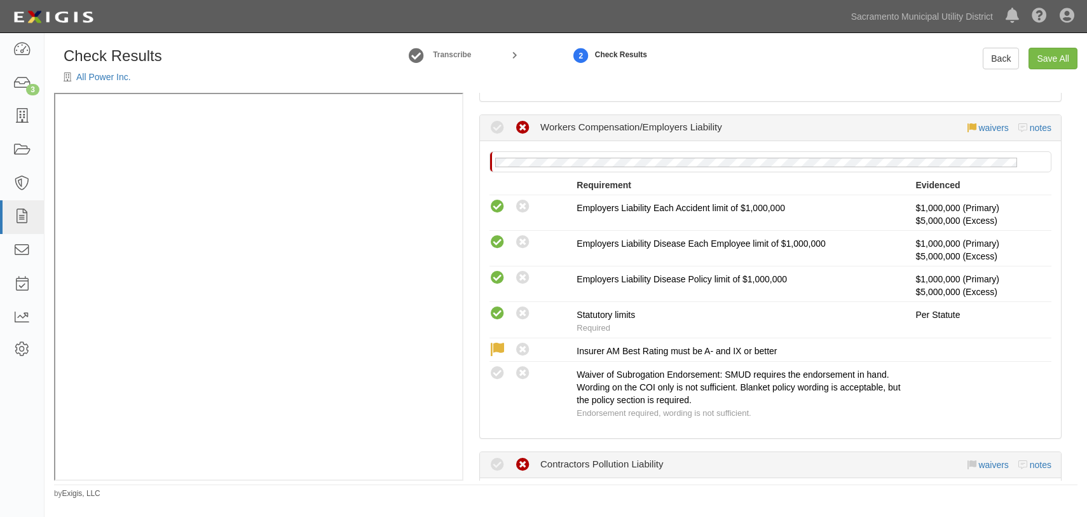
scroll to position [1387, 0]
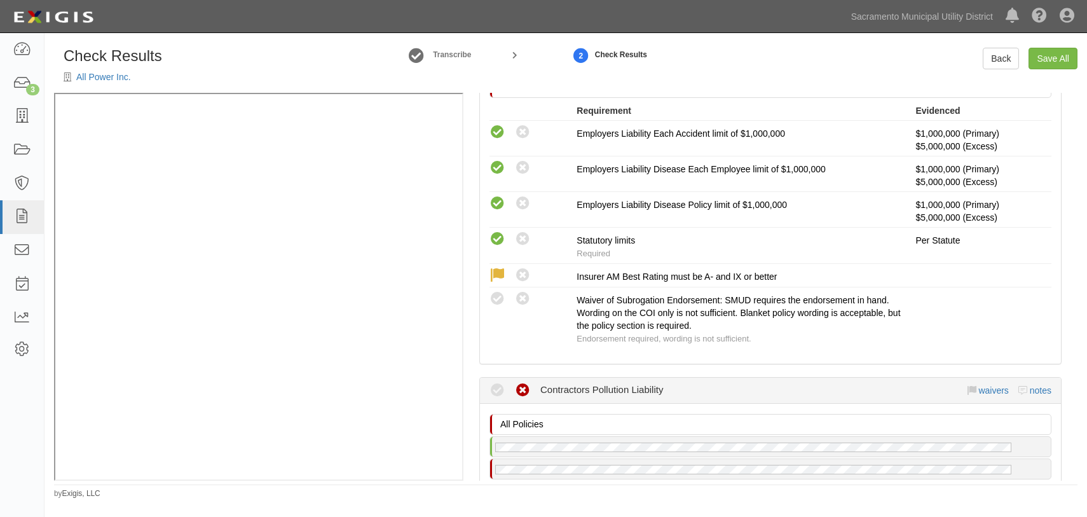
click at [502, 292] on icon at bounding box center [498, 299] width 16 height 16
radio input "true"
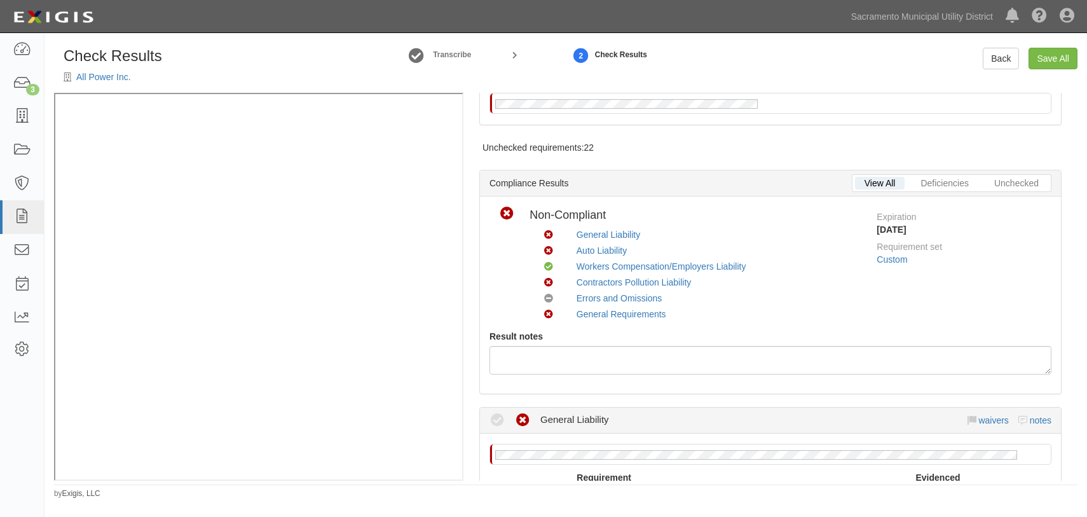
scroll to position [57, 0]
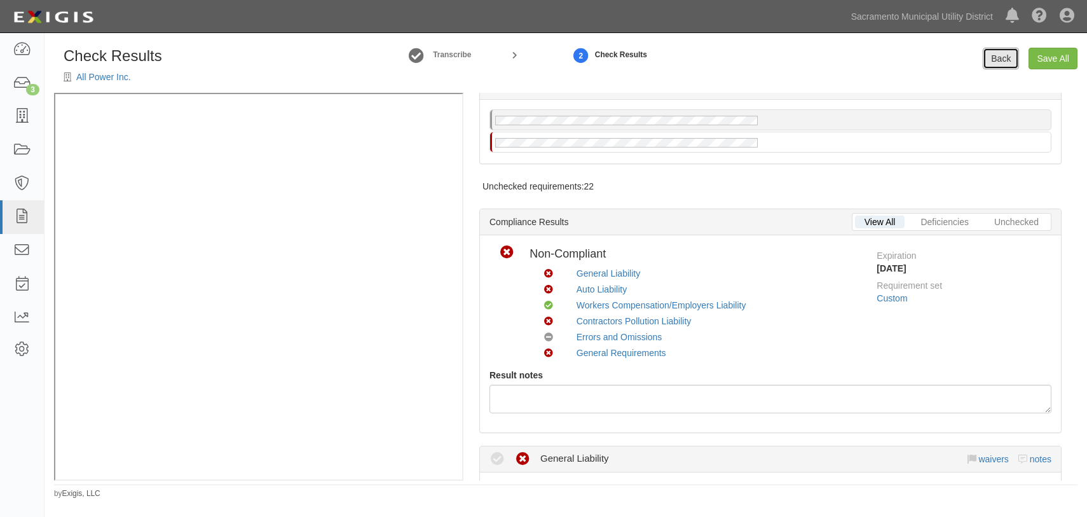
click at [989, 60] on link "Back" at bounding box center [1001, 59] width 36 height 22
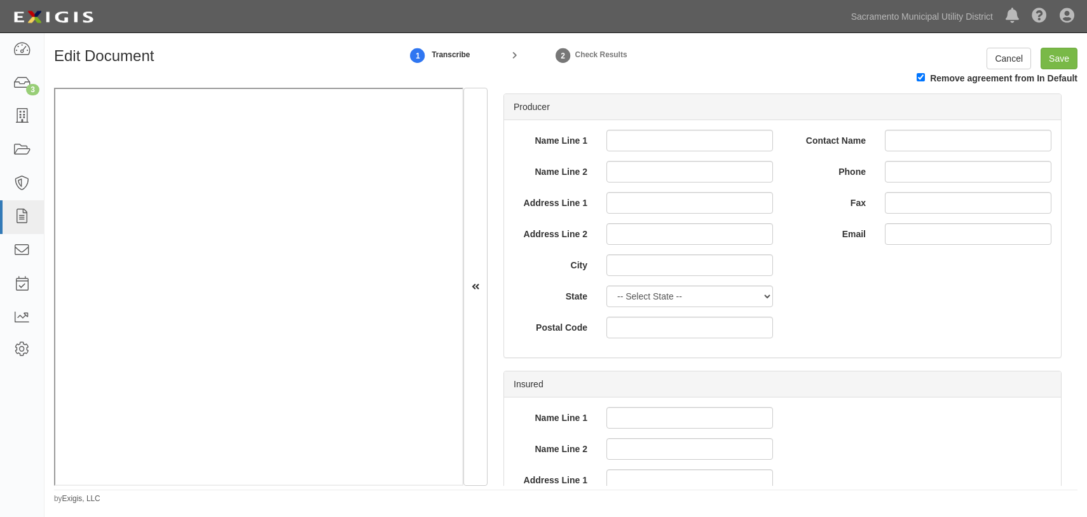
scroll to position [366, 0]
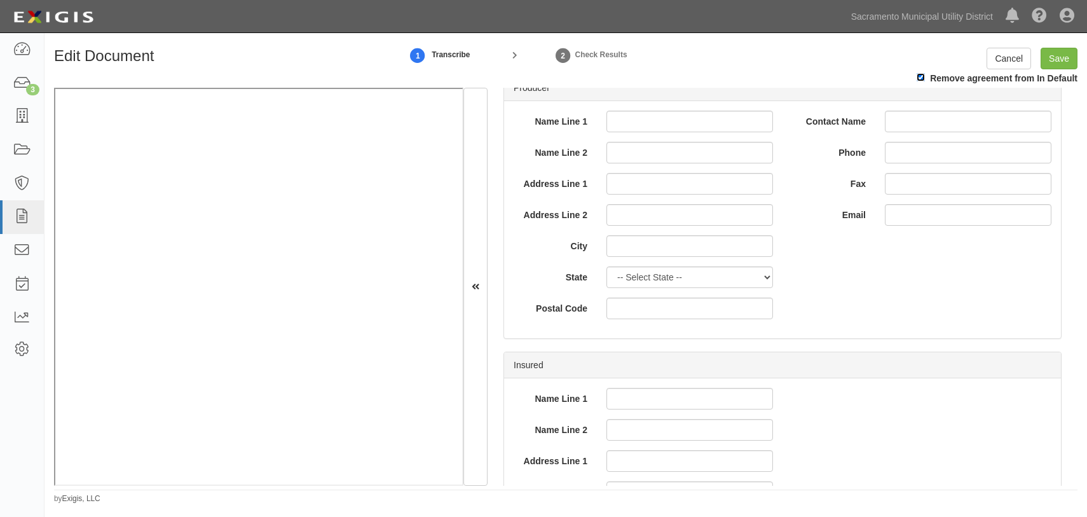
click at [921, 79] on input "Remove agreement from In Default" at bounding box center [921, 77] width 8 height 8
checkbox input "false"
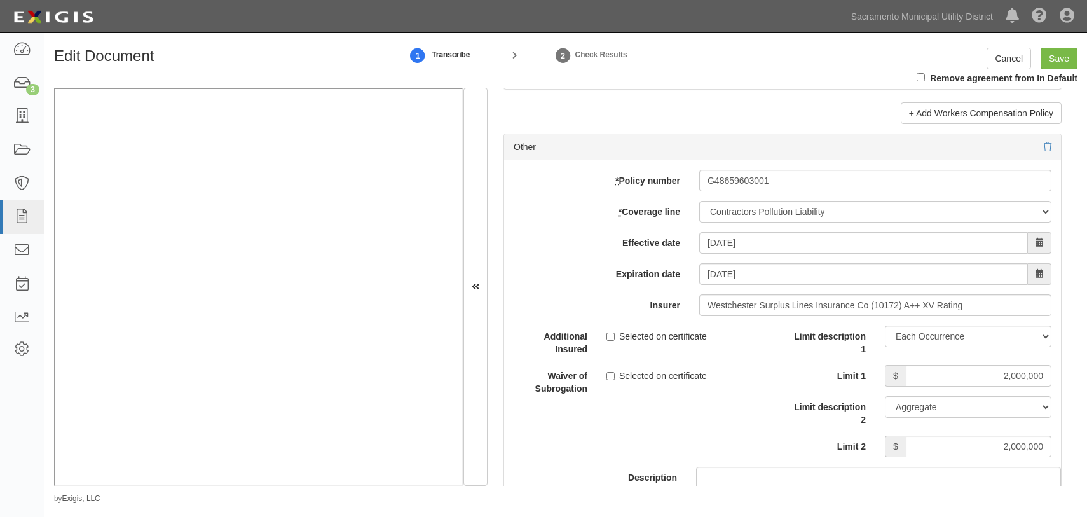
scroll to position [3506, 0]
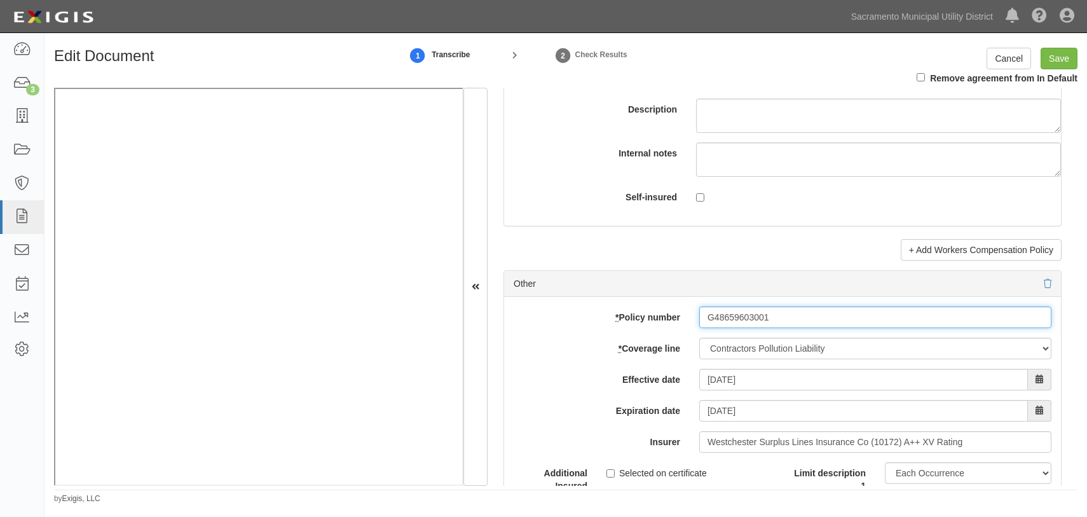
click at [713, 313] on input "G48659603001" at bounding box center [875, 317] width 352 height 22
type input "G-48659603001"
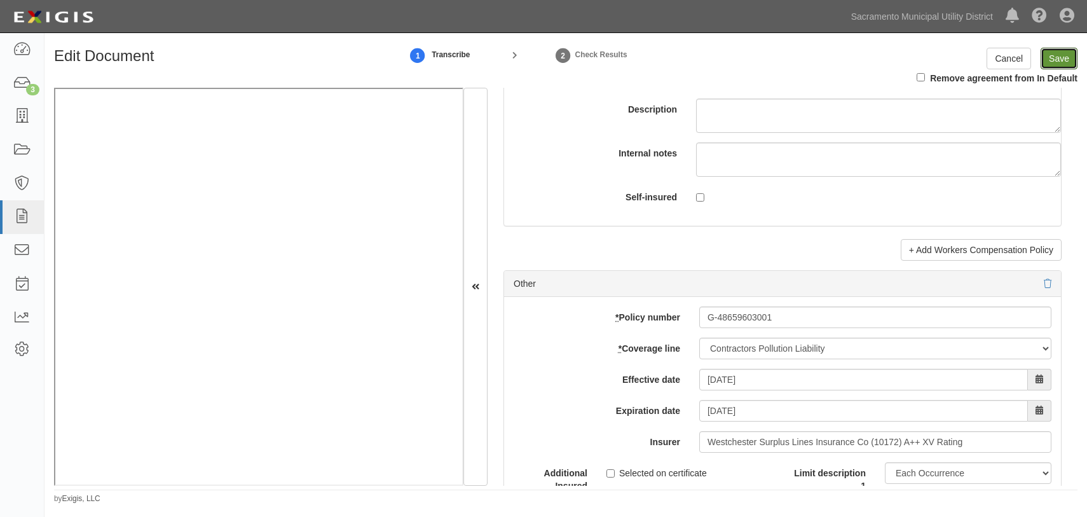
click at [1062, 63] on input "Save" at bounding box center [1059, 59] width 37 height 22
type input "1000000"
type input "100000"
type input "5000"
type input "1000000"
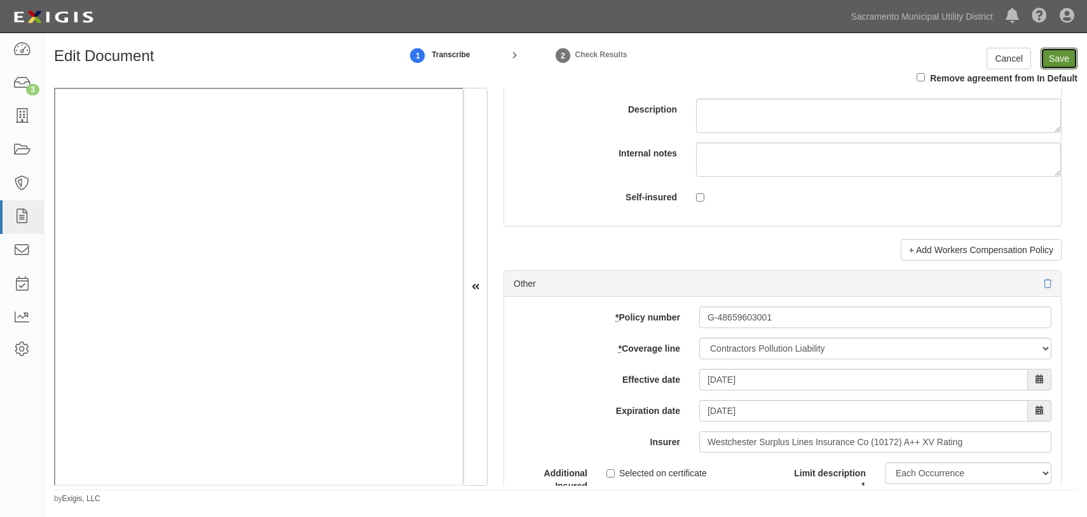
type input "2000000"
type input "1000000"
type input "5000000"
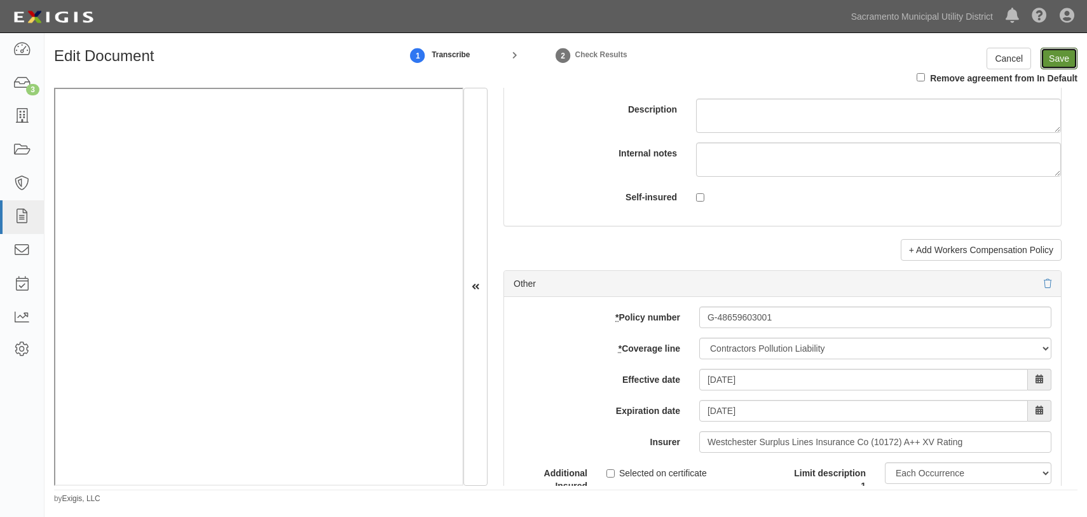
type input "1000000"
type input "2000000"
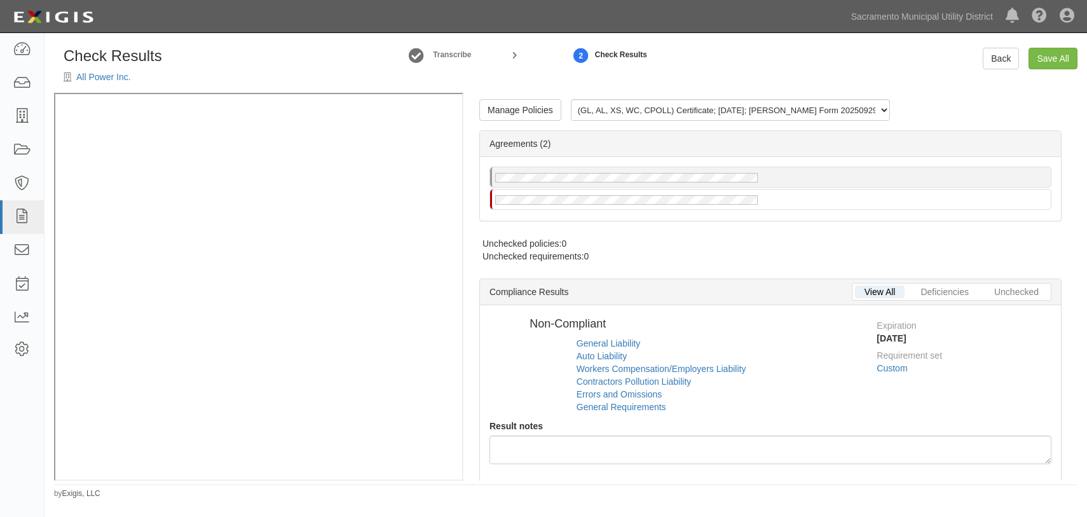
radio input "true"
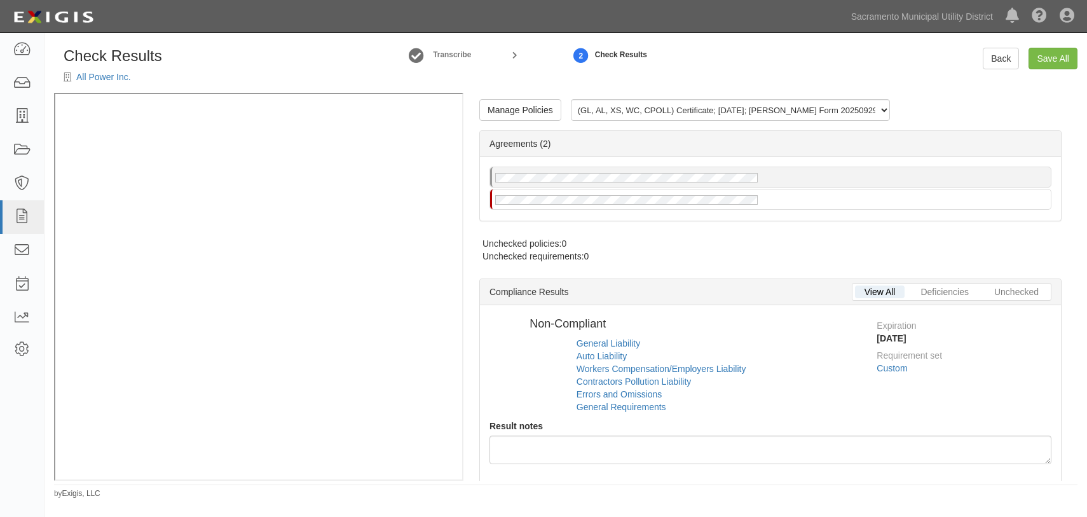
radio input "true"
radio input "false"
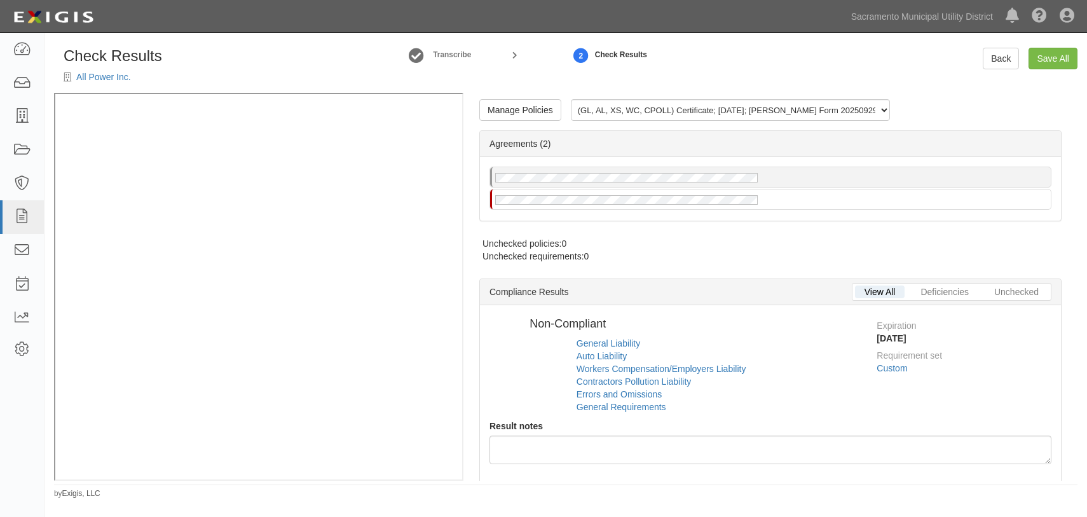
radio input "true"
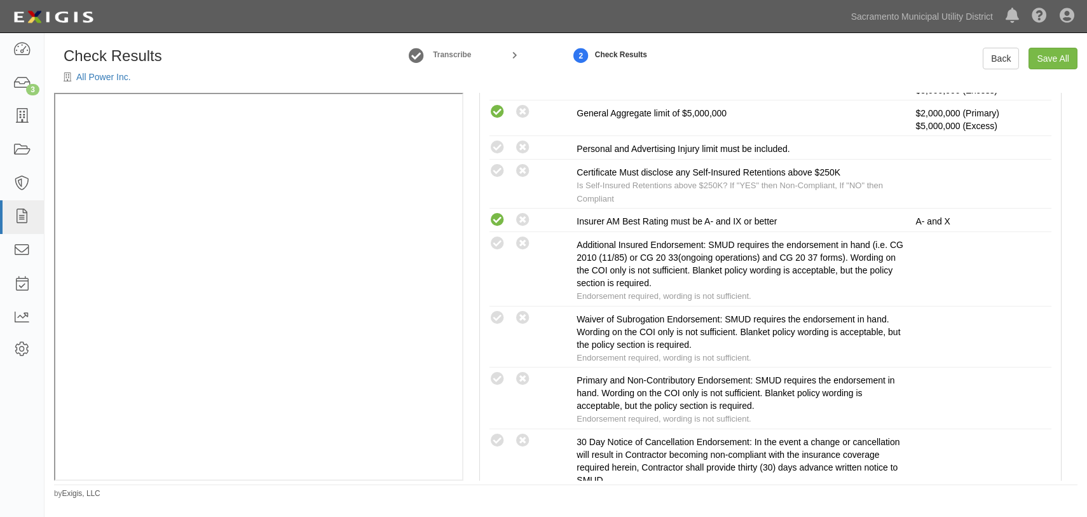
scroll to position [520, 0]
click at [497, 146] on icon at bounding box center [498, 147] width 16 height 16
radio input "true"
click at [501, 168] on icon at bounding box center [498, 170] width 16 height 16
radio input "true"
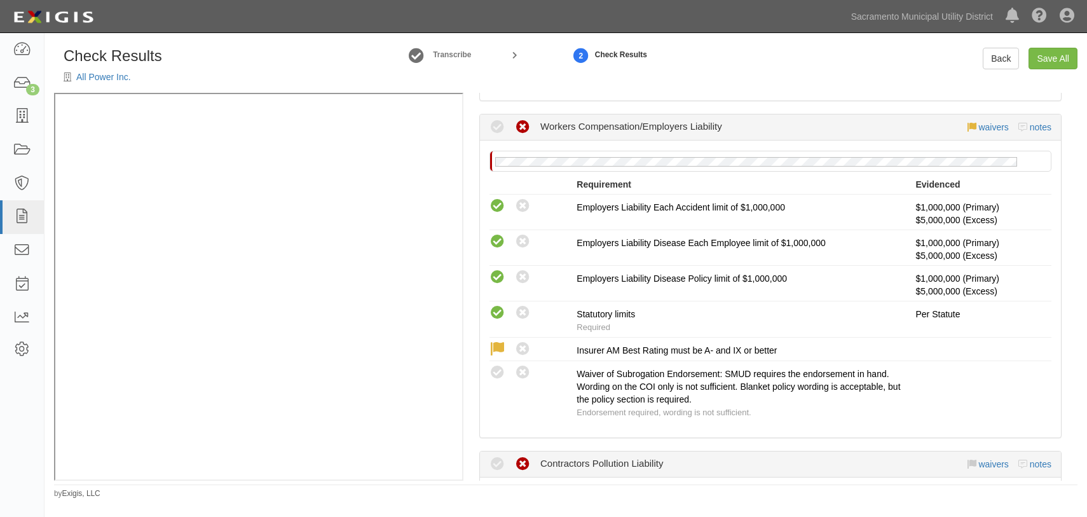
scroll to position [1329, 0]
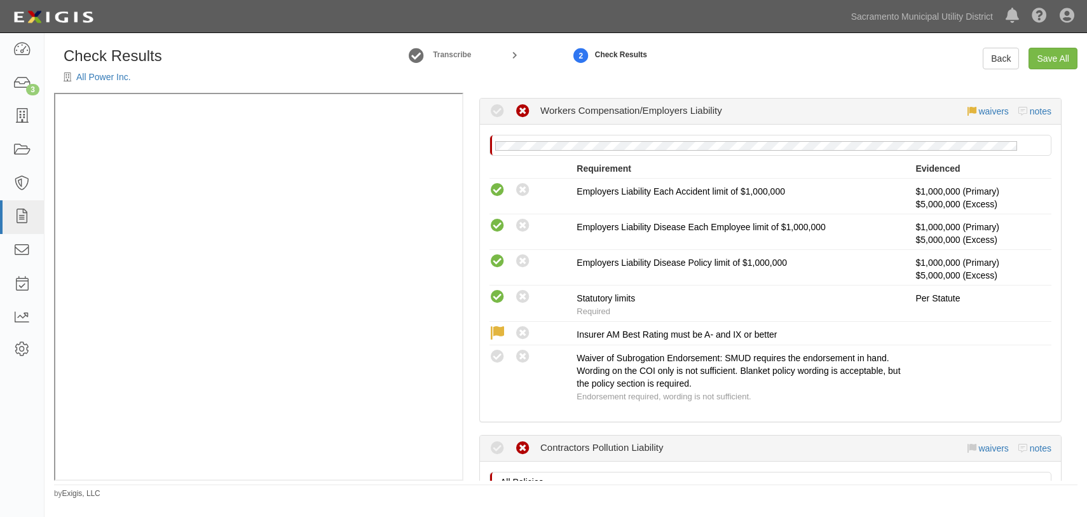
click at [501, 349] on icon at bounding box center [498, 357] width 16 height 16
radio input "true"
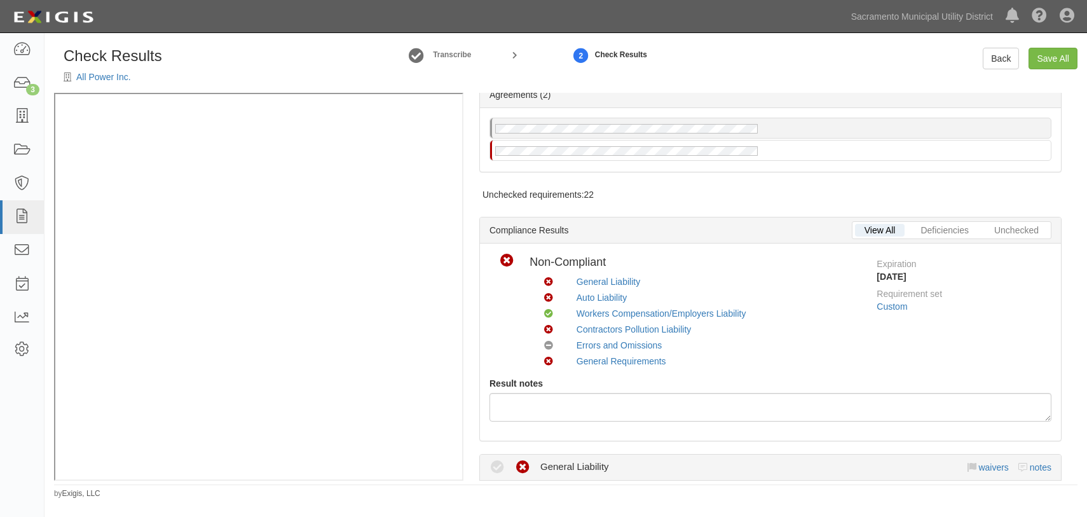
scroll to position [0, 0]
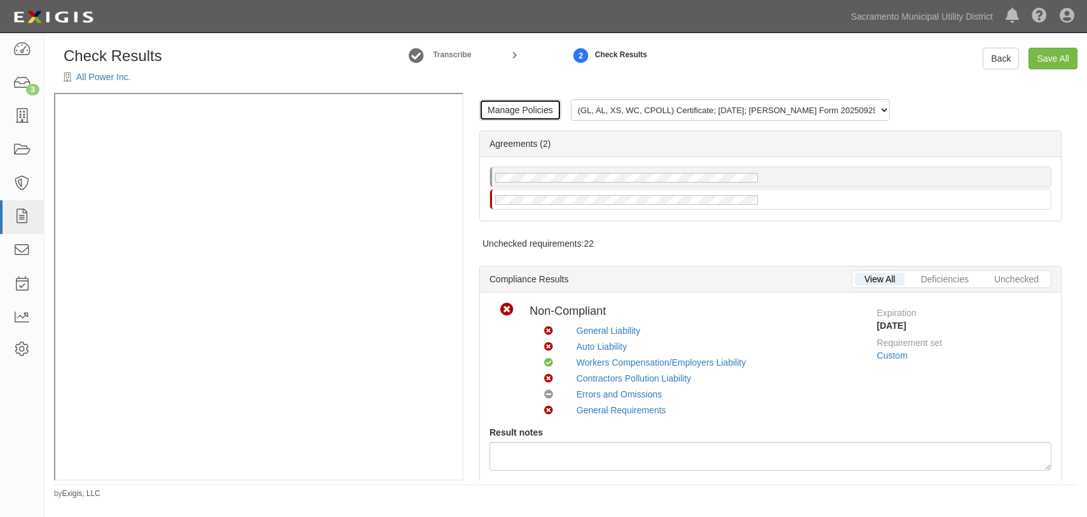
click at [514, 115] on link "Manage Policies" at bounding box center [520, 110] width 82 height 22
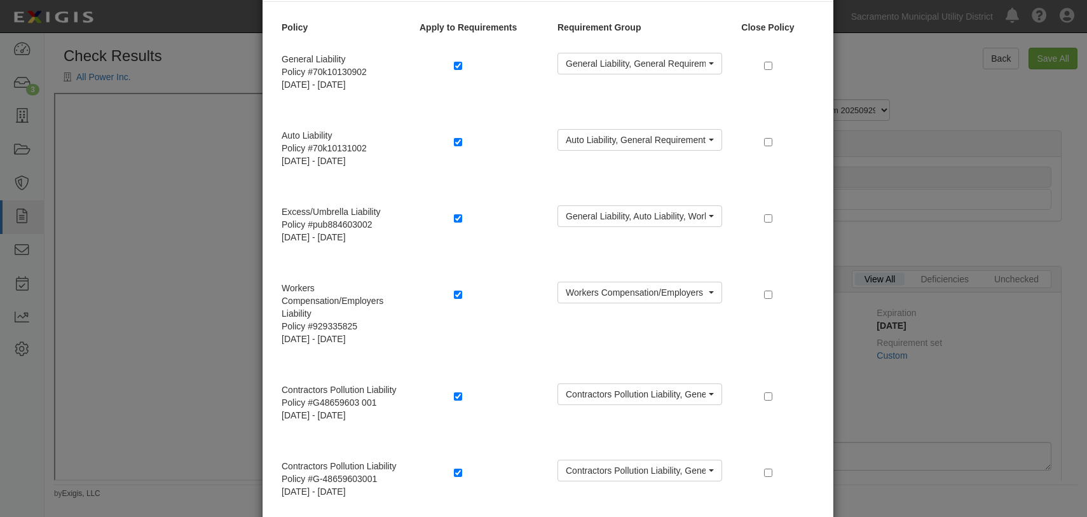
scroll to position [114, 0]
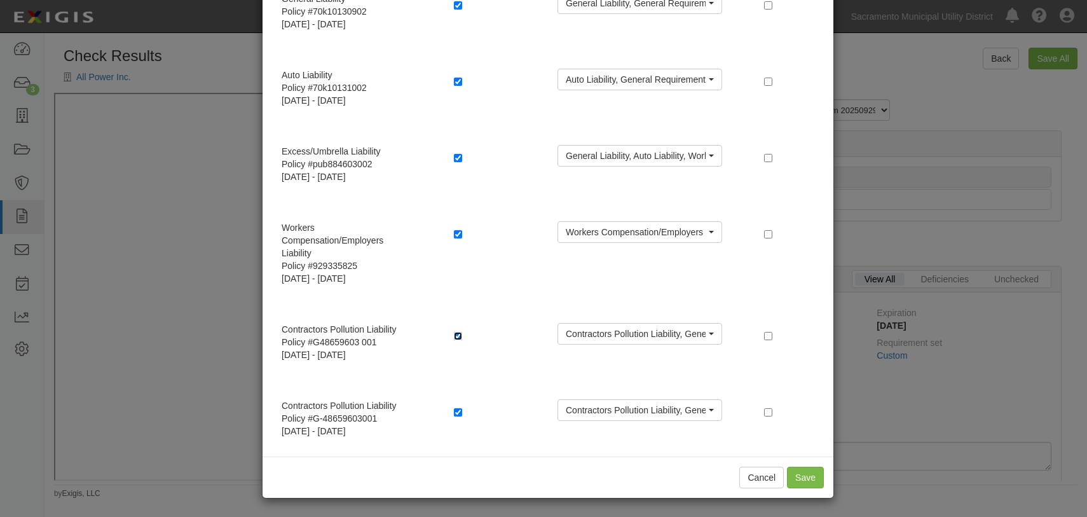
click at [454, 336] on input "checkbox" at bounding box center [458, 336] width 8 height 8
checkbox input "false"
click at [808, 470] on button "Save" at bounding box center [805, 478] width 37 height 22
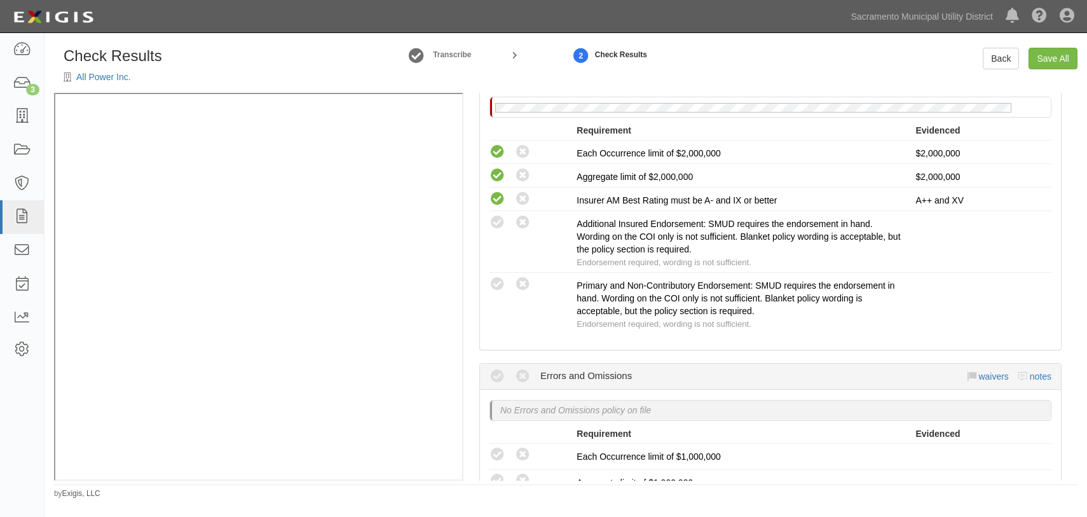
scroll to position [1687, 0]
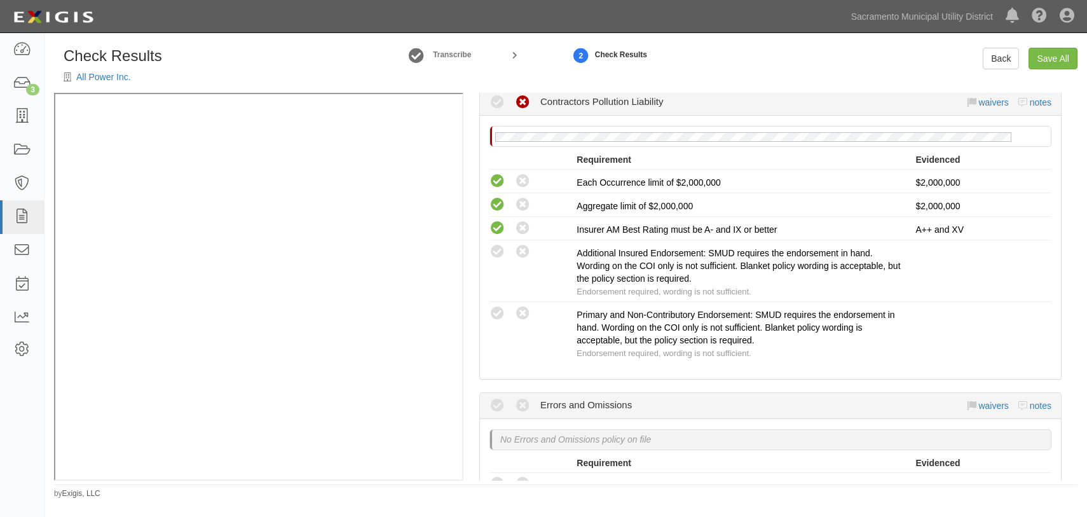
click at [497, 244] on icon at bounding box center [498, 252] width 16 height 16
radio input "true"
click at [498, 306] on icon at bounding box center [498, 314] width 16 height 16
radio input "true"
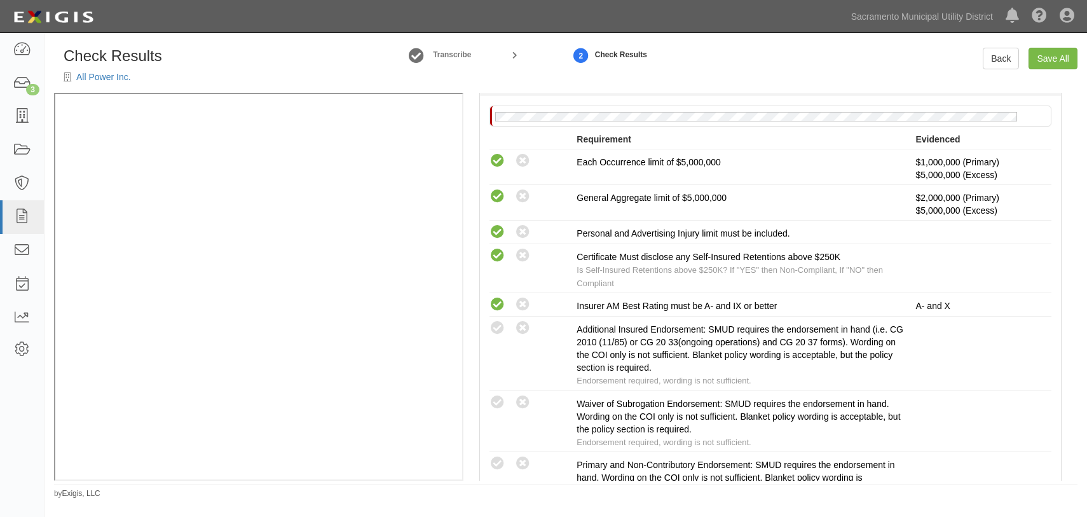
scroll to position [474, 0]
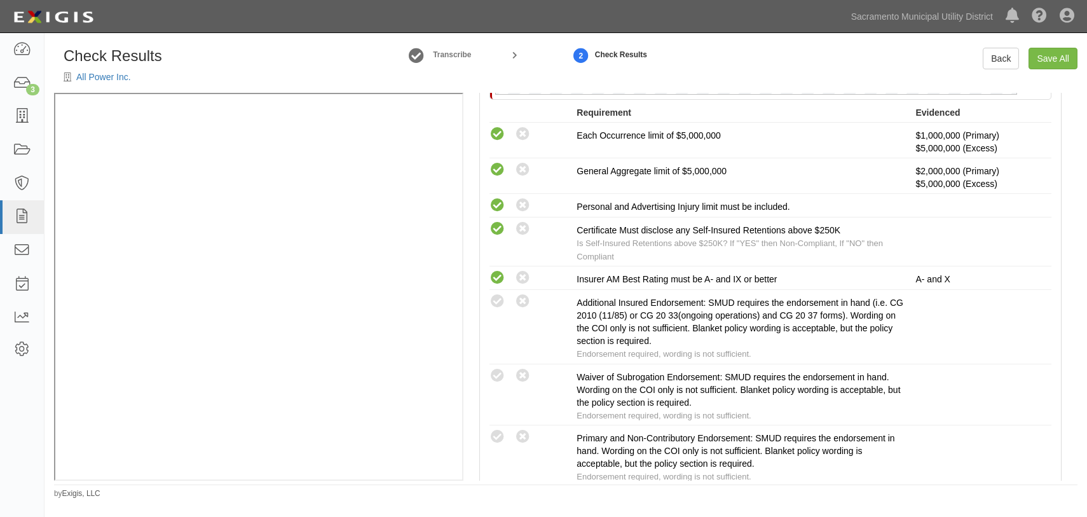
click at [498, 430] on icon at bounding box center [498, 437] width 16 height 16
radio input "true"
click at [502, 298] on icon at bounding box center [498, 302] width 16 height 16
radio input "true"
click at [495, 373] on icon at bounding box center [498, 376] width 16 height 16
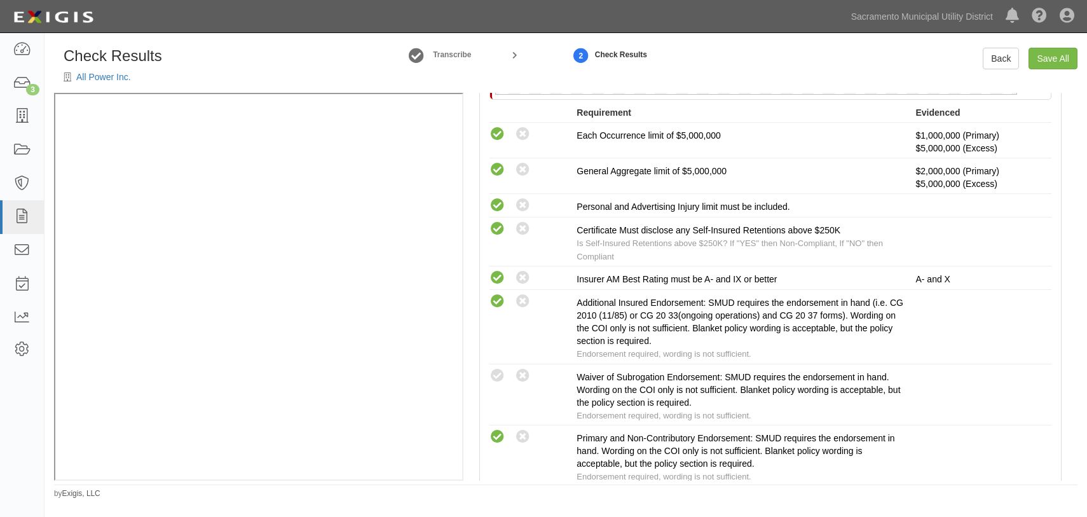
radio input "true"
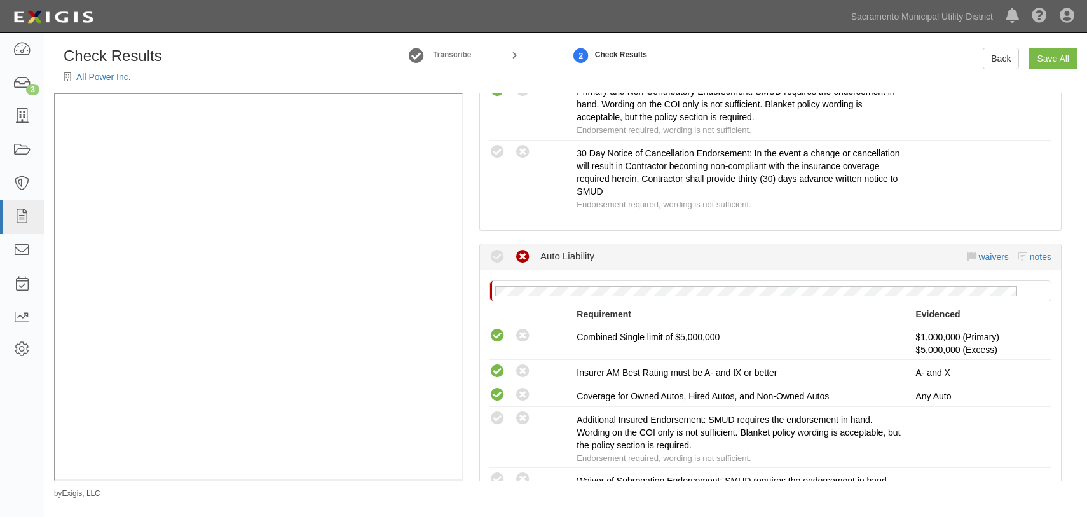
scroll to position [936, 0]
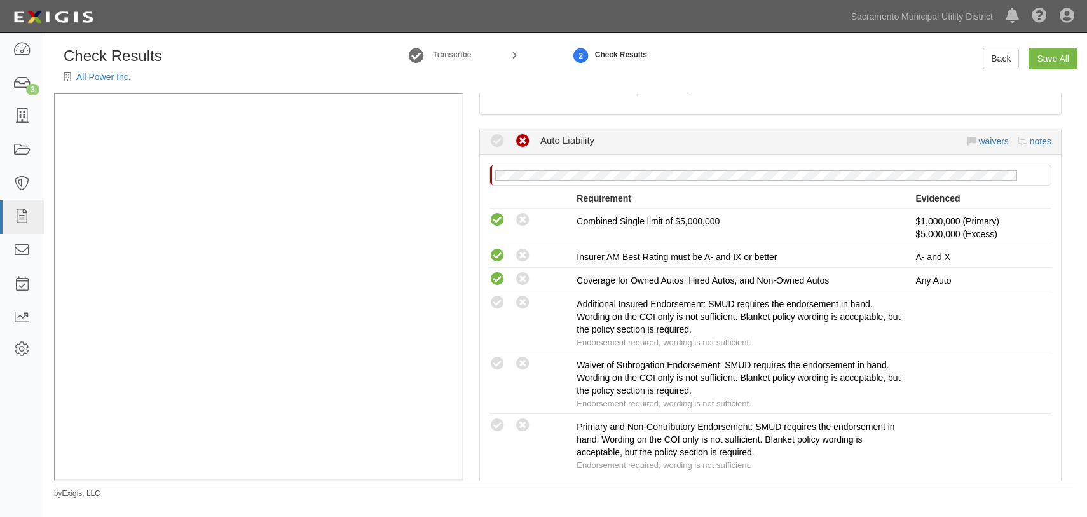
click at [498, 298] on icon at bounding box center [498, 303] width 16 height 16
radio input "true"
click at [500, 356] on icon at bounding box center [498, 364] width 16 height 16
radio input "true"
click at [499, 418] on icon at bounding box center [498, 426] width 16 height 16
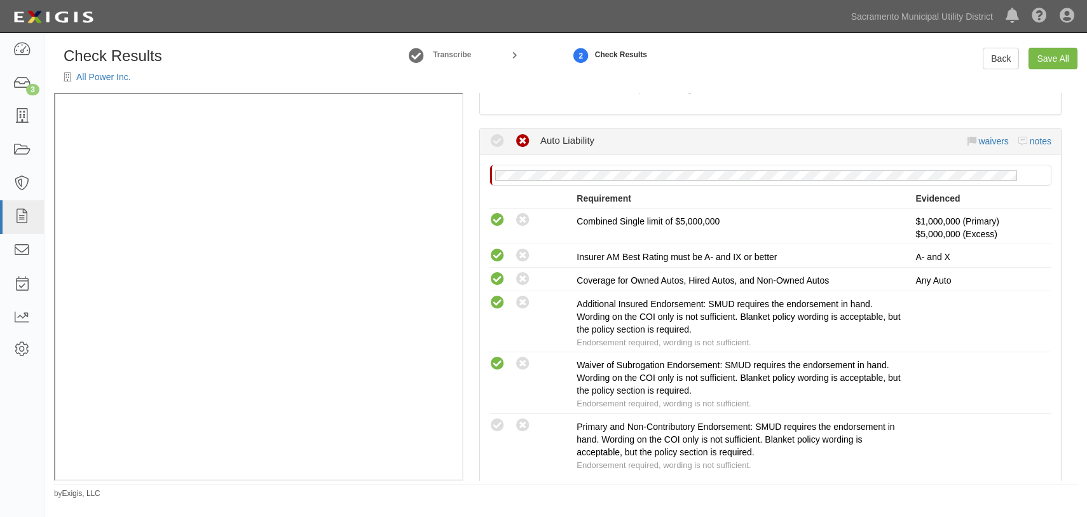
radio input "true"
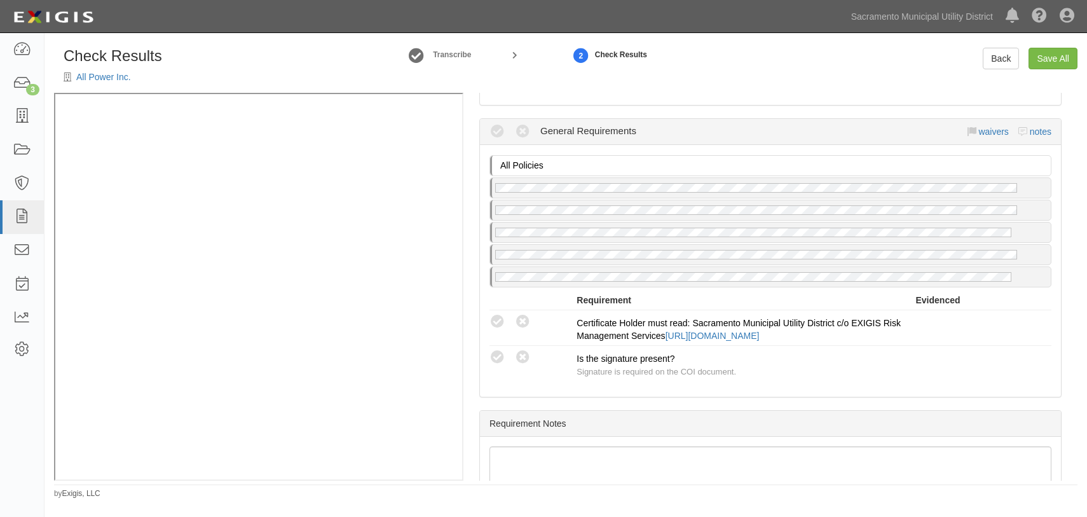
scroll to position [2149, 0]
drag, startPoint x: 497, startPoint y: 311, endPoint x: 490, endPoint y: 336, distance: 25.9
click at [497, 313] on icon at bounding box center [498, 321] width 16 height 16
radio input "true"
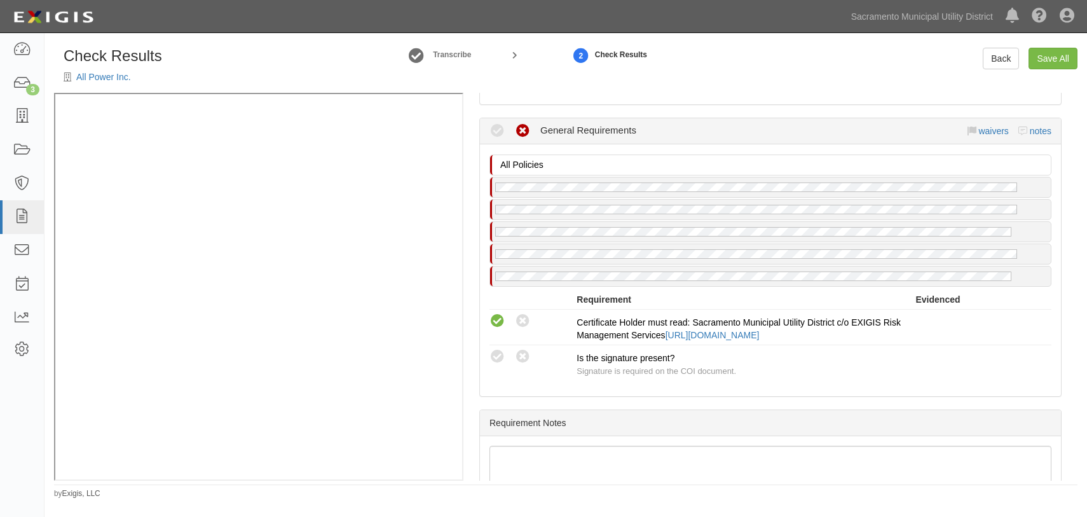
click at [495, 349] on icon at bounding box center [498, 357] width 16 height 16
radio input "true"
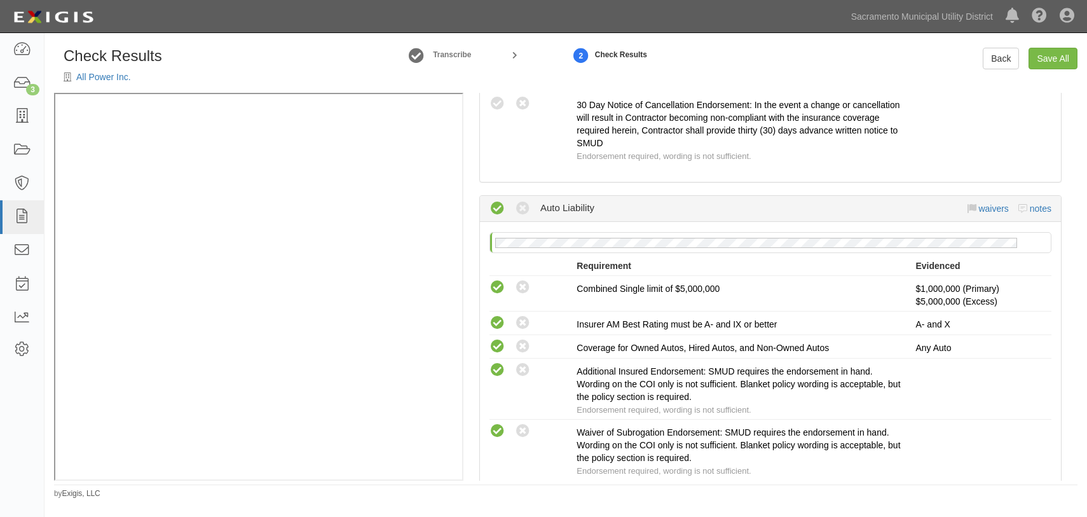
scroll to position [820, 0]
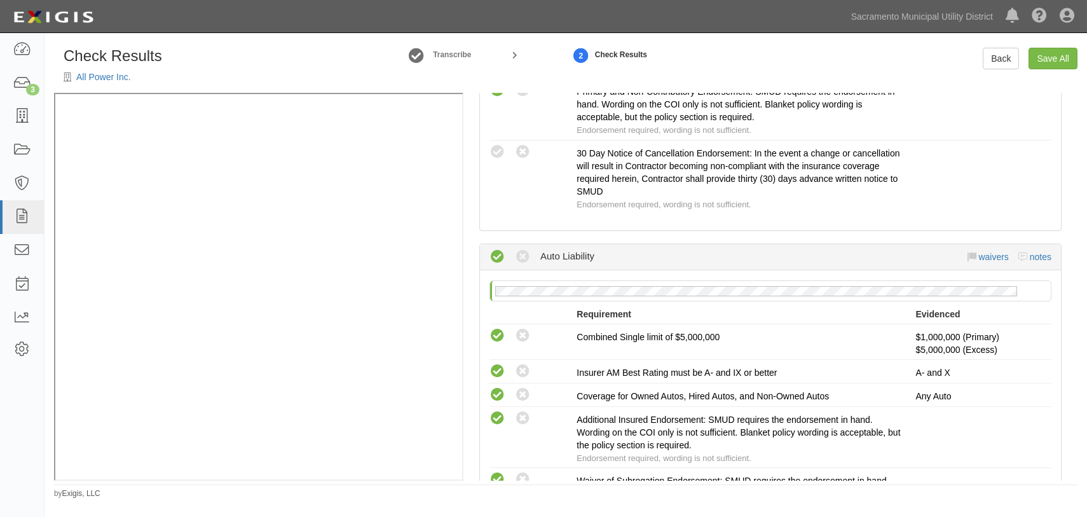
click at [499, 144] on icon at bounding box center [498, 152] width 16 height 16
radio input "true"
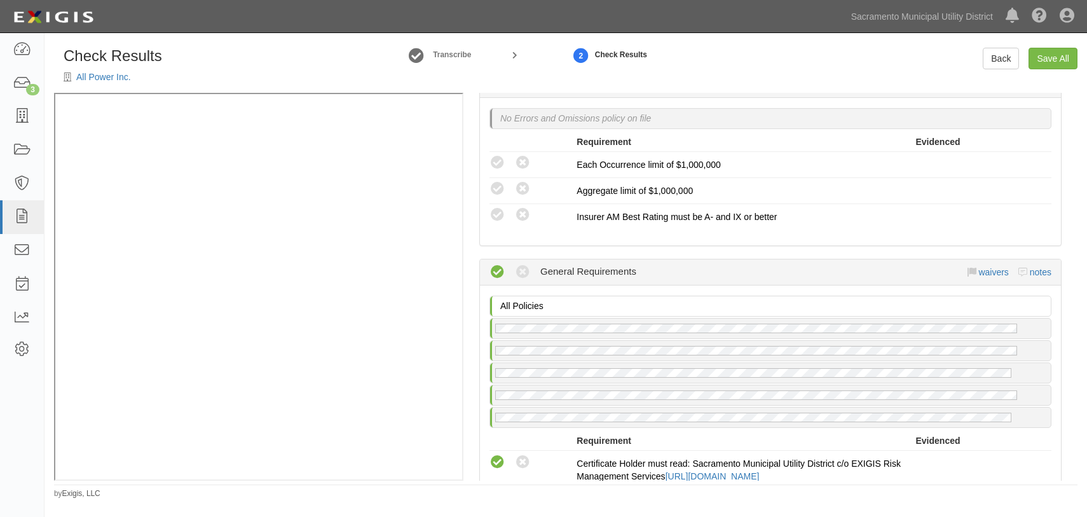
scroll to position [2149, 0]
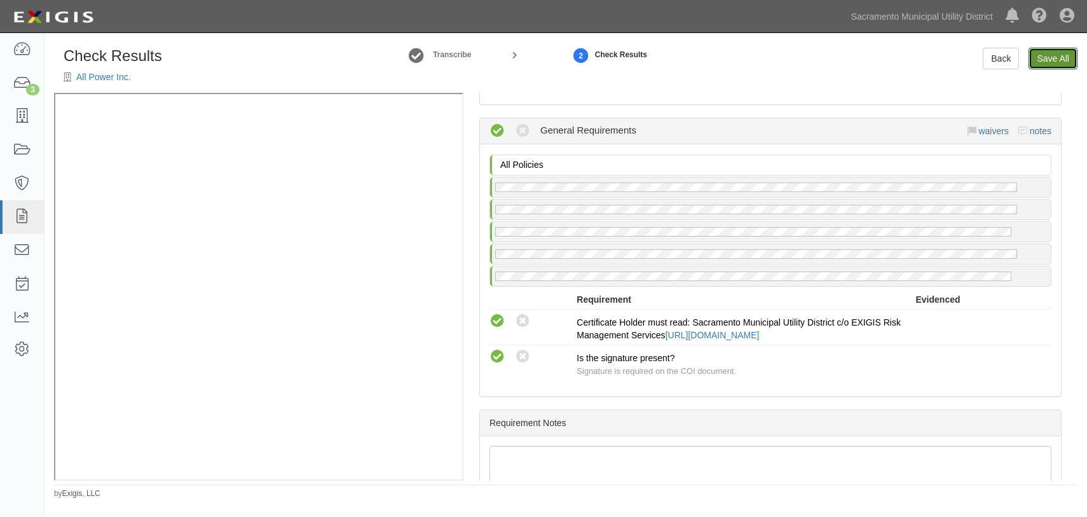
click at [1038, 64] on link "Save All" at bounding box center [1053, 59] width 49 height 22
radio input "false"
radio input "true"
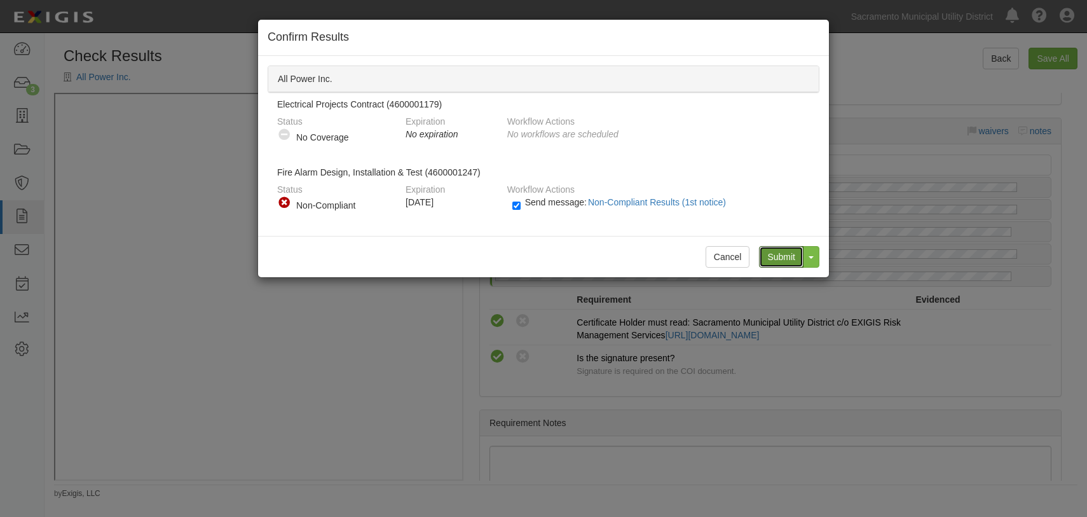
click at [780, 258] on input "Submit" at bounding box center [781, 257] width 45 height 22
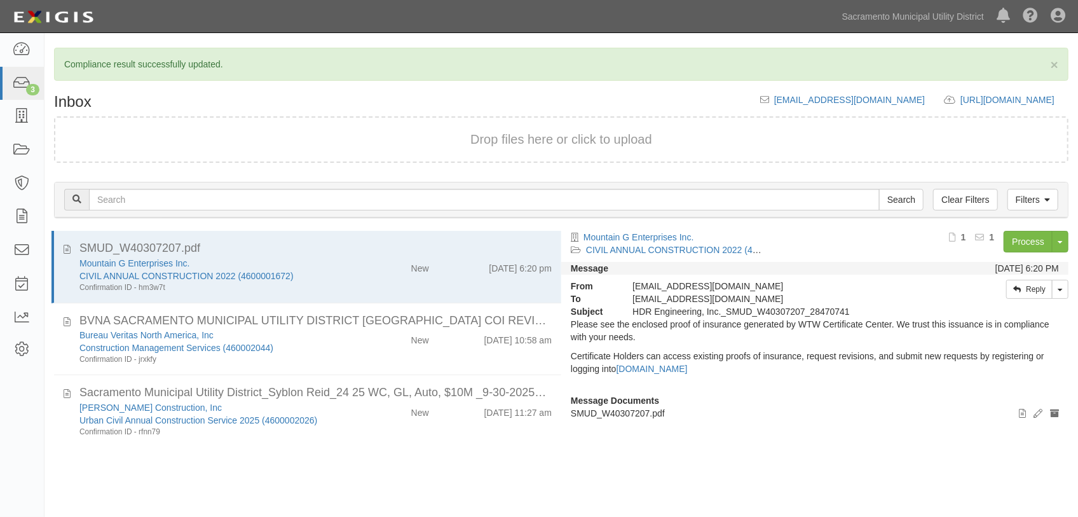
click at [345, 334] on div "Bureau Veritas North America, Inc Construction Management Services (460002044) …" at bounding box center [213, 347] width 287 height 36
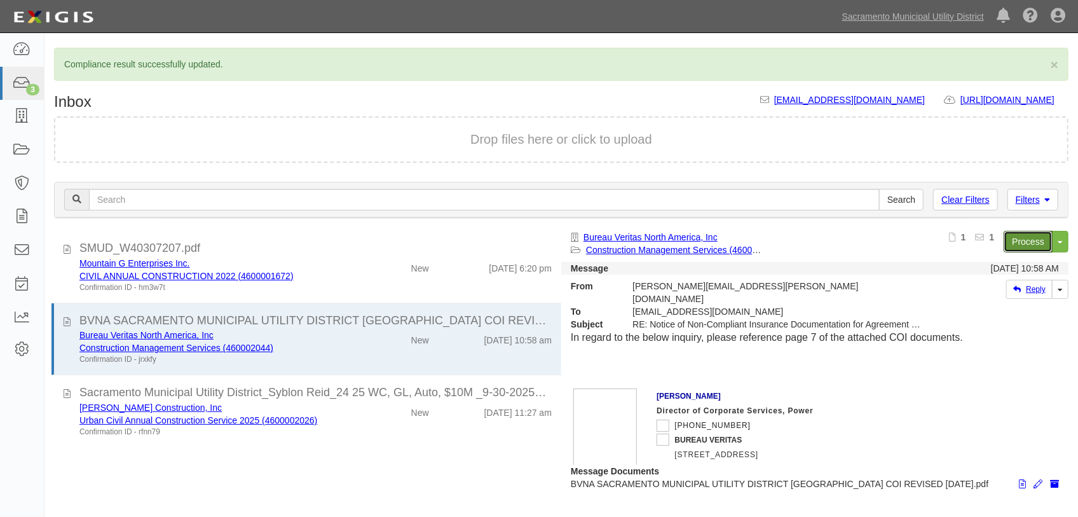
click at [1027, 242] on link "Process" at bounding box center [1028, 242] width 49 height 22
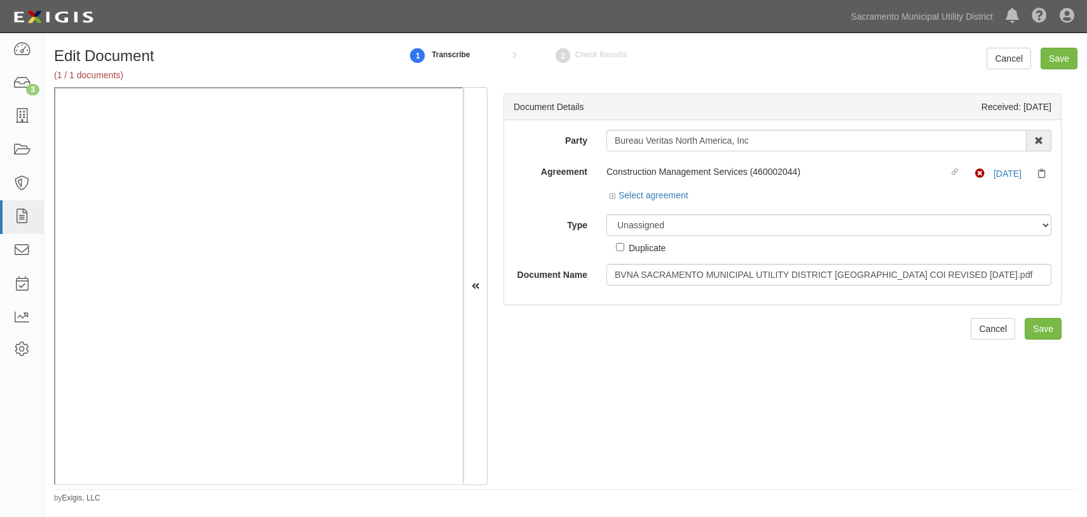
click at [607, 347] on div "Document Details Received: [DATE] Party Bureau Veritas North America, Inc 4 LEA…" at bounding box center [783, 286] width 590 height 398
click at [814, 376] on div "Document Details Received: [DATE] Party Bureau Veritas North America, Inc 4 LEA…" at bounding box center [783, 286] width 590 height 398
click at [998, 173] on link "[DATE]" at bounding box center [1008, 173] width 28 height 10
click at [643, 220] on select "Unassigned Binder Cancellation Notice Certificate Contract Endorsement Insuranc…" at bounding box center [829, 225] width 445 height 22
select select "OtherDetail"
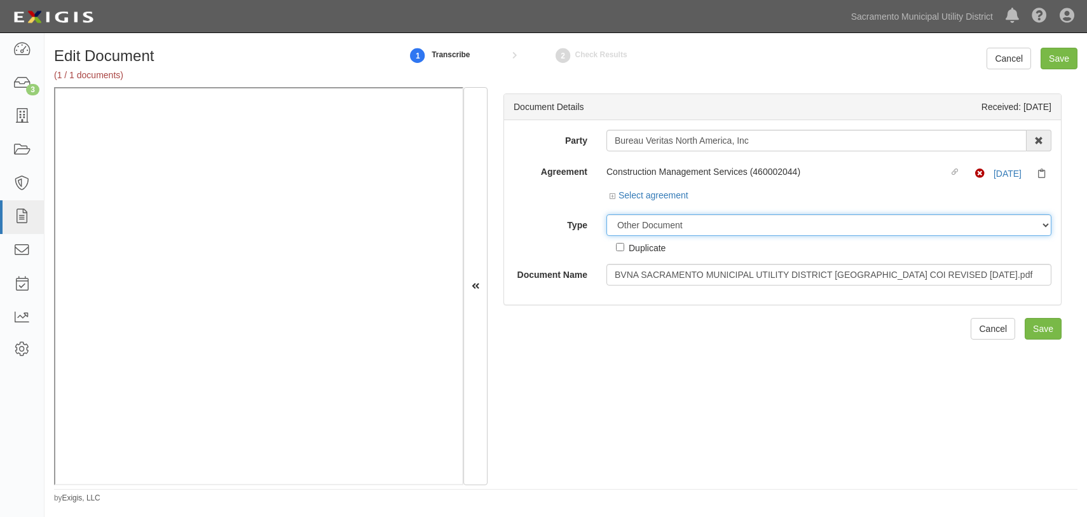
click at [607, 214] on select "Unassigned Binder Cancellation Notice Certificate Contract Endorsement Insuranc…" at bounding box center [829, 225] width 445 height 22
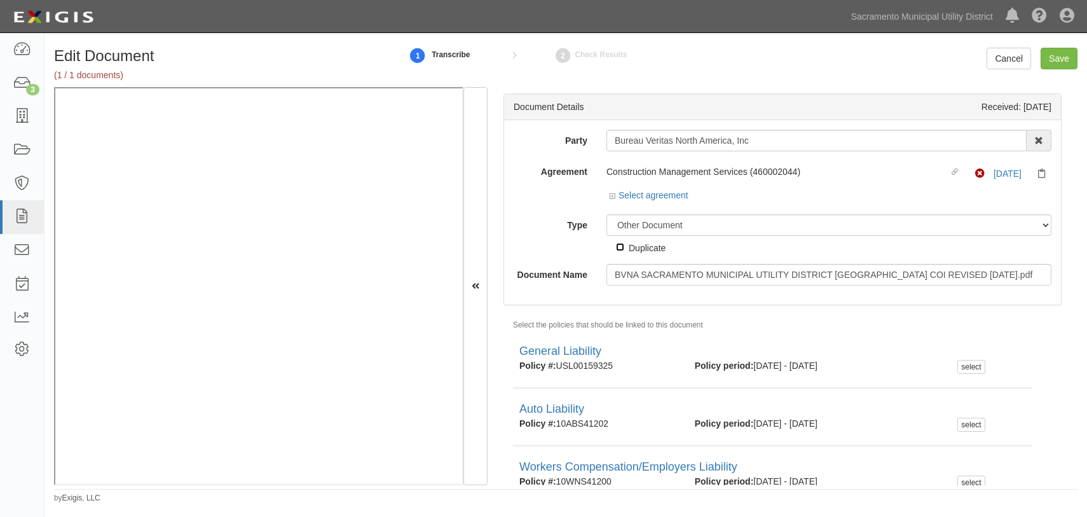
click at [617, 248] on input "Duplicate" at bounding box center [620, 247] width 8 height 8
checkbox input "true"
click at [1060, 56] on input "Save" at bounding box center [1059, 59] width 37 height 22
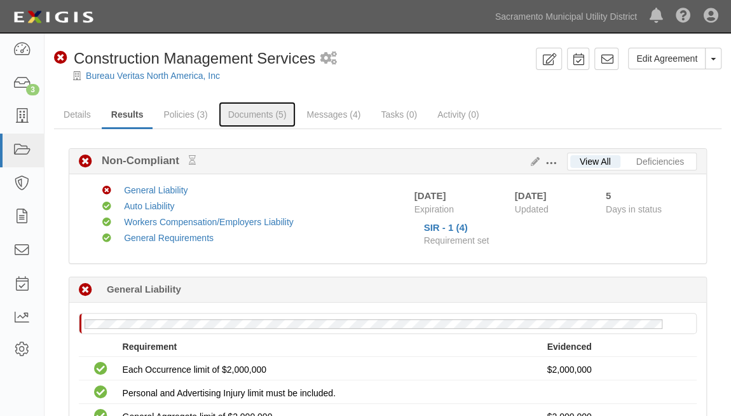
click at [261, 111] on link "Documents (5)" at bounding box center [258, 114] width 78 height 25
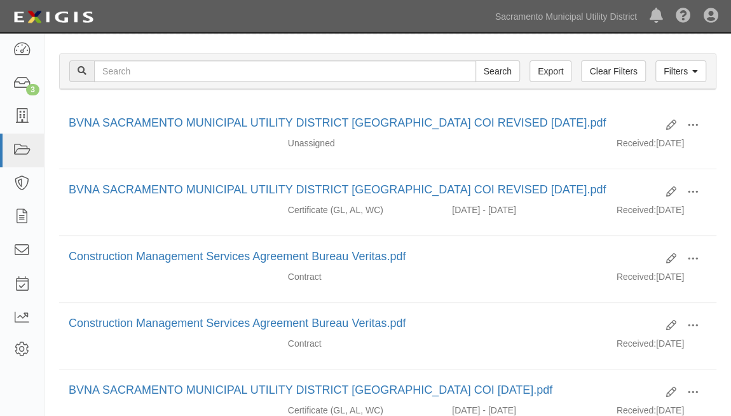
scroll to position [173, 0]
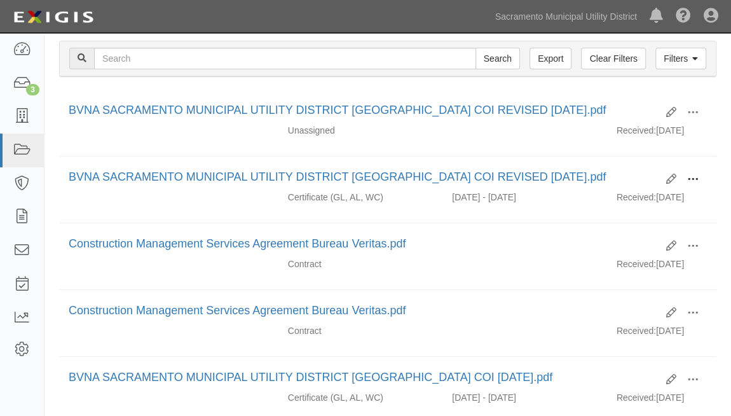
click at [689, 175] on span at bounding box center [692, 179] width 11 height 11
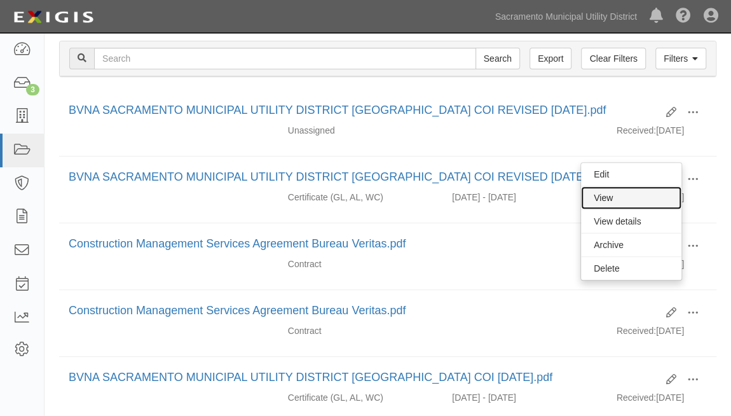
click at [648, 196] on link "View" at bounding box center [631, 197] width 100 height 23
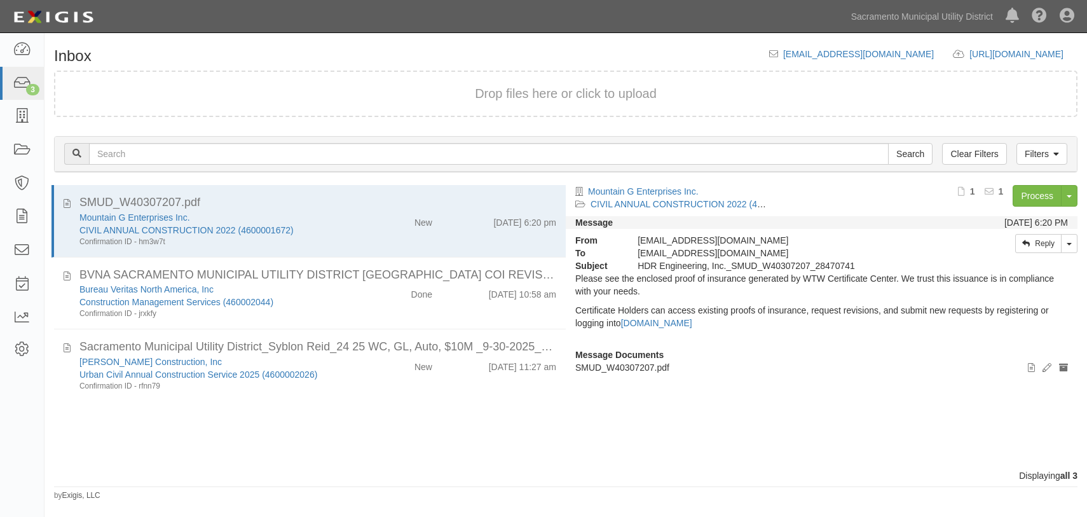
click at [348, 360] on div "[PERSON_NAME] Construction, Inc Urban Civil Annual Construction Service 2025 (4…" at bounding box center [214, 373] width 289 height 36
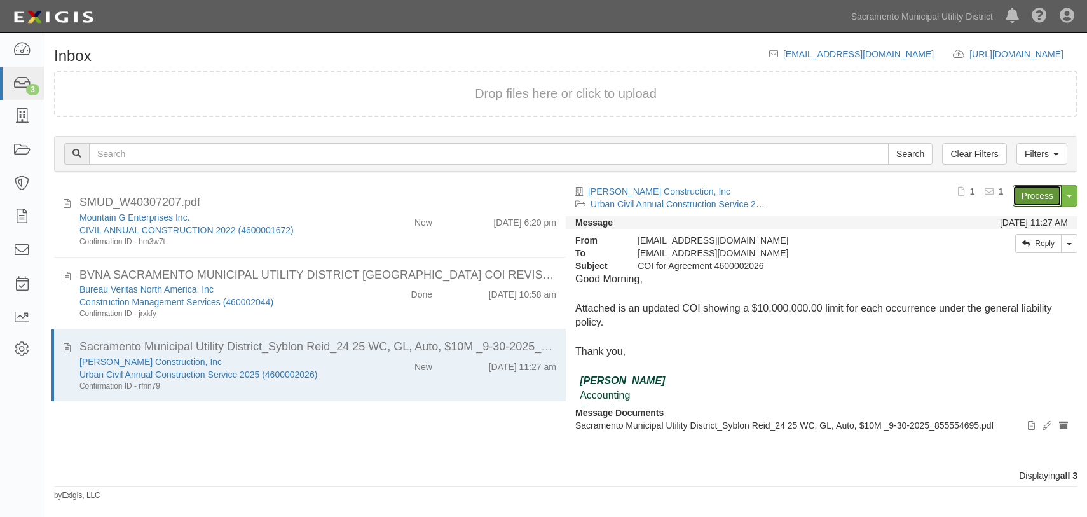
click at [1032, 197] on link "Process" at bounding box center [1037, 196] width 49 height 22
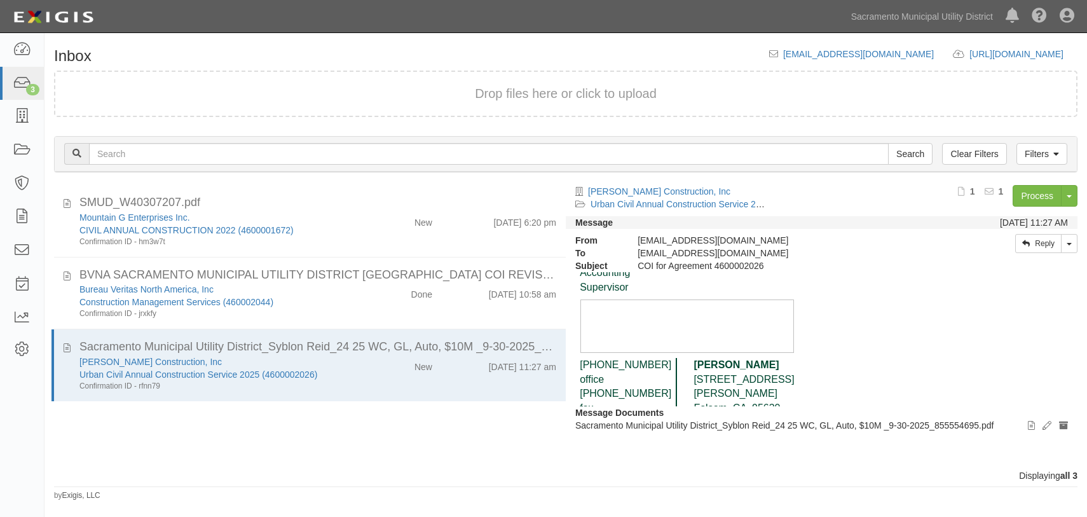
scroll to position [103, 0]
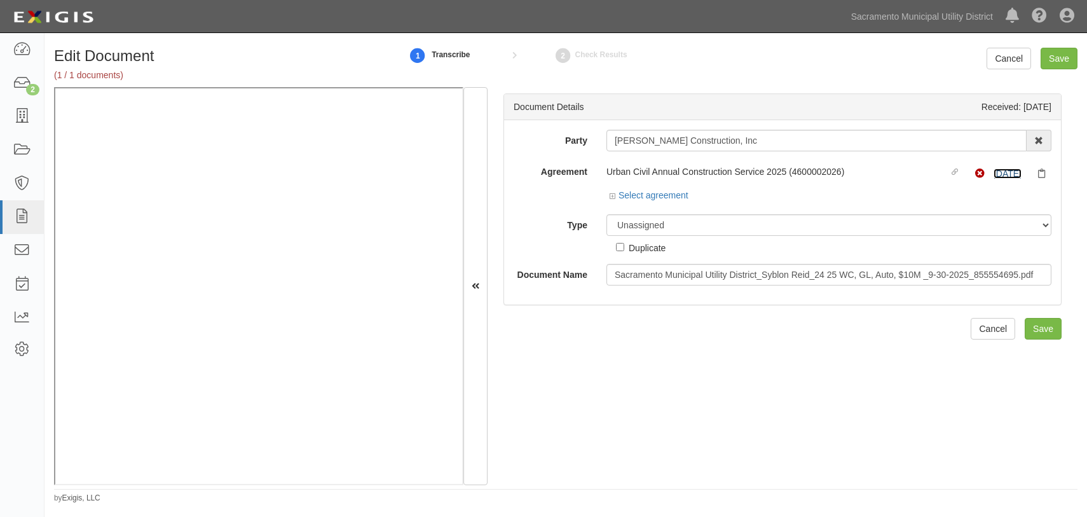
click at [1001, 171] on link "[DATE]" at bounding box center [1008, 173] width 28 height 10
click at [610, 195] on icon at bounding box center [614, 196] width 9 height 6
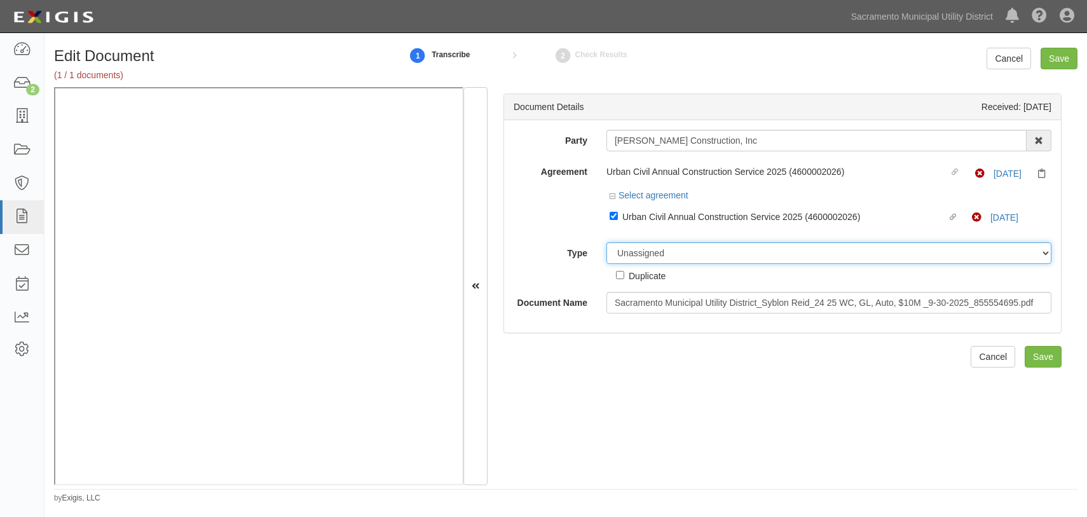
click at [648, 254] on select "Unassigned Binder Cancellation Notice Certificate Contract Endorsement Insuranc…" at bounding box center [829, 253] width 445 height 22
click at [636, 257] on select "Unassigned Binder Cancellation Notice Certificate Contract Endorsement Insuranc…" at bounding box center [829, 253] width 445 height 22
select select "CertificateDetail"
click at [607, 242] on select "Unassigned Binder Cancellation Notice Certificate Contract Endorsement Insuranc…" at bounding box center [829, 253] width 445 height 22
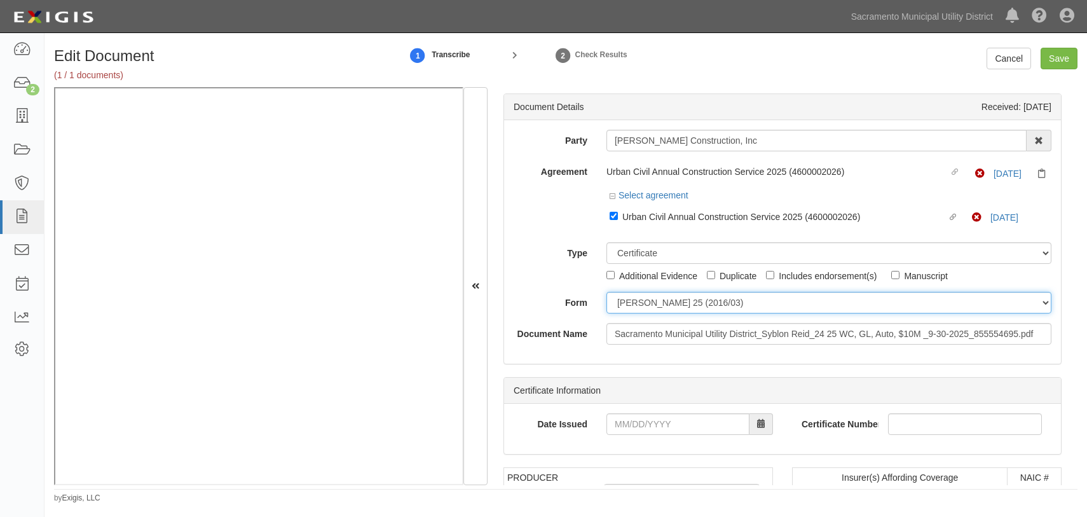
click at [616, 303] on select "ACORD 25 (2016/03) ACORD 101 ACORD 855 NY (2014/05) General" at bounding box center [829, 303] width 445 height 22
select select "GeneralFormDetail"
click at [607, 292] on select "ACORD 25 (2016/03) ACORD 101 ACORD 855 NY (2014/05) General" at bounding box center [829, 303] width 445 height 22
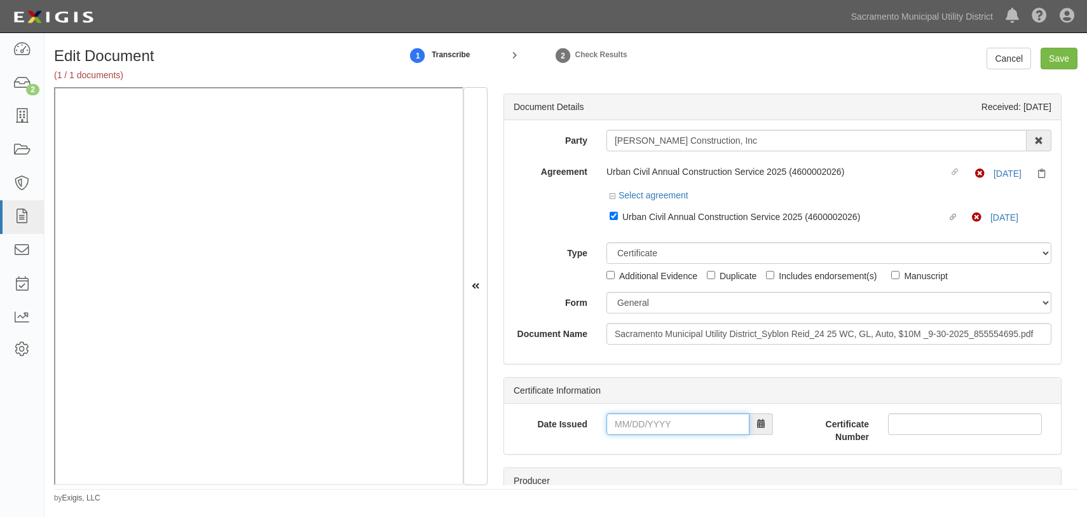
click at [627, 430] on input "Date Issued" at bounding box center [678, 424] width 143 height 22
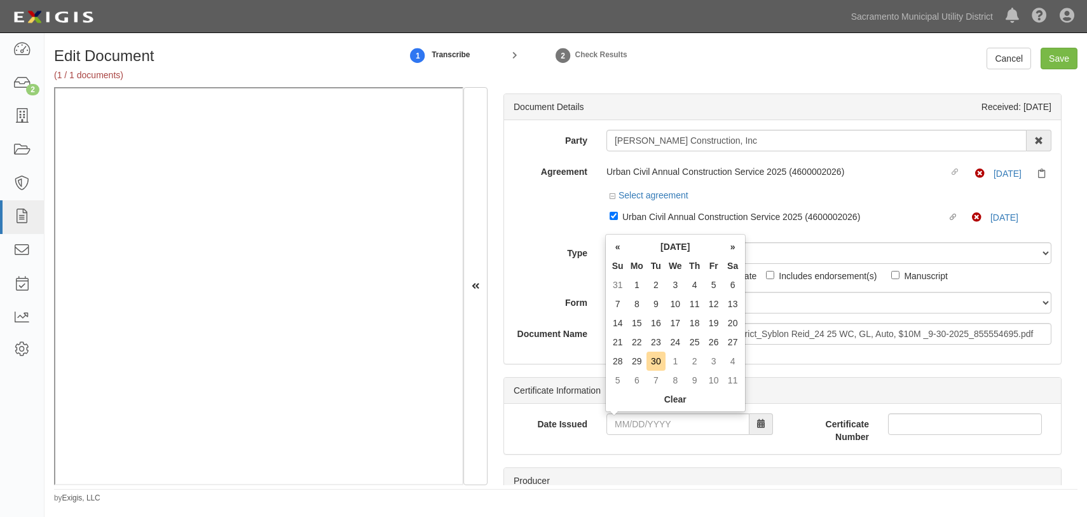
click at [649, 359] on td "30" at bounding box center [656, 361] width 19 height 19
type input "09/30/2025"
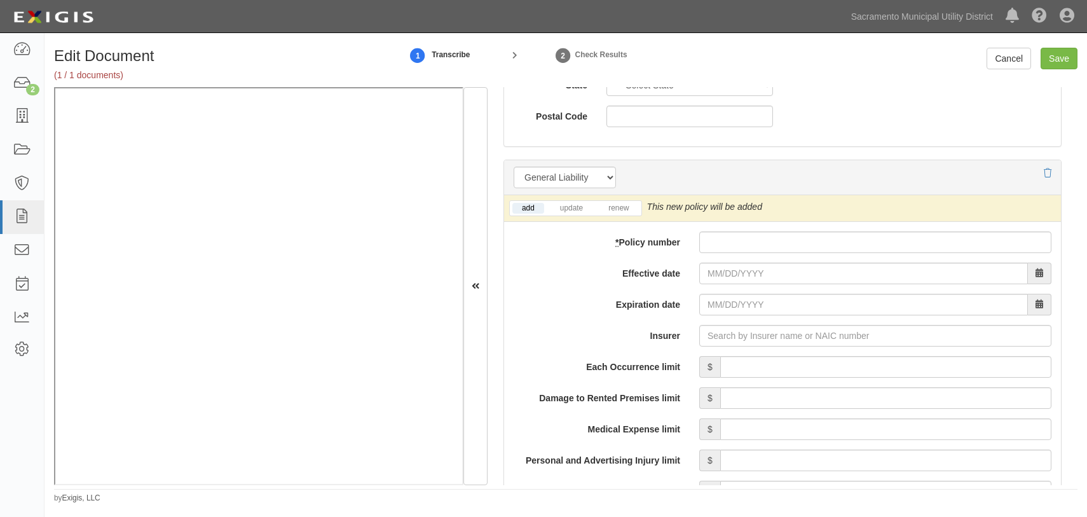
scroll to position [867, 0]
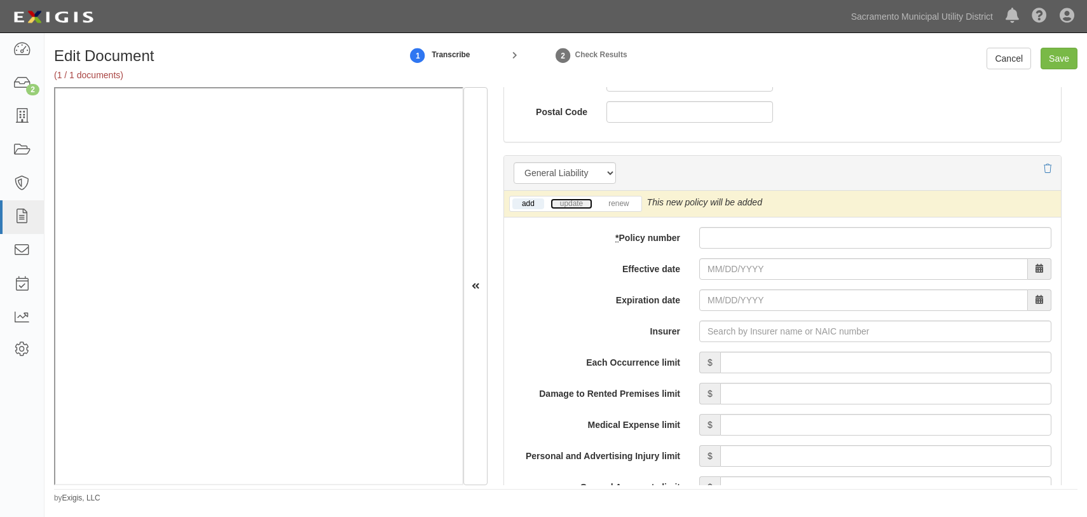
click at [568, 203] on link "update" at bounding box center [572, 203] width 42 height 11
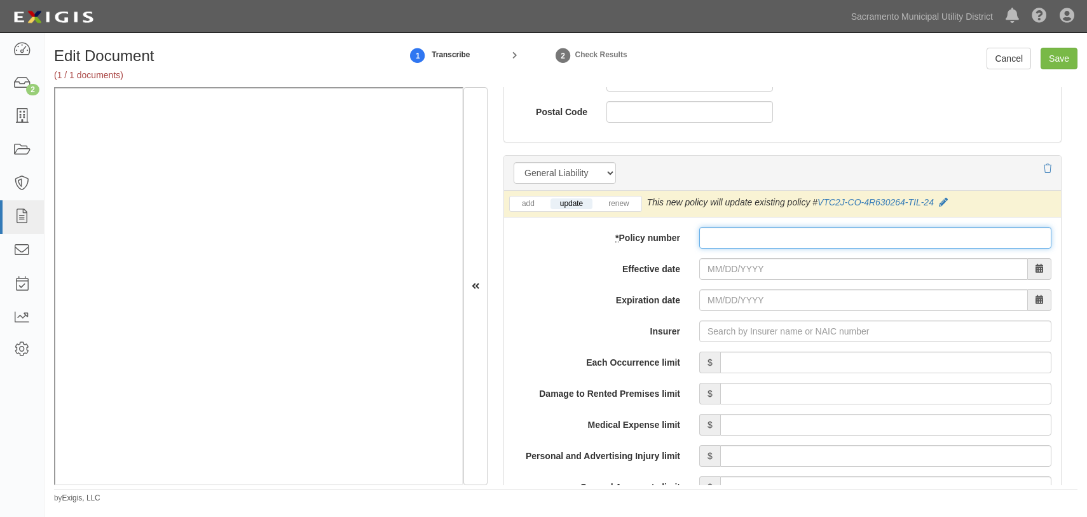
click at [703, 238] on input "* Policy number" at bounding box center [875, 238] width 352 height 22
click at [728, 240] on input "* Policy number" at bounding box center [875, 238] width 352 height 22
paste input "VTC2J-CO-4R630264-TIL-24"
click at [736, 235] on input "VTC2J-CO-4R630264-TIL-24" at bounding box center [875, 238] width 352 height 22
click at [748, 238] on input "VTC2JCO-4R630264-TIL-24" at bounding box center [875, 238] width 352 height 22
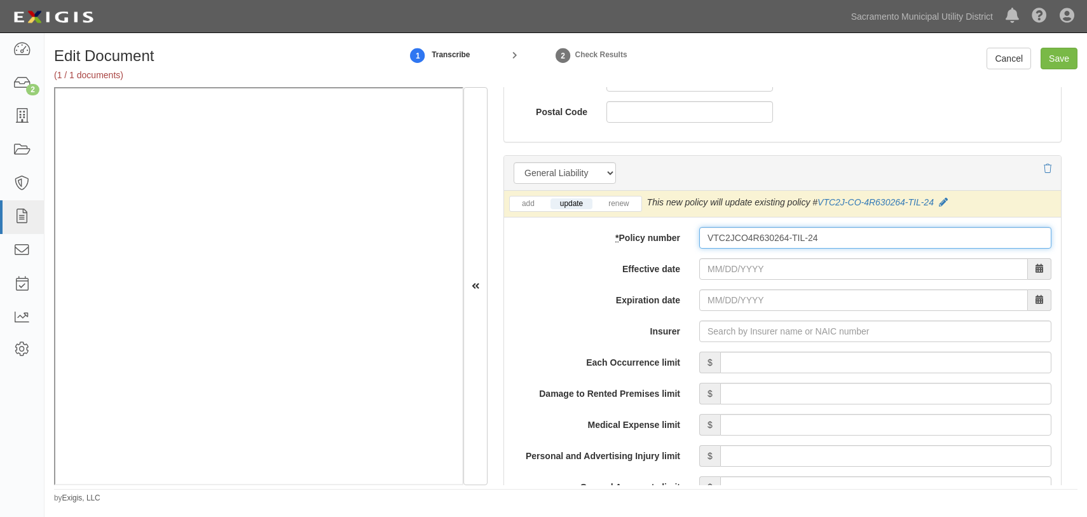
click at [790, 235] on input "VTC2JCO4R630264-TIL-24" at bounding box center [875, 238] width 352 height 22
click at [801, 235] on input "VTC2JCO4R630264TIL-24" at bounding box center [875, 238] width 352 height 22
type input "VTC2JCO4R630264TIL24"
click at [705, 268] on input "Effective date" at bounding box center [863, 269] width 329 height 22
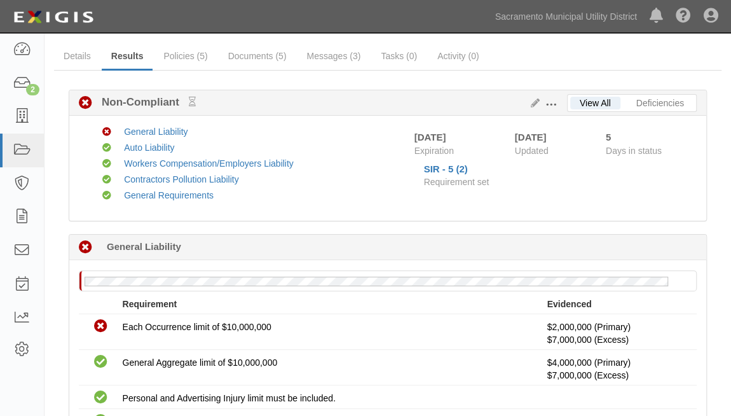
scroll to position [173, 0]
